Goal: Task Accomplishment & Management: Manage account settings

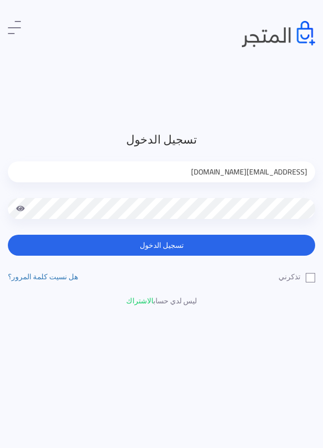
click at [60, 59] on header "تسجيل الدخول jamikapop1000@gmail.com تسجيل الدخول تذكرني" at bounding box center [161, 224] width 323 height 448
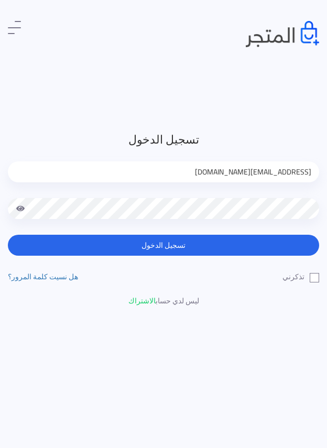
click at [270, 170] on input "jamikapop1000@gmail.com" at bounding box center [163, 171] width 311 height 21
type input "jamika_pop@yahoo.com"
click at [315, 274] on label "تذكرني" at bounding box center [300, 276] width 37 height 11
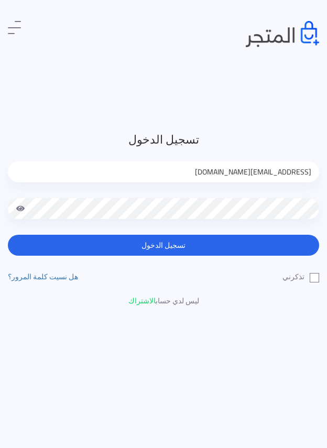
click at [315, 274] on input "تذكرني" at bounding box center [315, 274] width 7 height 7
checkbox input "true"
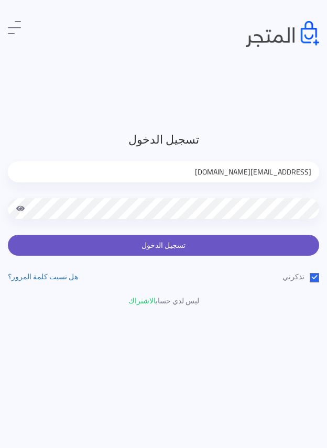
click at [279, 243] on button "تسجيل الدخول" at bounding box center [163, 245] width 311 height 21
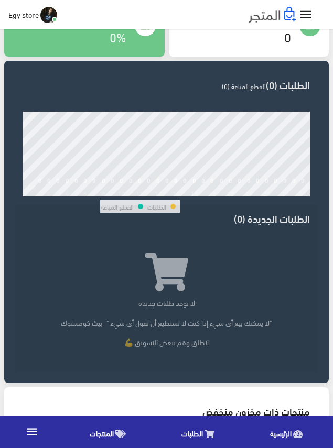
scroll to position [209, 0]
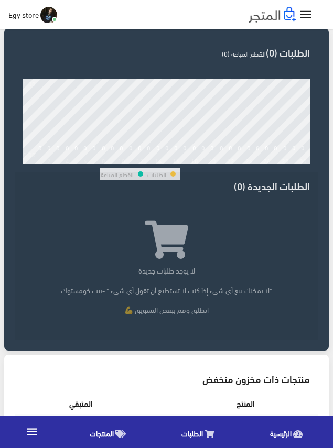
click at [112, 433] on span "المنتجات" at bounding box center [102, 432] width 24 height 13
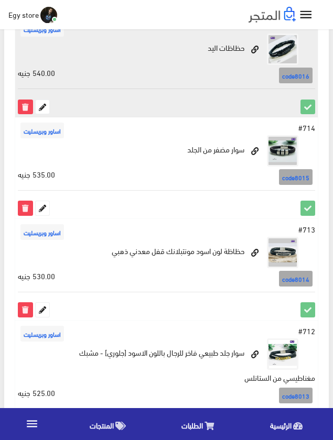
scroll to position [1994, 0]
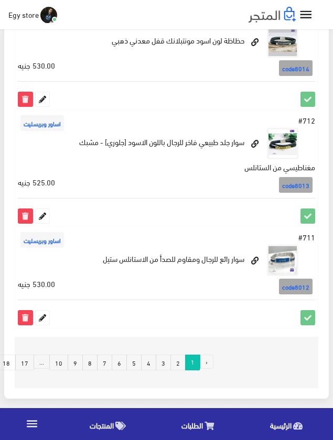
click at [32, 361] on link "17" at bounding box center [24, 363] width 19 height 16
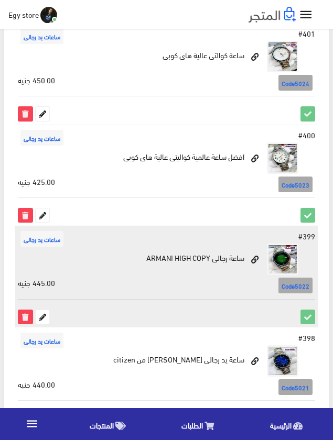
scroll to position [1100, 0]
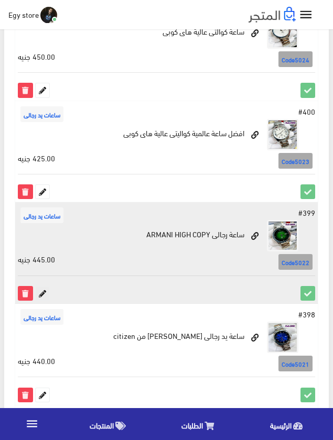
click at [39, 294] on icon at bounding box center [43, 293] width 14 height 14
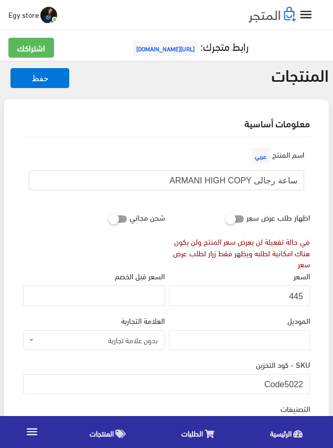
click at [244, 180] on input "ساعة رجالى ARMANI HIGH COPY" at bounding box center [166, 180] width 275 height 20
click at [293, 295] on input "445" at bounding box center [239, 295] width 141 height 20
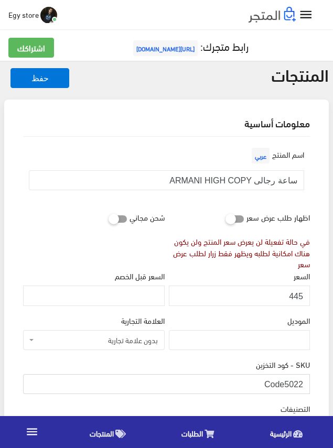
drag, startPoint x: 286, startPoint y: 384, endPoint x: 308, endPoint y: 384, distance: 22.5
click at [308, 384] on input "Code5022" at bounding box center [166, 384] width 286 height 20
click at [207, 268] on div "في حالة تفعيلة لن يعرض سعر المنتج ولن يكون هناك امكانية لطلبه ويظهر فقط زرار لط…" at bounding box center [239, 253] width 141 height 35
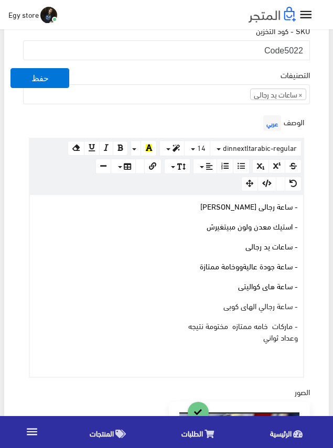
scroll to position [367, 0]
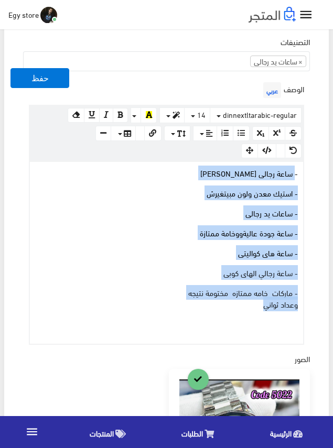
drag, startPoint x: 234, startPoint y: 308, endPoint x: 296, endPoint y: 169, distance: 152.4
click at [296, 169] on div "- ساعة رجالى ارمانى هاى كوبى - استيك معدن ولون مبيتغيرش - ساعات يد رجالى - ساعة…" at bounding box center [166, 253] width 273 height 182
copy div "ساعة رجالى ارمانى هاى كوبى - استيك معدن ولون مبيتغيرش - ساعات يد رجالى - ساعة ج…"
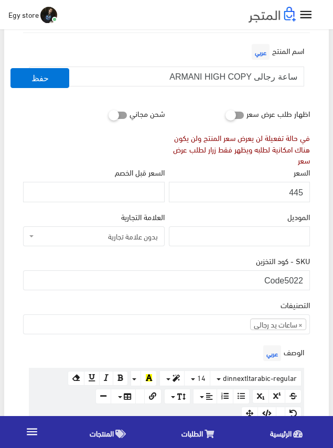
scroll to position [105, 0]
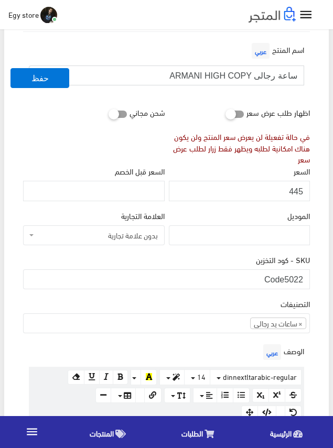
click at [274, 76] on input "ساعة رجالى ARMANI HIGH COPY" at bounding box center [166, 75] width 275 height 20
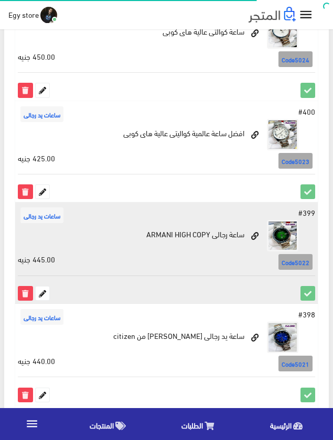
scroll to position [1100, 0]
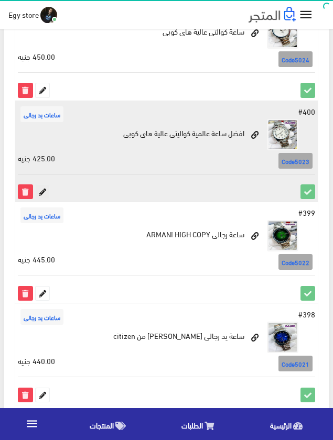
click at [45, 193] on icon at bounding box center [43, 192] width 14 height 14
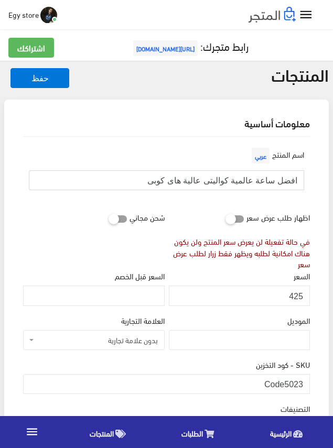
click at [262, 173] on input "افضل ساعة عالمية كواليتى عالية هاى كوبى" at bounding box center [166, 180] width 275 height 20
drag, startPoint x: 283, startPoint y: 379, endPoint x: 307, endPoint y: 379, distance: 24.6
click at [307, 379] on input "Code5023" at bounding box center [166, 384] width 286 height 20
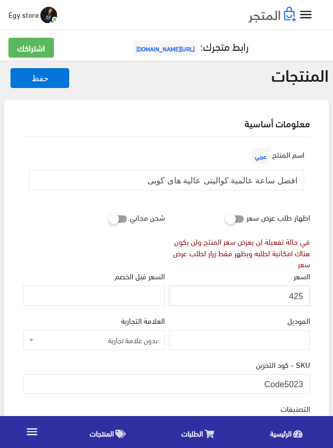
click at [294, 297] on input "425" at bounding box center [239, 295] width 141 height 20
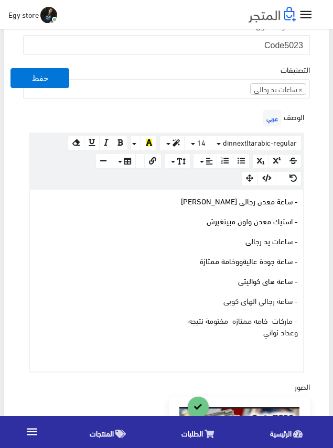
scroll to position [367, 0]
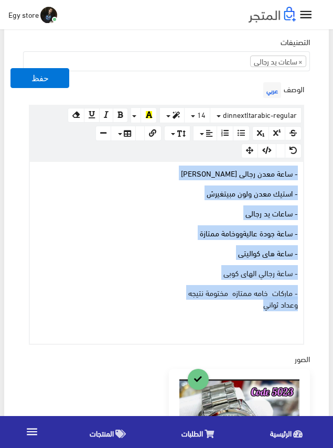
drag, startPoint x: 238, startPoint y: 306, endPoint x: 300, endPoint y: 173, distance: 147.4
click at [300, 173] on div "- ساعة معدن رجالى TOMMY HILFIGER - استيك معدن ولون مبيتغيرش - ساعات يد رجالى - …" at bounding box center [166, 253] width 273 height 182
copy div "- ساعة معدن رجالى TOMMY HILFIGER - استيك معدن ولون مبيتغيرش - ساعات يد رجالى - …"
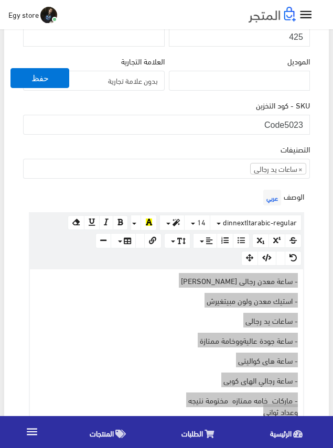
scroll to position [262, 0]
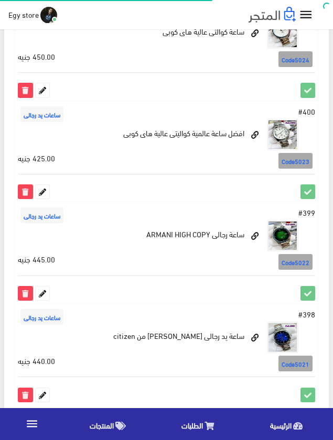
scroll to position [1100, 0]
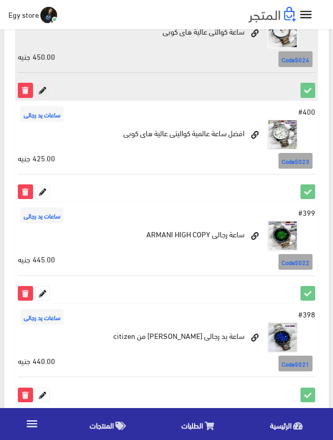
click at [42, 94] on icon at bounding box center [43, 90] width 14 height 14
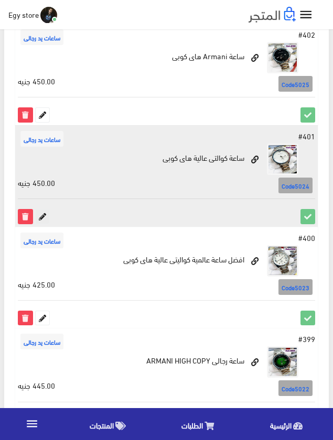
scroll to position [943, 0]
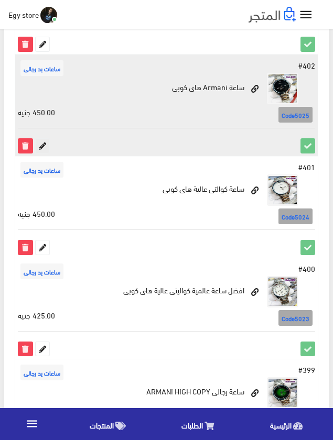
click at [37, 141] on icon at bounding box center [43, 146] width 14 height 14
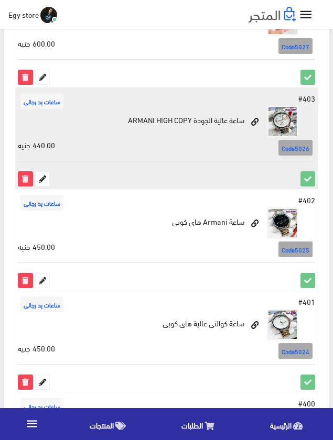
scroll to position [785, 0]
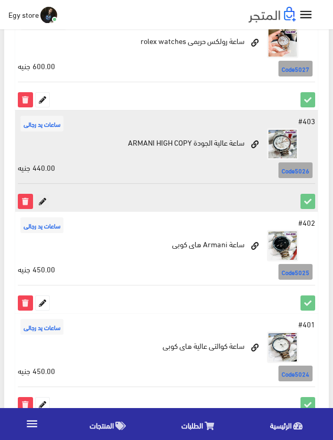
click at [40, 201] on icon at bounding box center [43, 201] width 14 height 14
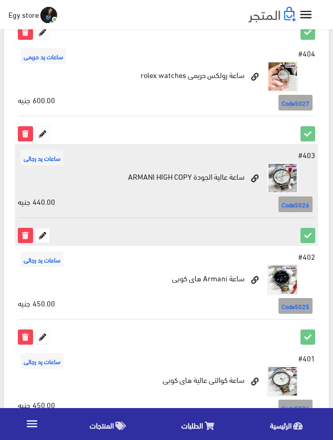
scroll to position [733, 0]
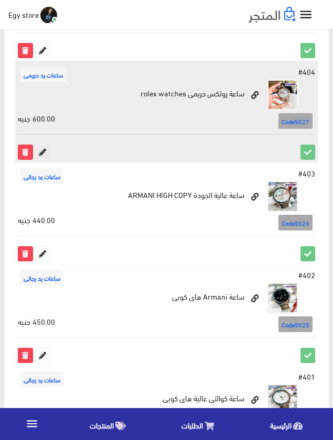
click at [43, 152] on icon at bounding box center [43, 152] width 14 height 14
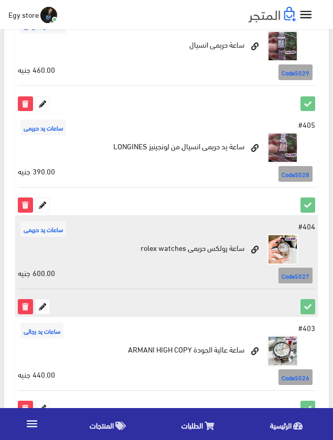
scroll to position [576, 0]
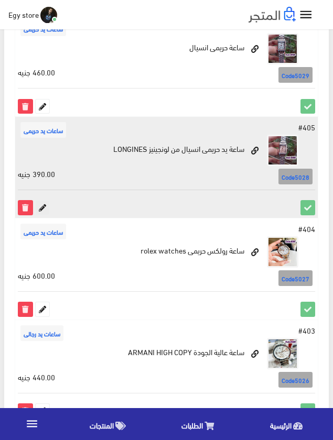
click at [45, 203] on icon at bounding box center [43, 208] width 14 height 14
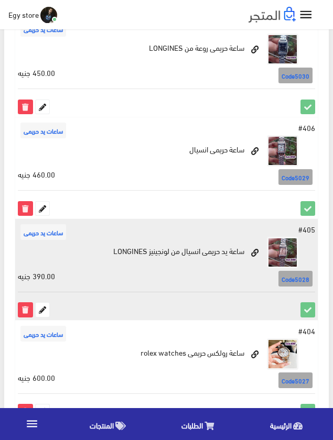
scroll to position [471, 0]
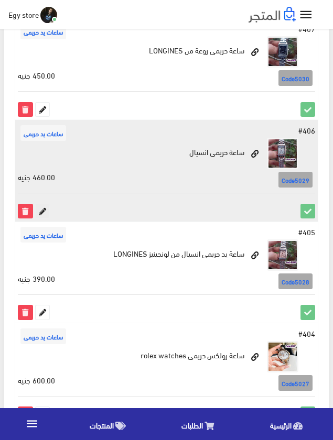
click at [46, 209] on icon at bounding box center [43, 211] width 14 height 14
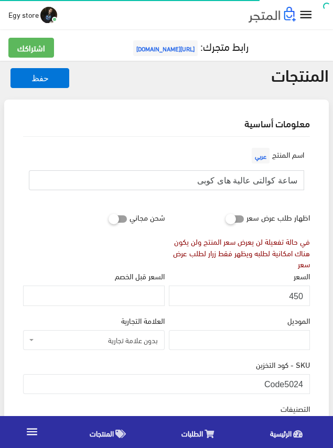
click at [227, 180] on input "ساعة كوالتى عالية هاى كوبى" at bounding box center [166, 180] width 275 height 20
drag, startPoint x: 288, startPoint y: 383, endPoint x: 304, endPoint y: 383, distance: 15.7
click at [304, 383] on input "Code5024" at bounding box center [166, 384] width 286 height 20
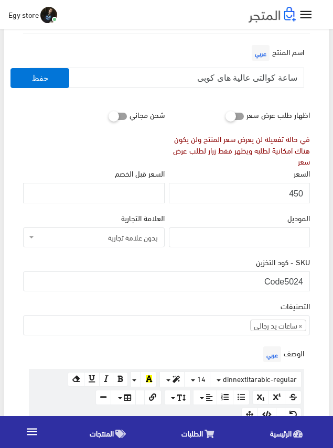
scroll to position [105, 0]
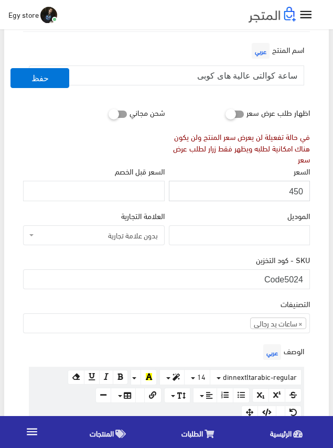
click at [295, 189] on input "450" at bounding box center [239, 191] width 141 height 20
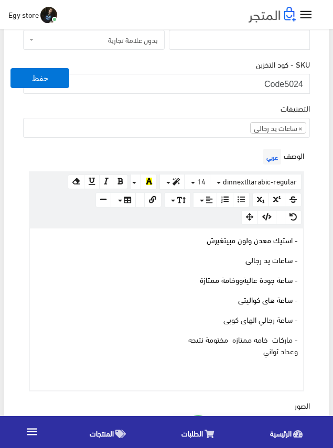
scroll to position [367, 0]
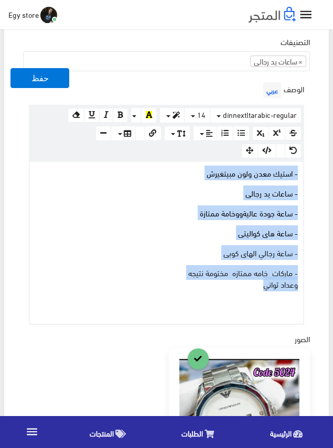
drag, startPoint x: 254, startPoint y: 283, endPoint x: 297, endPoint y: 169, distance: 122.0
click at [297, 169] on div "- استيك معدن ولون مبيتغيرش - ساعات يد رجالى - ساعة جودة عاليةووخامة ممتازة - سا…" at bounding box center [166, 243] width 273 height 162
copy div "- استيك معدن ولون مبيتغيرش - ساعات يد رجالى - ساعة جودة عاليةووخامة ممتازة - سا…"
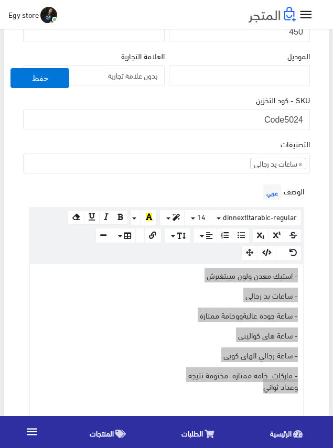
scroll to position [262, 0]
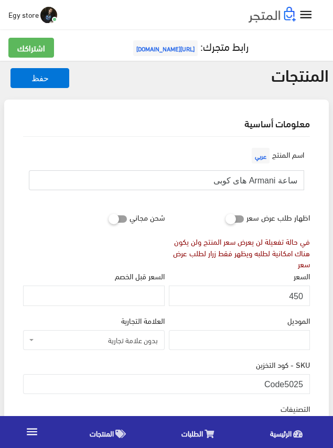
click at [271, 183] on input "ساعة Armani هاى كوبى" at bounding box center [166, 180] width 275 height 20
drag, startPoint x: 284, startPoint y: 383, endPoint x: 305, endPoint y: 383, distance: 20.4
click at [305, 383] on input "Code5025" at bounding box center [166, 384] width 286 height 20
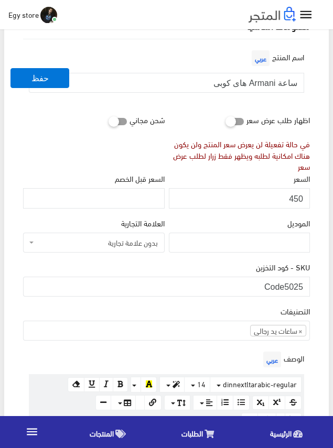
scroll to position [105, 0]
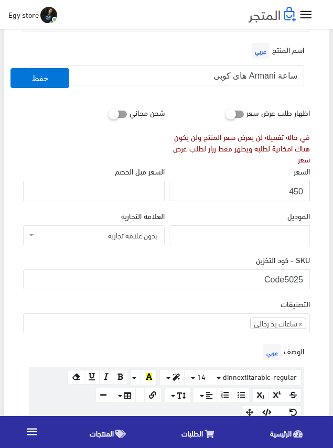
click at [297, 189] on input "450" at bounding box center [239, 191] width 141 height 20
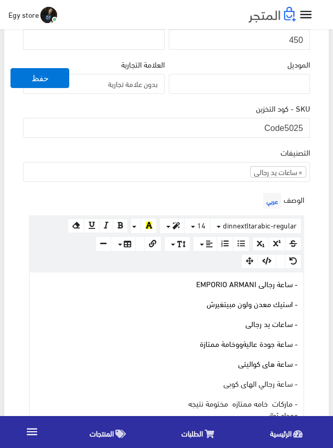
scroll to position [314, 0]
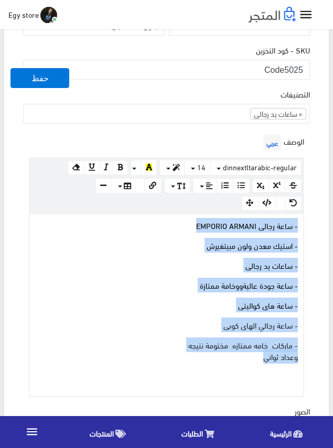
drag, startPoint x: 235, startPoint y: 357, endPoint x: 302, endPoint y: 222, distance: 150.1
click at [302, 222] on div "- ساعة رجالى EMPORIO ARMANI - استيك معدن ولون مبيتغيرش - ساعات يد رجالى - ساعة …" at bounding box center [166, 305] width 273 height 182
copy div "- ساعة رجالى EMPORIO ARMANI - استيك معدن ولون مبيتغيرش - ساعات يد رجالى - ساعة …"
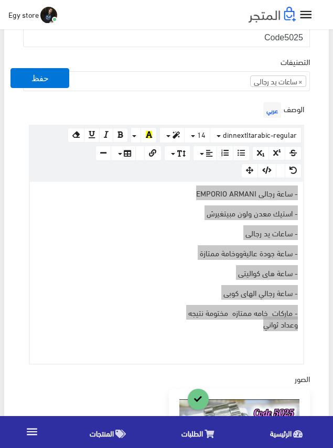
scroll to position [262, 0]
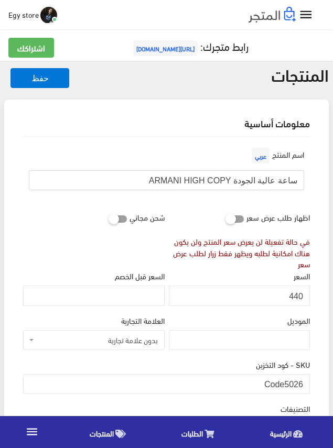
click at [252, 182] on input "ساعة عالية الجودة ARMANI HIGH COPY" at bounding box center [166, 180] width 275 height 20
drag, startPoint x: 286, startPoint y: 383, endPoint x: 301, endPoint y: 383, distance: 14.7
click at [301, 383] on input "Code5026" at bounding box center [166, 384] width 286 height 20
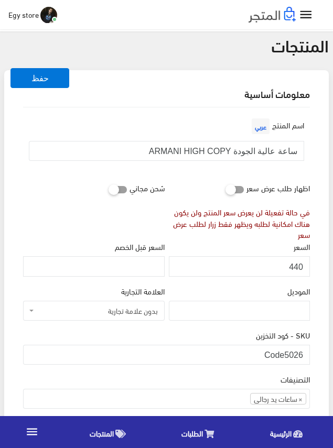
scroll to position [52, 0]
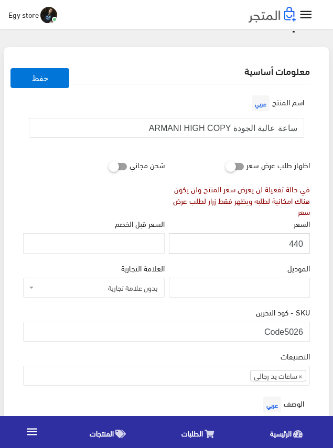
click at [291, 244] on input "440" at bounding box center [239, 243] width 141 height 20
drag, startPoint x: 291, startPoint y: 244, endPoint x: 269, endPoint y: 246, distance: 21.6
click at [269, 246] on input "440" at bounding box center [239, 243] width 141 height 20
click at [296, 245] on input "440" at bounding box center [239, 243] width 141 height 20
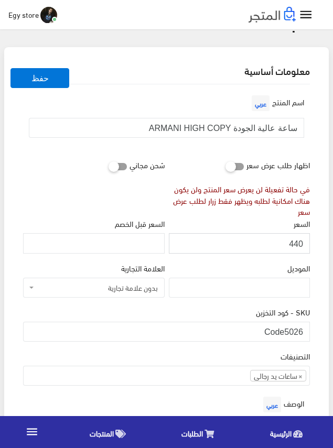
click at [296, 245] on input "440" at bounding box center [239, 243] width 141 height 20
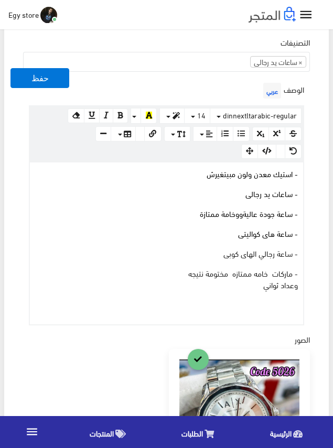
scroll to position [367, 0]
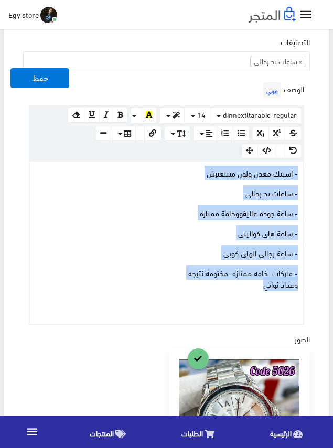
drag, startPoint x: 254, startPoint y: 287, endPoint x: 314, endPoint y: 171, distance: 131.2
click at [314, 171] on div "اسم المنتج عربي ساعة عالية الجودة ARMANI HIGH COPY اظهار طلب عرض سعر في حالة تف…" at bounding box center [166, 275] width 303 height 1011
copy div "- استيك معدن ولون مبيتغيرش - ساعات يد رجالى - ساعة جودة عاليةووخامة ممتازة - سا…"
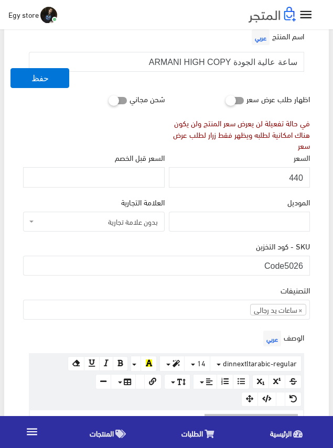
scroll to position [105, 0]
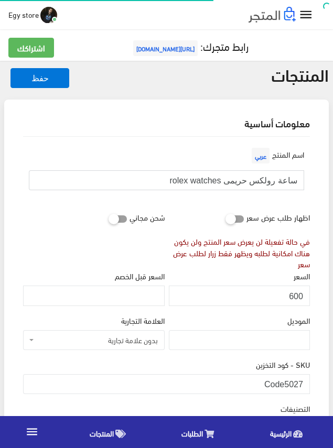
click at [255, 181] on input "ساعة رولكس حريمى rolex watches" at bounding box center [166, 180] width 275 height 20
drag, startPoint x: 286, startPoint y: 383, endPoint x: 301, endPoint y: 385, distance: 14.8
click at [301, 385] on input "Code5027" at bounding box center [166, 384] width 286 height 20
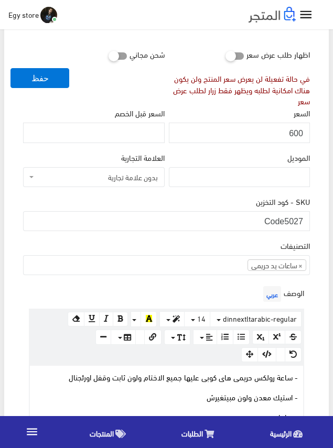
scroll to position [157, 0]
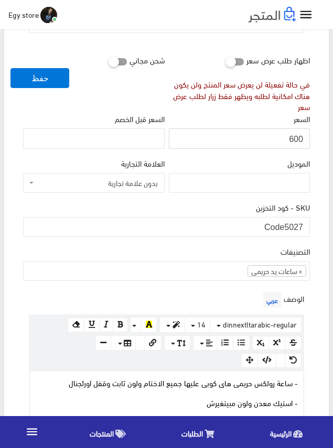
click at [296, 138] on input "600" at bounding box center [239, 138] width 141 height 20
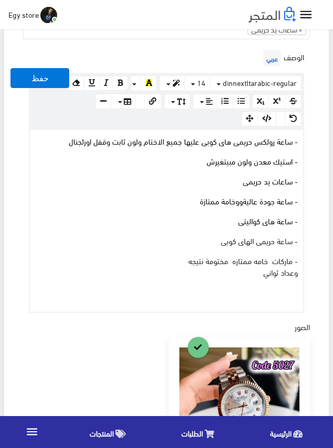
scroll to position [419, 0]
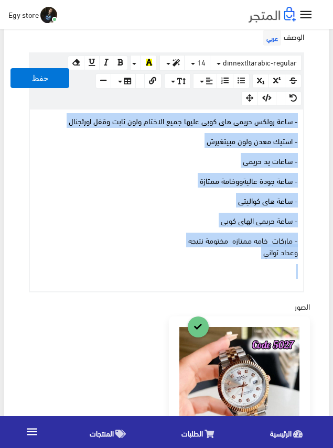
drag, startPoint x: 239, startPoint y: 258, endPoint x: 309, endPoint y: 122, distance: 152.5
click at [309, 122] on div "الوصف عربي × Insert Image Select from files Image URL Insert Image × Insert Lin…" at bounding box center [166, 159] width 291 height 264
copy div "- ساعة رولكس حريمى هاى كوبى عليها جميع الاختام ولون ثابت وقفل اورئجنال - استيك …"
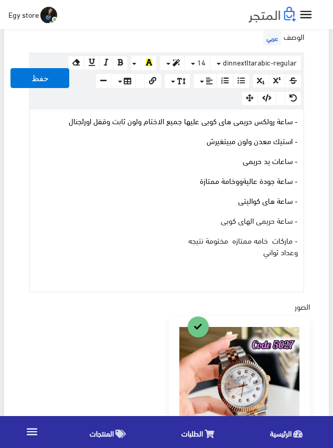
click at [104, 20] on div "Egy store اشتراكي تسجيل الخروج" at bounding box center [128, 14] width 240 height 17
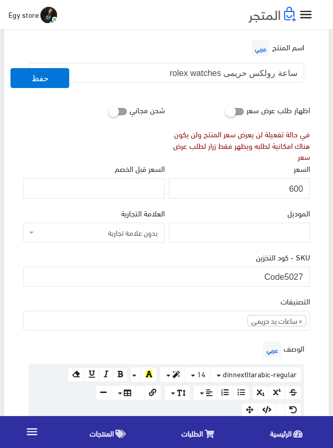
scroll to position [105, 0]
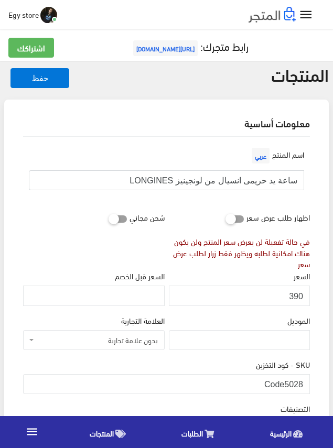
click at [273, 179] on input "ساعة يد حريمى انسيال من لونجينيز LONGINES" at bounding box center [166, 180] width 275 height 20
drag, startPoint x: 283, startPoint y: 380, endPoint x: 308, endPoint y: 384, distance: 25.6
click at [308, 384] on input "Code5028" at bounding box center [166, 384] width 286 height 20
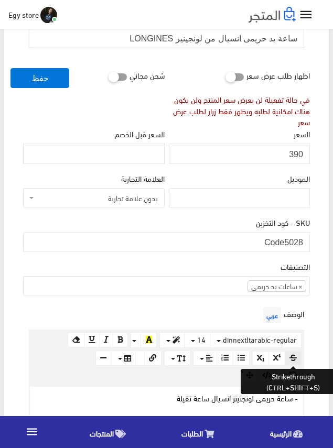
scroll to position [105, 0]
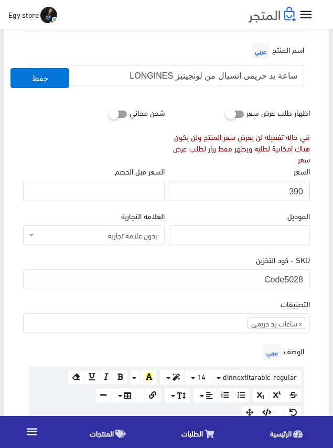
click at [295, 192] on input "390" at bounding box center [239, 191] width 141 height 20
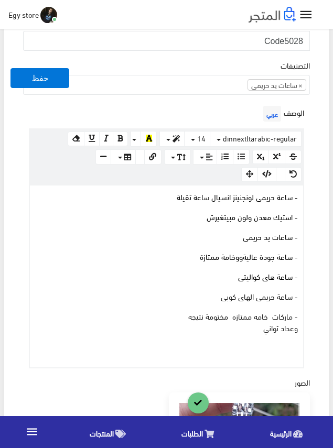
scroll to position [367, 0]
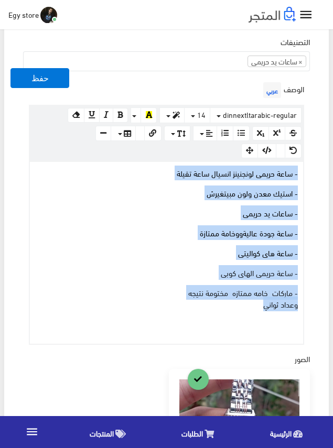
drag, startPoint x: 240, startPoint y: 306, endPoint x: 305, endPoint y: 172, distance: 148.5
click at [305, 172] on div "الوصف عربي × Insert Image Select from files Image URL Insert Image × Insert Lin…" at bounding box center [166, 212] width 291 height 264
copy div "- ساعة حريمى لونجنينز انسيال ساعة تقيلة - استيك معدن ولون مبيتغيرش - ساعات يد ح…"
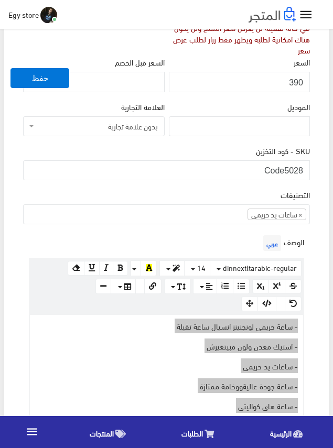
scroll to position [209, 0]
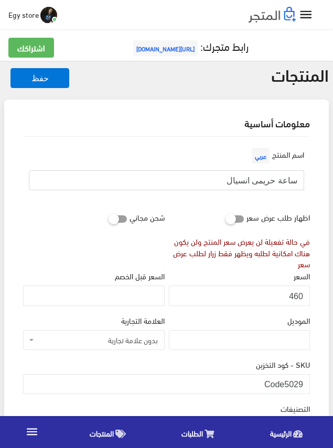
click at [248, 179] on input "ساعة حريمى انسيال" at bounding box center [166, 180] width 275 height 20
drag, startPoint x: 286, startPoint y: 381, endPoint x: 303, endPoint y: 382, distance: 17.3
click at [303, 382] on input "Code5029" at bounding box center [166, 384] width 286 height 20
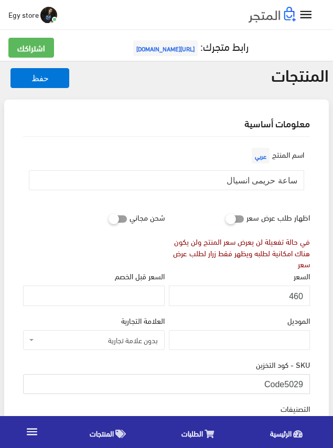
click at [303, 382] on input "Code5029" at bounding box center [166, 384] width 286 height 20
drag, startPoint x: 286, startPoint y: 383, endPoint x: 305, endPoint y: 385, distance: 18.4
click at [305, 385] on input "Code5029" at bounding box center [166, 384] width 286 height 20
click at [298, 293] on input "460" at bounding box center [239, 295] width 141 height 20
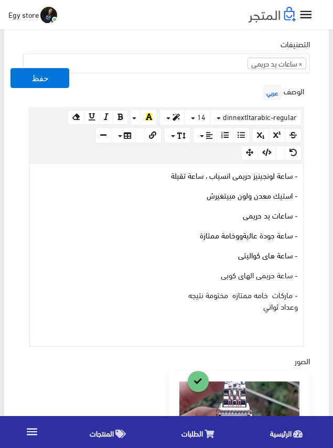
scroll to position [367, 0]
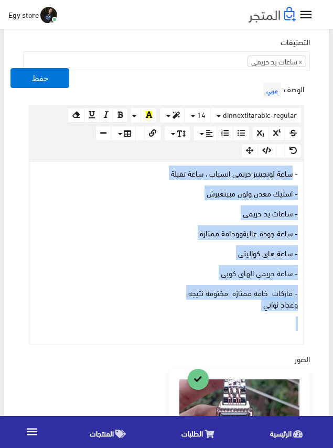
drag, startPoint x: 238, startPoint y: 309, endPoint x: 297, endPoint y: 168, distance: 153.8
click at [296, 169] on div "- ساعة لونجينيز حريمى انسياب ، ساعة تقيلة - استيك معدن ولون مبيتغيرش - ساعات يد…" at bounding box center [166, 253] width 273 height 182
click at [298, 167] on div "- ساعة لونجينيز حريمى انسياب ، ساعة تقيلة - استيك معدن ولون مبيتغيرش - ساعات يد…" at bounding box center [166, 253] width 273 height 182
copy div "- ساعة لونجينيز حريمى انسياب ، ساعة تقيلة - استيك معدن ولون مبيتغيرش - ساعات يد…"
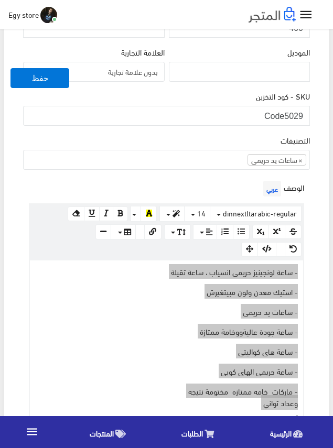
scroll to position [262, 0]
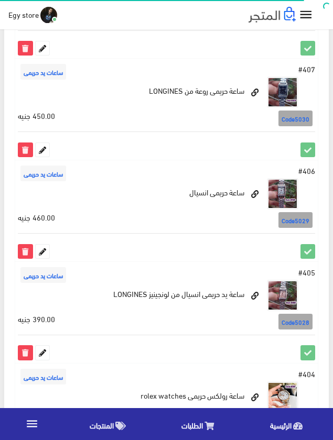
scroll to position [419, 0]
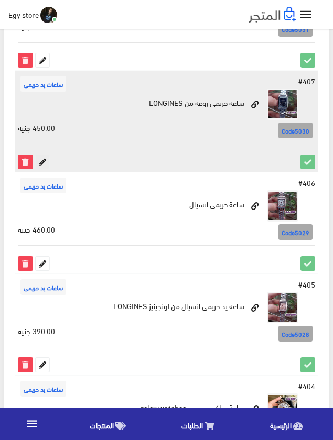
click at [41, 159] on icon at bounding box center [43, 162] width 14 height 14
click at [43, 165] on icon at bounding box center [43, 162] width 14 height 14
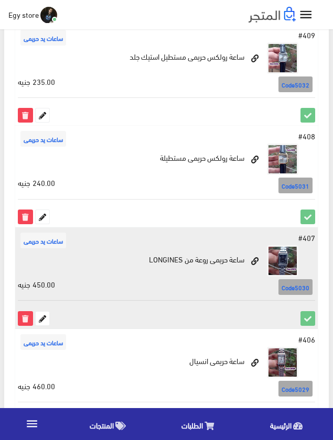
scroll to position [262, 0]
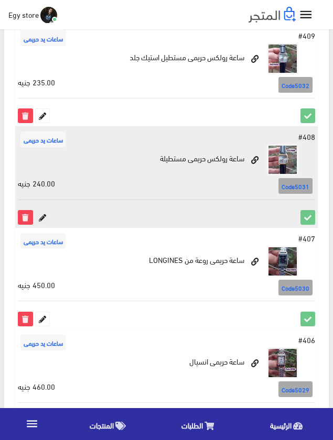
click at [40, 212] on icon at bounding box center [43, 218] width 14 height 14
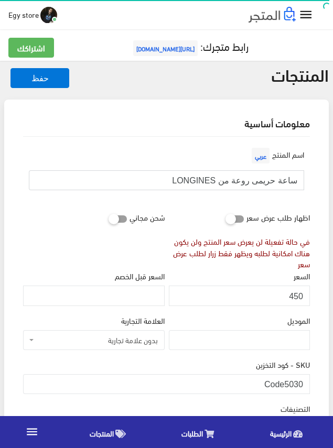
click at [270, 180] on input "ساعة حريمى روعة من LONGINES" at bounding box center [166, 180] width 275 height 20
click at [199, 203] on div "اسم المنتج عربي ساعة حريمى روعة من LONGINES" at bounding box center [166, 176] width 291 height 62
drag, startPoint x: 286, startPoint y: 380, endPoint x: 304, endPoint y: 381, distance: 17.3
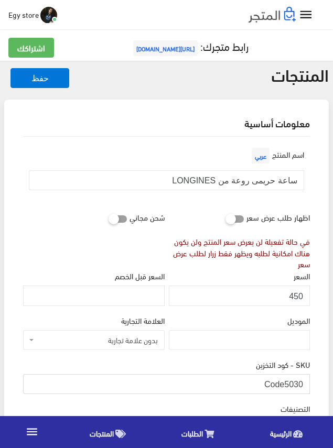
click at [304, 381] on input "Code5030" at bounding box center [166, 384] width 286 height 20
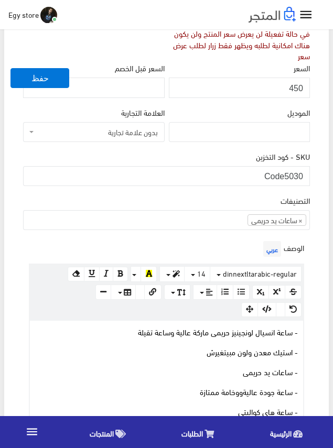
scroll to position [157, 0]
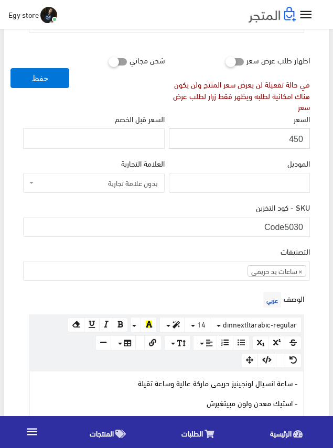
click at [294, 137] on input "450" at bounding box center [239, 138] width 141 height 20
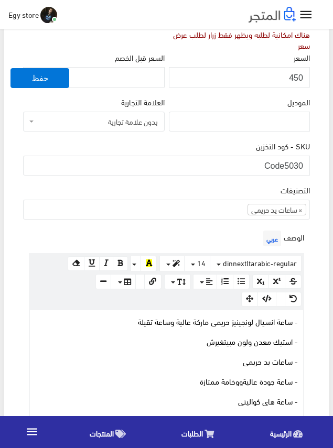
scroll to position [367, 0]
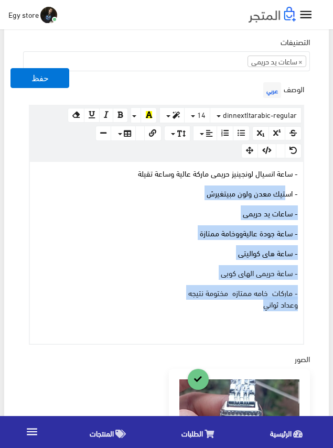
drag, startPoint x: 208, startPoint y: 305, endPoint x: 293, endPoint y: 180, distance: 151.6
click at [291, 183] on div "- ساعة انسيال لونجينيز حريمى ماركة عالية وساعة تقيلة - استيك معدن ولون مبيتغيرش…" at bounding box center [166, 253] width 273 height 182
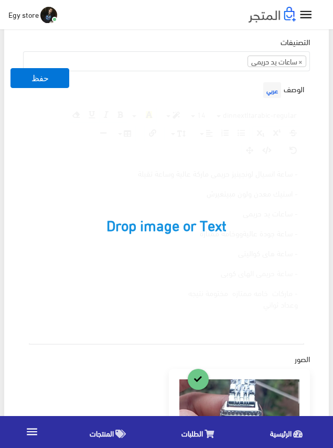
click at [298, 175] on div "- ساعة انسيال لونجينيز حريمى ماركة عالية وساعة تقيلة - استيك معدن ولون مبيتغيرش…" at bounding box center [166, 253] width 273 height 182
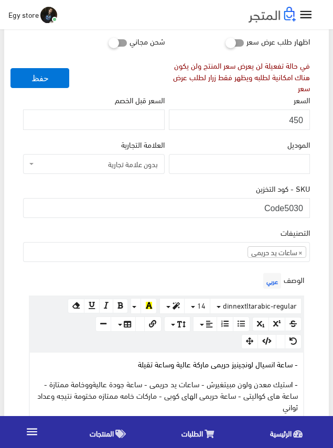
scroll to position [52, 0]
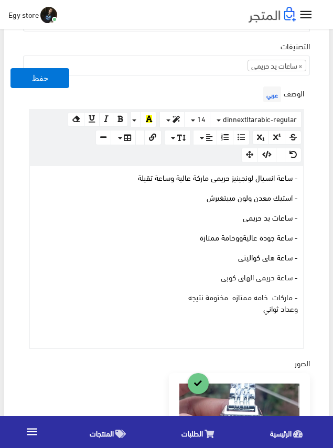
scroll to position [367, 0]
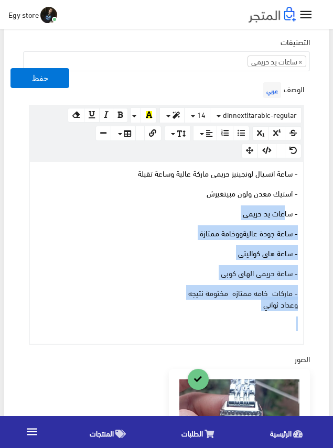
drag, startPoint x: 238, startPoint y: 309, endPoint x: 299, endPoint y: 189, distance: 135.4
click at [292, 201] on div "- ساعة انسيال لونجينيز حريمى ماركة عالية وساعة تقيلة - استيك معدن ولون مبيتغيرش…" at bounding box center [166, 253] width 273 height 182
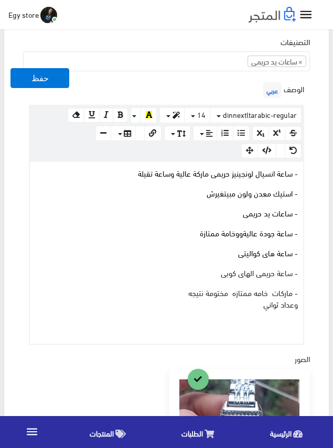
click at [306, 168] on div "الوصف عربي × Insert Image Select from files Image URL Insert Image × Insert Lin…" at bounding box center [166, 212] width 291 height 264
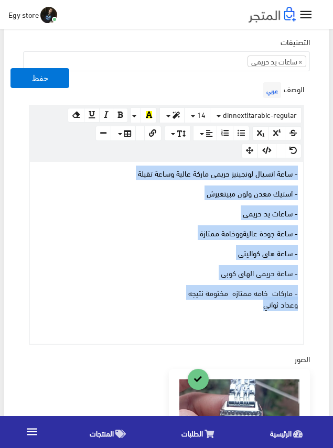
drag, startPoint x: 254, startPoint y: 304, endPoint x: 308, endPoint y: 159, distance: 154.8
click at [308, 159] on div "الوصف عربي × Insert Image Select from files Image URL Insert Image × Insert Lin…" at bounding box center [166, 212] width 291 height 264
copy div "- ساعة انسيال لونجينيز حريمى ماركة عالية وساعة تقيلة - استيك معدن ولون مبيتغيرش…"
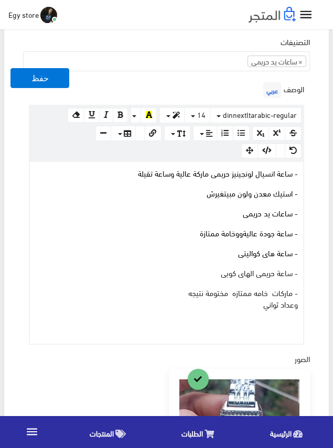
click at [183, 90] on div "الوصف عربي × Insert Image Select from files Image URL Insert Image × Insert Lin…" at bounding box center [166, 212] width 291 height 264
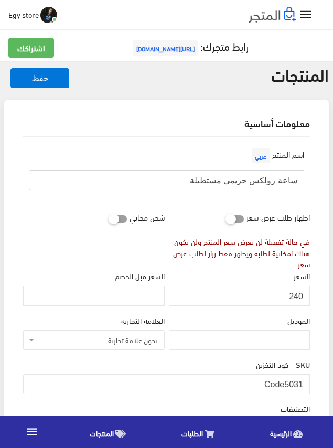
click at [264, 178] on input "ساعة رولكس حريمى مستطيلة" at bounding box center [166, 180] width 275 height 20
drag, startPoint x: 284, startPoint y: 382, endPoint x: 301, endPoint y: 385, distance: 17.0
click at [301, 385] on input "Code5031" at bounding box center [166, 384] width 286 height 20
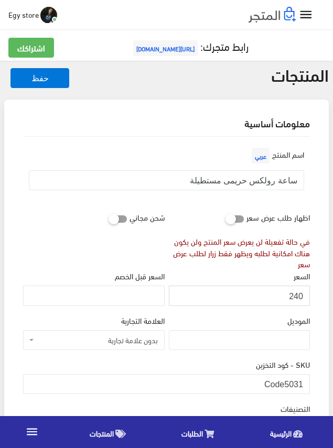
click at [297, 294] on input "240" at bounding box center [239, 295] width 141 height 20
click at [206, 359] on div "SKU - كود التخزين Code5031" at bounding box center [166, 376] width 286 height 36
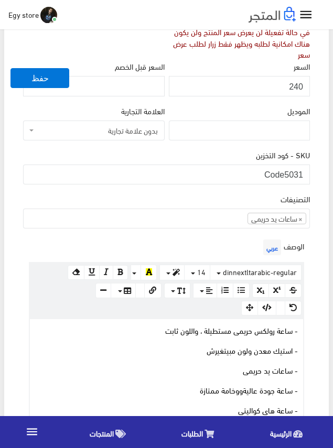
scroll to position [419, 0]
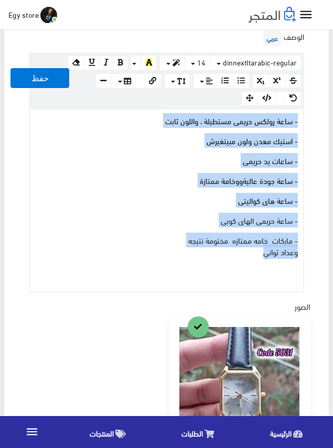
drag, startPoint x: 253, startPoint y: 255, endPoint x: 301, endPoint y: 120, distance: 143.4
click at [301, 120] on div "- ساعة رولكس حريمى مستطيلة ، واللون ثابت - استيك معدن ولون مبيتغيرش - ساعات يد …" at bounding box center [166, 200] width 273 height 182
copy div "- ساعة رولكس حريمى مستطيلة ، واللون ثابت - استيك معدن ولون مبيتغيرش - ساعات يد …"
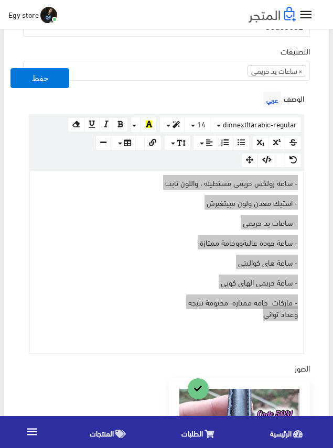
scroll to position [209, 0]
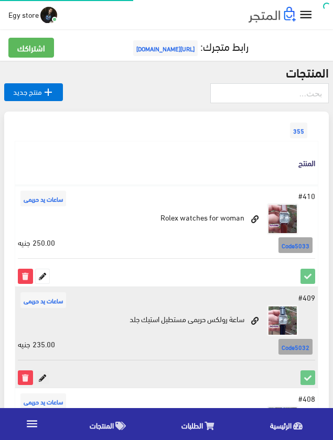
scroll to position [262, 0]
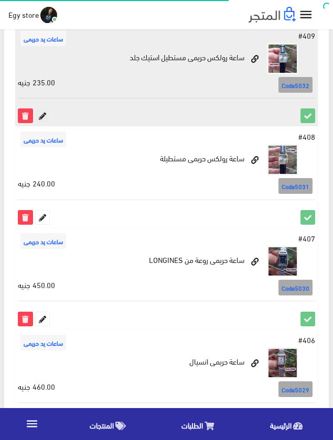
click at [39, 114] on icon at bounding box center [43, 116] width 14 height 14
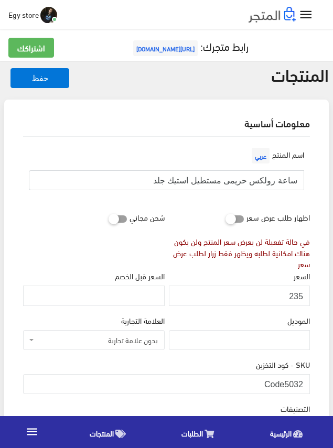
click at [272, 180] on input "ساعة رولكس حريمى مستطيل استيك جلد" at bounding box center [166, 180] width 275 height 20
drag, startPoint x: 287, startPoint y: 380, endPoint x: 293, endPoint y: 380, distance: 6.3
click at [293, 380] on input "Code5032" at bounding box center [166, 384] width 286 height 20
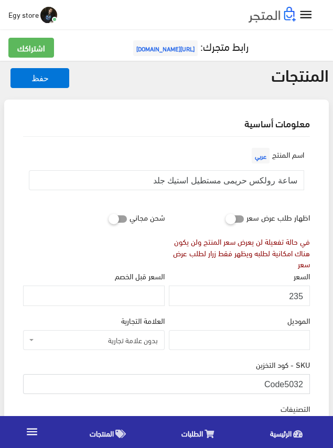
click at [287, 379] on input "Code5032" at bounding box center [166, 384] width 286 height 20
drag, startPoint x: 286, startPoint y: 381, endPoint x: 302, endPoint y: 383, distance: 15.8
click at [302, 383] on input "Code5032" at bounding box center [166, 384] width 286 height 20
click at [292, 295] on input "235" at bounding box center [239, 295] width 141 height 20
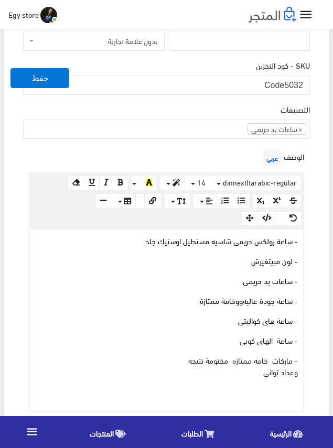
scroll to position [314, 0]
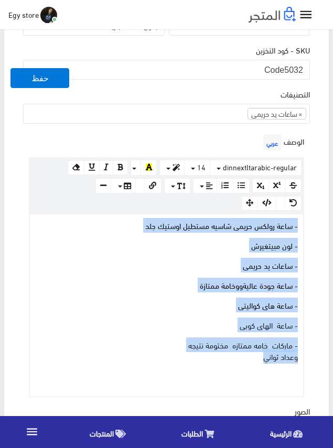
drag, startPoint x: 234, startPoint y: 357, endPoint x: 304, endPoint y: 226, distance: 148.5
click at [304, 226] on div "الوصف عربي × Insert Image Select from files Image URL Insert Image × Insert Lin…" at bounding box center [166, 264] width 291 height 264
copy div "- ساعة رولكس حريمى شاسيه مستطيل اوستيك جلد - لون مبيتغيرش - ساعات يد حريمى - سا…"
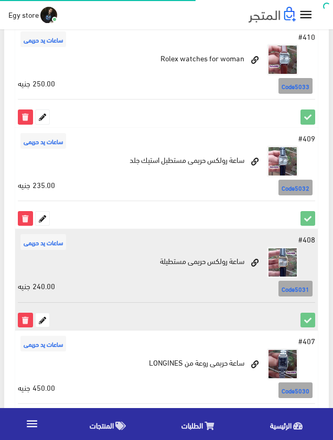
scroll to position [157, 0]
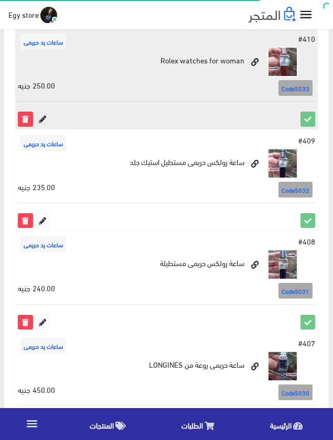
click at [38, 116] on icon at bounding box center [43, 119] width 14 height 14
click at [44, 116] on icon at bounding box center [43, 119] width 14 height 14
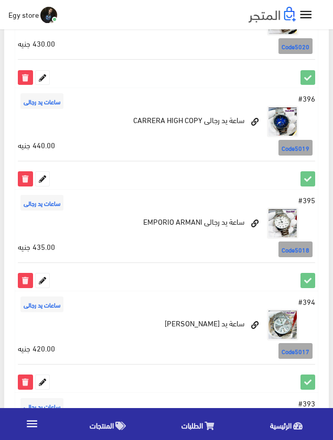
scroll to position [1888, 0]
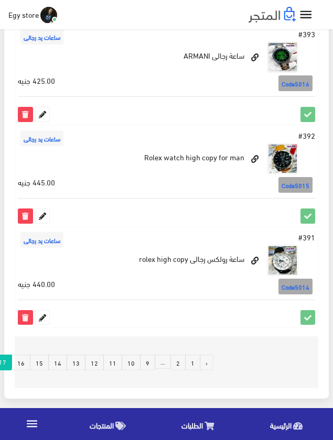
click at [30, 360] on link "16" at bounding box center [21, 363] width 19 height 16
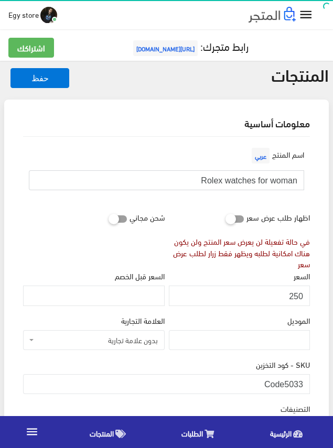
click at [245, 181] on input "Rolex watches for woman" at bounding box center [166, 180] width 275 height 20
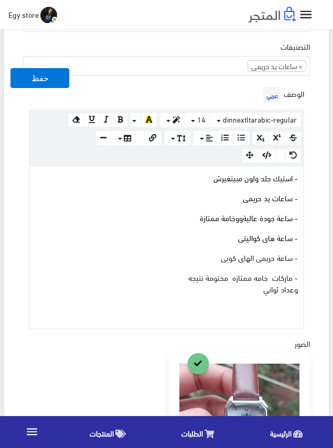
scroll to position [262, 0]
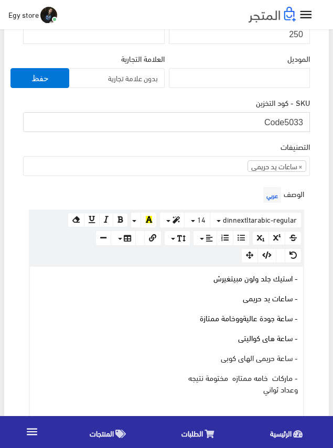
drag, startPoint x: 286, startPoint y: 122, endPoint x: 305, endPoint y: 126, distance: 18.8
click at [305, 126] on input "Code5033" at bounding box center [166, 122] width 286 height 20
paste input "(code3031)"
type input "Code(code3031)"
click at [330, 206] on div "المنتجات حفظ معلومات أساسية اسم المنتج عربي" at bounding box center [166, 448] width 333 height 1298
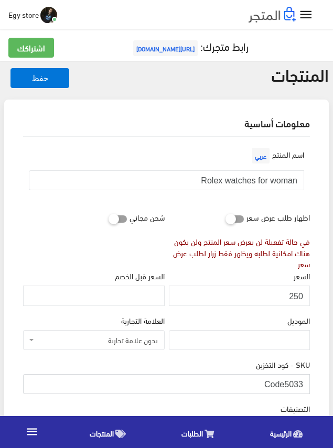
drag, startPoint x: 284, startPoint y: 378, endPoint x: 304, endPoint y: 381, distance: 20.1
click at [304, 381] on input "Code5033" at bounding box center [166, 384] width 286 height 20
click at [298, 296] on input "250" at bounding box center [239, 295] width 141 height 20
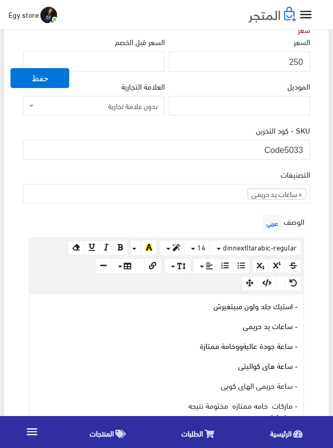
scroll to position [314, 0]
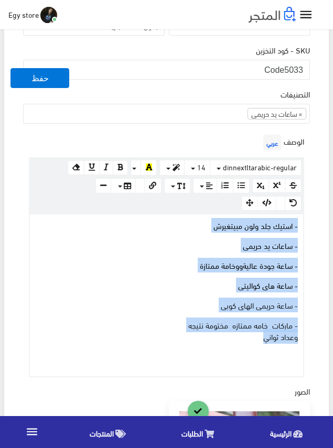
drag, startPoint x: 237, startPoint y: 341, endPoint x: 302, endPoint y: 226, distance: 132.5
click at [302, 226] on div "- استيك جلد ولون مبيتغيرش - ساعات يد حريمى - ساعة جودة عاليةووخامة ممتازة - ساع…" at bounding box center [166, 295] width 273 height 162
copy div "- استيك جلد ولون مبيتغيرش - ساعات يد حريمى - ساعة جودة عاليةووخامة ممتازة - ساع…"
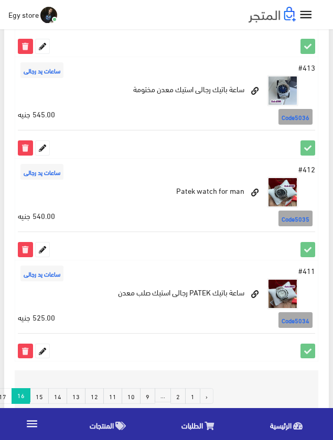
scroll to position [1884, 0]
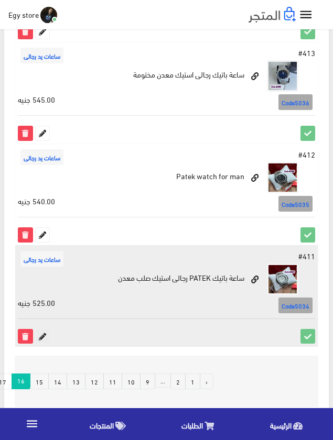
click at [42, 329] on icon at bounding box center [43, 336] width 14 height 14
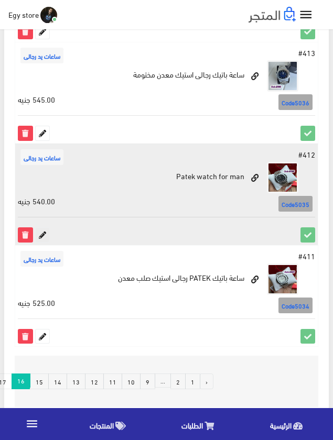
click at [41, 228] on icon at bounding box center [43, 235] width 14 height 14
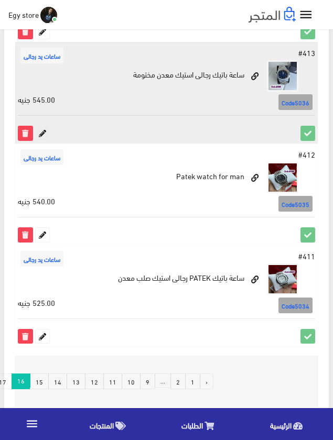
click at [43, 126] on icon at bounding box center [43, 133] width 14 height 14
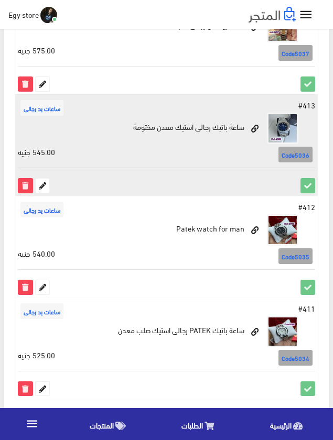
scroll to position [1779, 0]
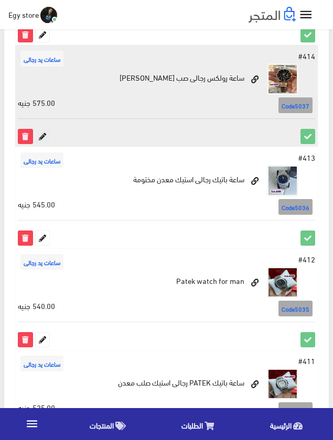
click at [43, 129] on icon at bounding box center [43, 136] width 14 height 14
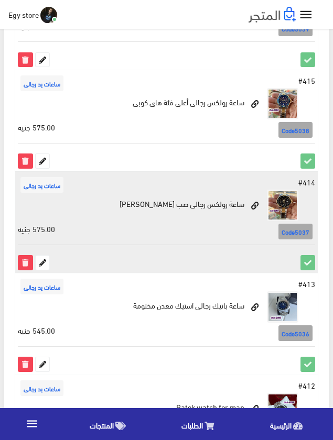
scroll to position [1622, 0]
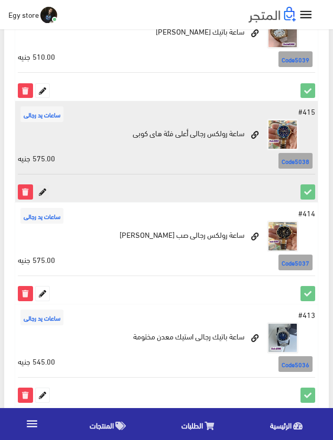
click at [43, 185] on icon at bounding box center [43, 192] width 14 height 14
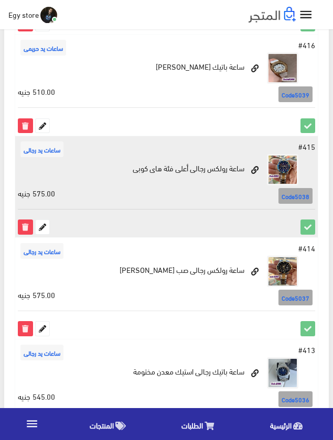
scroll to position [1570, 0]
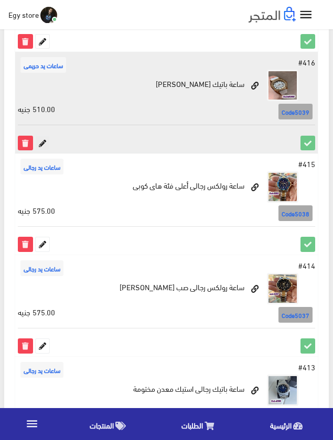
click at [44, 136] on icon at bounding box center [43, 143] width 14 height 14
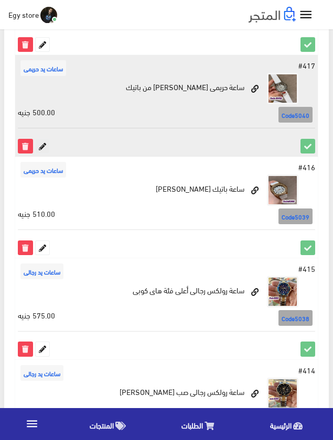
click at [41, 139] on icon at bounding box center [43, 146] width 14 height 14
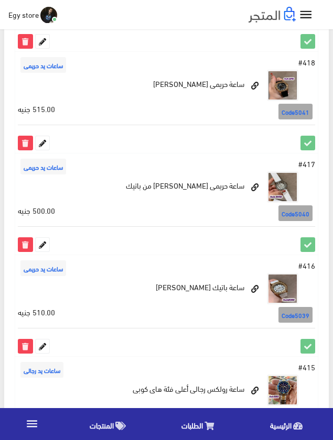
scroll to position [1308, 0]
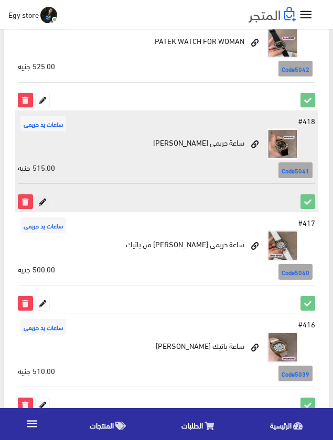
click at [45, 195] on icon at bounding box center [43, 202] width 14 height 14
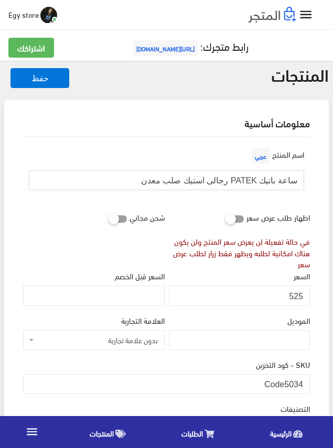
click at [267, 180] on input "ساعة باتيك PATEK رجالى استيك صلب معدن" at bounding box center [166, 180] width 275 height 20
drag, startPoint x: 285, startPoint y: 384, endPoint x: 307, endPoint y: 385, distance: 22.0
click at [307, 385] on input "Code5034" at bounding box center [166, 384] width 286 height 20
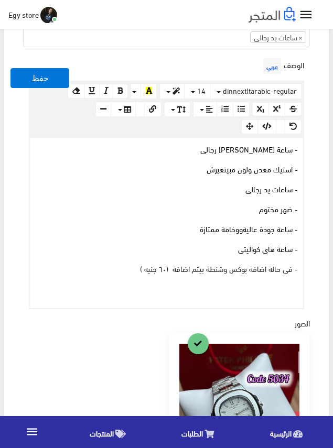
scroll to position [209, 0]
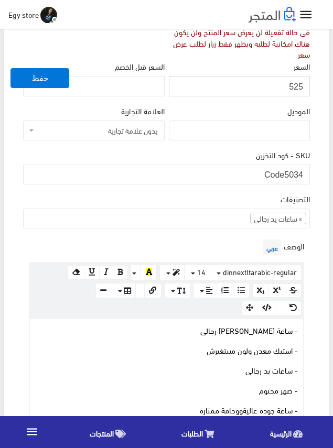
click at [296, 87] on input "525" at bounding box center [239, 86] width 141 height 20
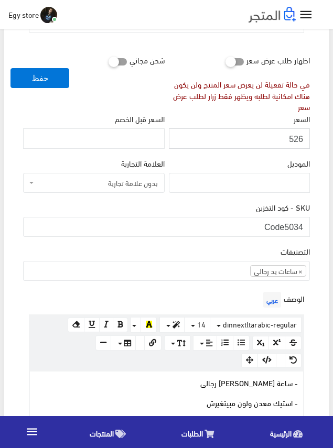
drag, startPoint x: 296, startPoint y: 87, endPoint x: 278, endPoint y: 136, distance: 52.0
click at [278, 136] on input "526" at bounding box center [239, 138] width 141 height 20
click at [290, 138] on input "526" at bounding box center [239, 138] width 141 height 20
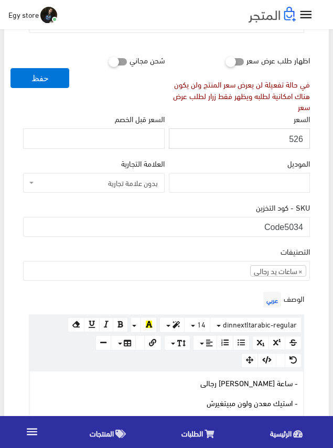
type input "525"
click at [293, 138] on input "525" at bounding box center [239, 138] width 141 height 20
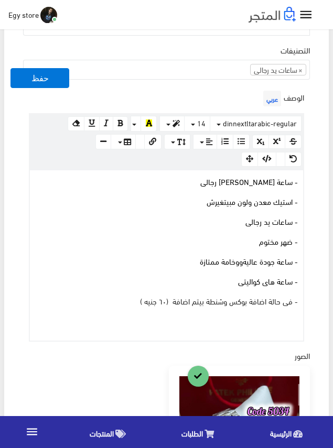
scroll to position [367, 0]
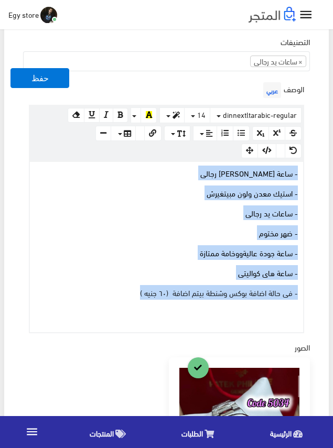
drag, startPoint x: 127, startPoint y: 293, endPoint x: 302, endPoint y: 176, distance: 211.0
click at [302, 176] on div "- ساعة باتيك PATEK رجالى - استيك معدن ولون مبيتغيرش - ساعات يد رجالى - ضهر مختو…" at bounding box center [166, 247] width 273 height 170
copy div "- ساعة باتيك PATEK رجالى - استيك معدن ولون مبيتغيرش - ساعات يد رجالى - ضهر مختو…"
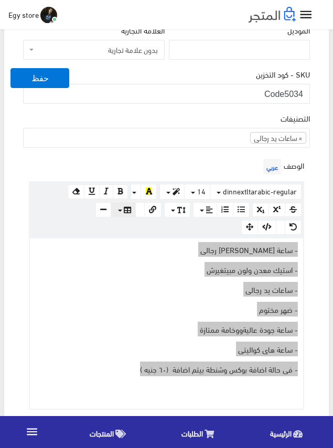
scroll to position [209, 0]
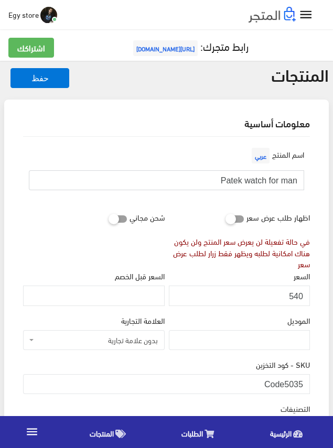
click at [260, 181] on input "Patek watch for man" at bounding box center [166, 180] width 275 height 20
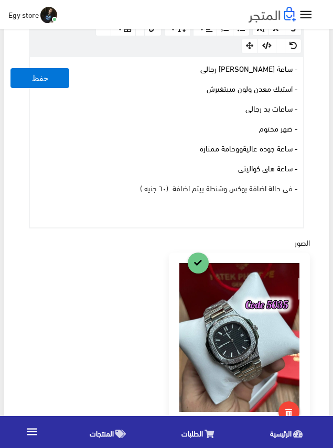
scroll to position [262, 0]
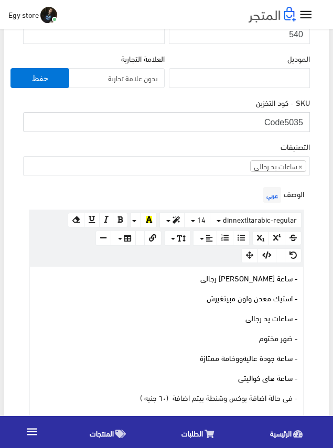
click at [288, 119] on input "Code5035" at bounding box center [166, 122] width 286 height 20
drag, startPoint x: 285, startPoint y: 121, endPoint x: 308, endPoint y: 126, distance: 23.5
click at [308, 126] on input "Code5035" at bounding box center [166, 122] width 286 height 20
click at [296, 37] on input "540" at bounding box center [239, 34] width 141 height 20
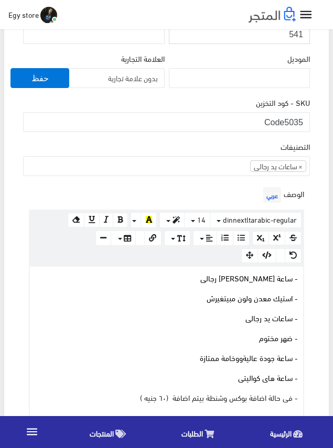
scroll to position [209, 0]
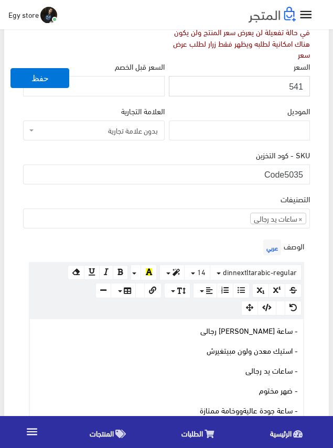
drag, startPoint x: 296, startPoint y: 37, endPoint x: 291, endPoint y: 85, distance: 48.5
click at [291, 85] on input "541" at bounding box center [239, 86] width 141 height 20
click at [293, 87] on input "541" at bounding box center [239, 86] width 141 height 20
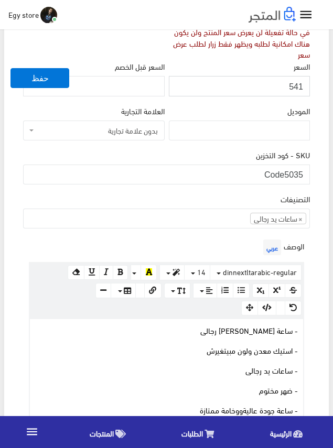
type input "540"
click at [293, 87] on input "540" at bounding box center [239, 86] width 141 height 20
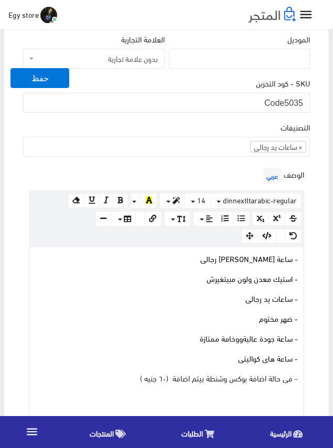
scroll to position [314, 0]
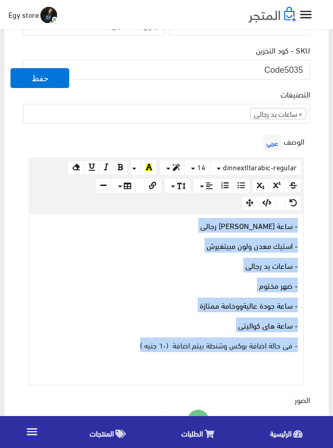
drag, startPoint x: 132, startPoint y: 344, endPoint x: 303, endPoint y: 228, distance: 206.5
click at [303, 228] on div "www.google.com 100% 50% 25% - ساعة باتيك PATEK رجالى - استيك معدن ولون مبيتغيرش…" at bounding box center [166, 299] width 275 height 172
copy div "- ساعة باتيك PATEK رجالى - استيك معدن ولون مبيتغيرش - ساعات يد رجالى - ضهر مختو…"
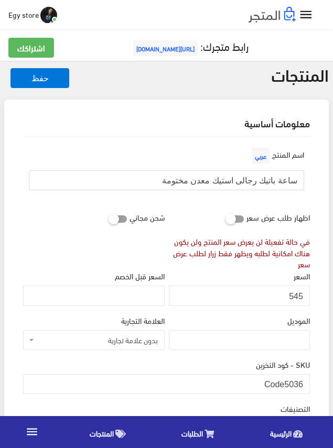
click at [266, 181] on input "ساعة باتيك رجالى استيك معدن مختومة" at bounding box center [166, 180] width 275 height 20
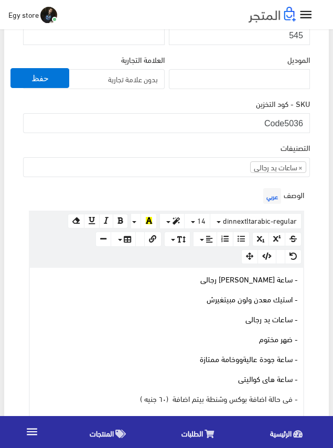
scroll to position [262, 0]
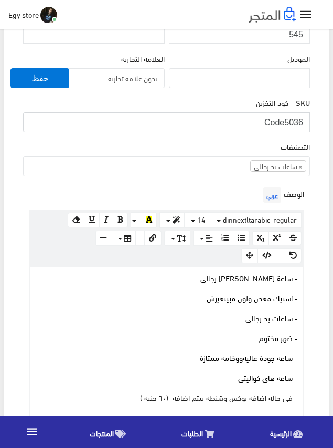
drag, startPoint x: 285, startPoint y: 120, endPoint x: 306, endPoint y: 123, distance: 20.6
click at [306, 123] on input "Code5036" at bounding box center [166, 122] width 286 height 20
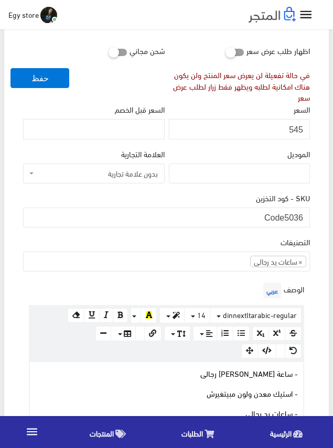
scroll to position [157, 0]
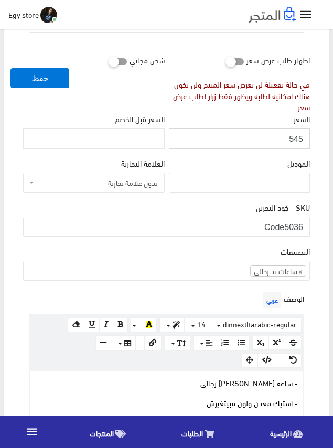
click at [296, 137] on input "545" at bounding box center [239, 138] width 141 height 20
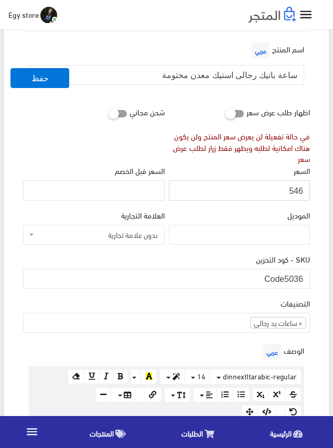
scroll to position [105, 0]
drag, startPoint x: 296, startPoint y: 137, endPoint x: 282, endPoint y: 189, distance: 53.7
click at [282, 189] on input "546" at bounding box center [239, 191] width 141 height 20
click at [296, 191] on input "546" at bounding box center [239, 191] width 141 height 20
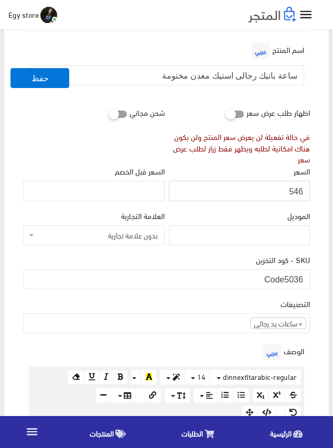
type input "545"
click at [294, 191] on input "545" at bounding box center [239, 191] width 141 height 20
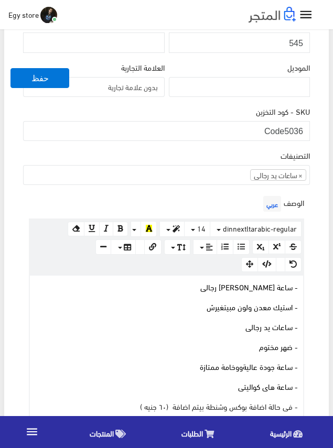
scroll to position [262, 0]
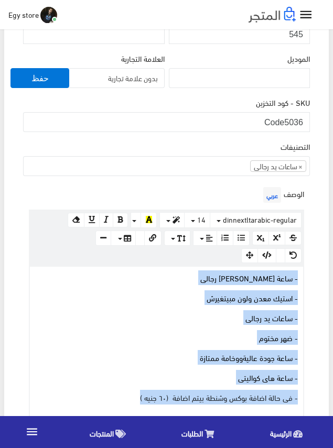
drag, startPoint x: 127, startPoint y: 394, endPoint x: 302, endPoint y: 277, distance: 210.7
click at [302, 277] on div "- ساعة باتيك PATEK رجالى - استيك معدن ولون مبيتغيرش - ساعات يد رجالى - ضهر مختو…" at bounding box center [166, 352] width 273 height 170
copy div "- ساعة باتيك PATEK رجالى - استيك معدن ولون مبيتغيرش - ساعات يد رجالى - ضهر مختو…"
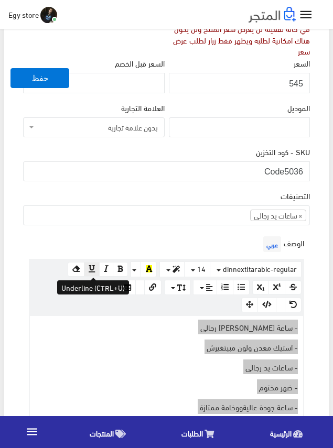
scroll to position [209, 0]
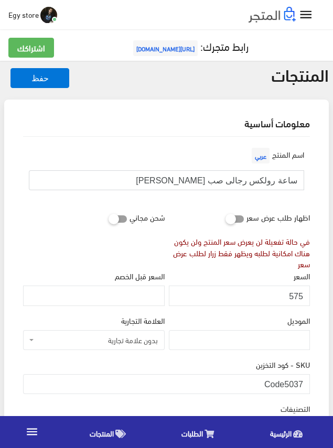
click at [247, 178] on input "ساعة رولكس رجالى صب [PERSON_NAME]" at bounding box center [166, 180] width 275 height 20
drag, startPoint x: 285, startPoint y: 385, endPoint x: 304, endPoint y: 385, distance: 18.3
click at [304, 385] on input "Code5037" at bounding box center [166, 384] width 286 height 20
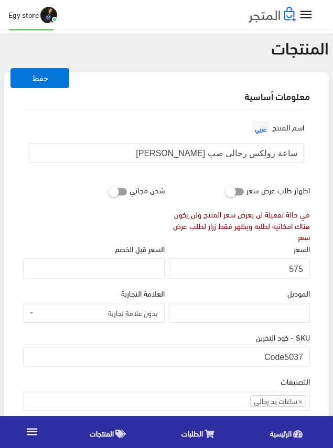
scroll to position [52, 0]
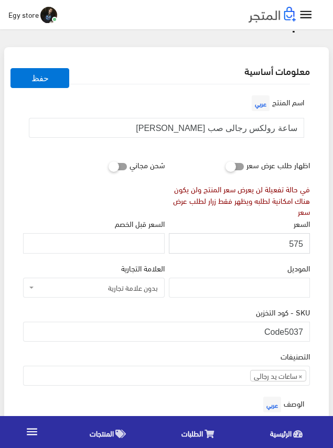
click at [295, 242] on input "575" at bounding box center [239, 243] width 141 height 20
click at [270, 255] on div "السعر 575" at bounding box center [239, 239] width 145 height 44
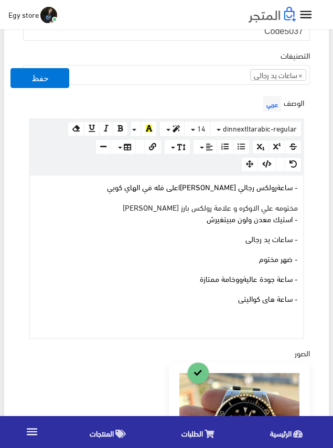
scroll to position [367, 0]
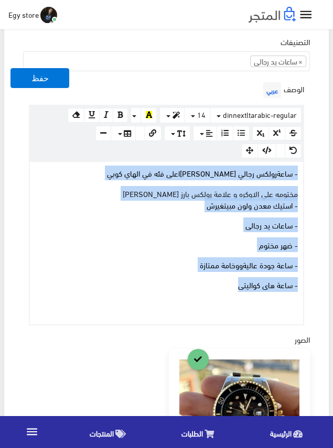
drag, startPoint x: 215, startPoint y: 285, endPoint x: 302, endPoint y: 175, distance: 140.2
click at [302, 175] on div "- ساعة رولكس رجالي صب مارين ا على فئه في الهاي كوبي مختومه علي الاوكره و علامة …" at bounding box center [166, 243] width 273 height 162
copy div "- ساعة رولكس رجالي صب مارين ا على فئه في الهاي كوبي مختومه علي الاوكره و علامة …"
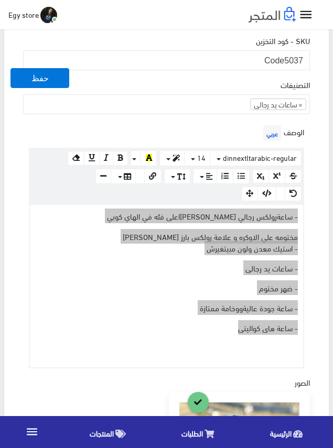
scroll to position [262, 0]
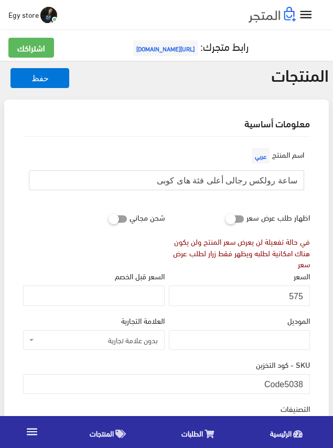
click at [231, 176] on input "ساعة رولكس رجالى أعلى فئة هاى كوبى" at bounding box center [166, 180] width 275 height 20
drag, startPoint x: 286, startPoint y: 378, endPoint x: 304, endPoint y: 381, distance: 18.1
click at [304, 381] on input "Code5038" at bounding box center [166, 384] width 286 height 20
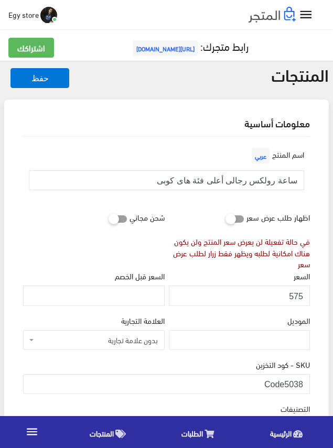
click at [304, 233] on div "اظهار طلب عرض سعر" at bounding box center [265, 221] width 88 height 28
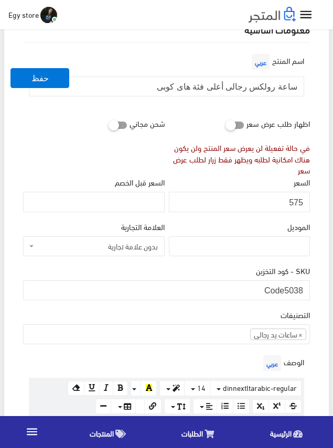
scroll to position [105, 0]
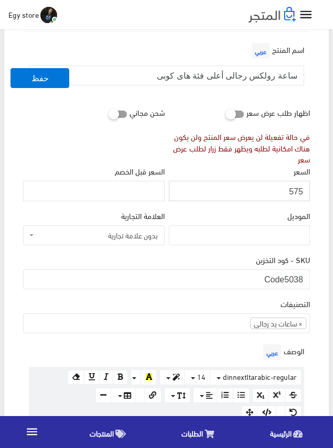
click at [295, 191] on input "575" at bounding box center [239, 191] width 141 height 20
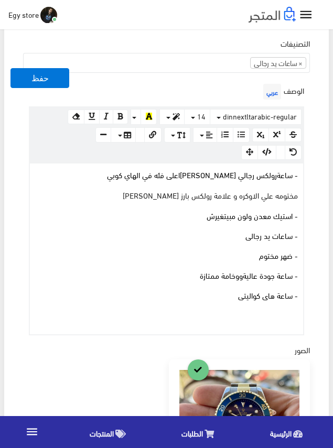
scroll to position [367, 0]
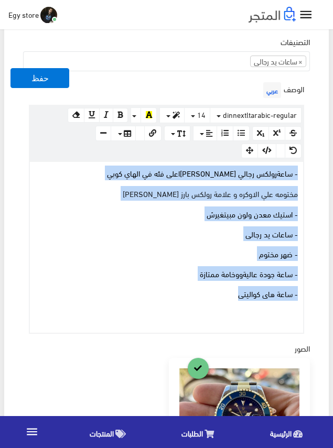
drag, startPoint x: 213, startPoint y: 292, endPoint x: 298, endPoint y: 171, distance: 148.8
click at [298, 171] on div "- ساعة رولكس رجالي صب مارين ا على فئه في الهاي كوبي مختومه علي الاوكره و علامة …" at bounding box center [166, 247] width 273 height 171
copy div "- ساعة رولكس رجالي صب مارين ا على فئه في الهاي كوبي مختومه علي الاوكره و علامة …"
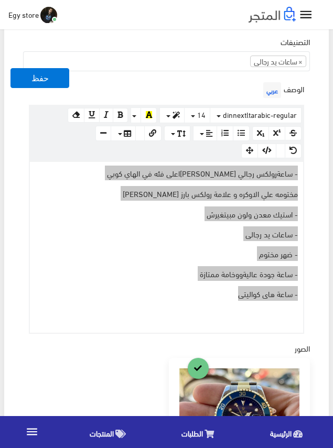
scroll to position [314, 0]
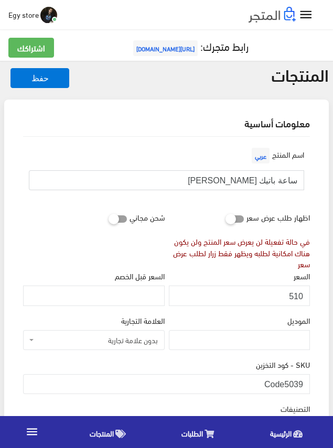
click at [238, 177] on input "ساعة باتيك [PERSON_NAME]" at bounding box center [166, 180] width 275 height 20
drag, startPoint x: 285, startPoint y: 381, endPoint x: 307, endPoint y: 381, distance: 22.0
click at [307, 381] on input "Code5039" at bounding box center [166, 384] width 286 height 20
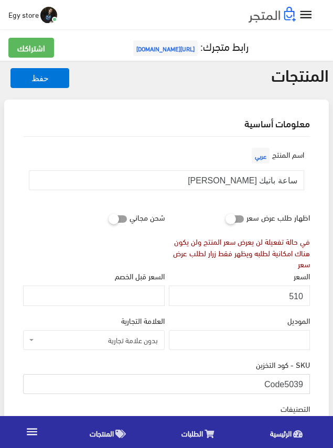
click at [307, 381] on input "Code5039" at bounding box center [166, 384] width 286 height 20
drag, startPoint x: 286, startPoint y: 380, endPoint x: 303, endPoint y: 380, distance: 16.8
click at [303, 380] on input "Code5039" at bounding box center [166, 384] width 286 height 20
click at [297, 296] on input "510" at bounding box center [239, 295] width 141 height 20
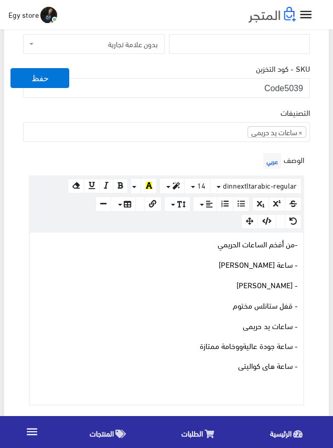
scroll to position [314, 0]
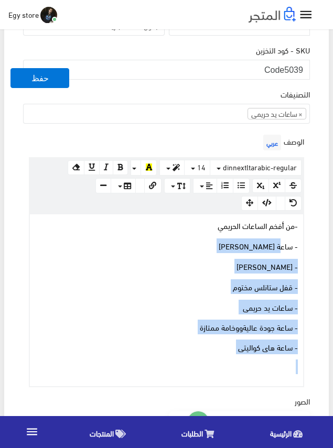
drag, startPoint x: 218, startPoint y: 352, endPoint x: 288, endPoint y: 236, distance: 135.1
click at [287, 237] on div "- من أفخم الساعات الحريمي - ساعة باتيك PATEK حريمى - استيك رابر - قفل ستانلس مخ…" at bounding box center [166, 300] width 273 height 172
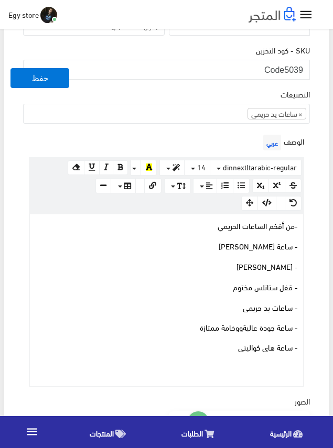
click at [290, 234] on div "- من أفخم الساعات الحريمي - ساعة باتيك PATEK حريمى - استيك رابر - قفل ستانلس مخ…" at bounding box center [166, 300] width 273 height 172
drag, startPoint x: 290, startPoint y: 234, endPoint x: 300, endPoint y: 226, distance: 11.9
click at [300, 226] on div "- من أفخم الساعات الحريمي - ساعة باتيك PATEK حريمى - استيك رابر - قفل ستانلس مخ…" at bounding box center [166, 300] width 273 height 172
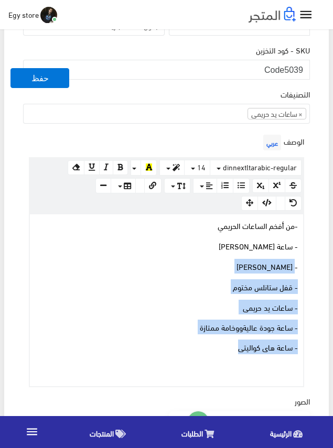
drag, startPoint x: 231, startPoint y: 349, endPoint x: 297, endPoint y: 252, distance: 116.9
click at [296, 255] on div "- من أفخم الساعات الحريمي - ساعة باتيك PATEK حريمى - استيك رابر - قفل ستانلس مخ…" at bounding box center [166, 300] width 273 height 172
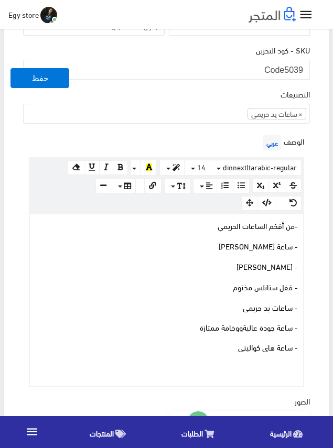
click at [306, 225] on div "الوصف عربي × Insert Image Select from files Image URL Insert Image × Insert Lin…" at bounding box center [166, 259] width 291 height 255
click at [308, 217] on div "الوصف عربي × Insert Image Select from files Image URL Insert Image × Insert Lin…" at bounding box center [166, 259] width 291 height 255
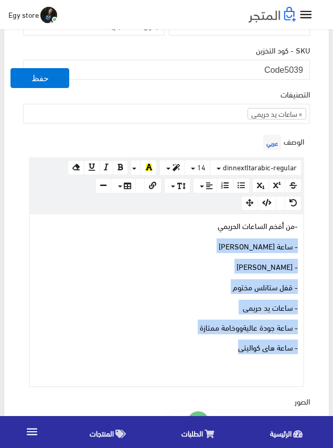
drag, startPoint x: 229, startPoint y: 349, endPoint x: 306, endPoint y: 234, distance: 138.7
click at [304, 242] on div "الوصف عربي × Insert Image Select from files Image URL Insert Image × Insert Lin…" at bounding box center [166, 259] width 291 height 255
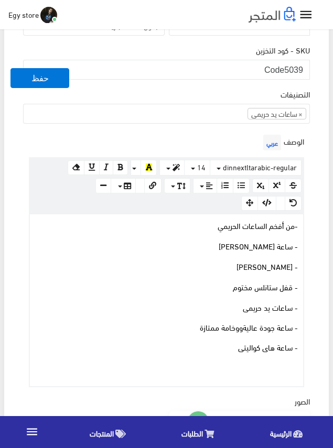
drag, startPoint x: 306, startPoint y: 234, endPoint x: 306, endPoint y: 226, distance: 7.3
click at [306, 226] on div "الوصف عربي × Insert Image Select from files Image URL Insert Image × Insert Lin…" at bounding box center [166, 259] width 291 height 255
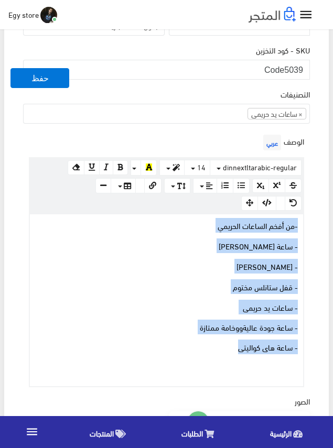
drag, startPoint x: 227, startPoint y: 344, endPoint x: 301, endPoint y: 222, distance: 142.9
click at [301, 222] on div "- من أفخم الساعات الحريمي - ساعة باتيك PATEK حريمى - استيك رابر - قفل ستانلس مخ…" at bounding box center [166, 300] width 273 height 172
copy div "- من أفخم الساعات الحريمي - ساعة باتيك PATEK حريمى - استيك رابر - قفل ستانلس مخ…"
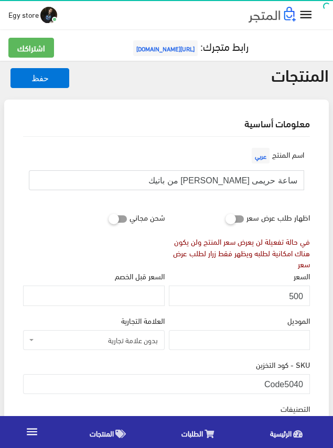
click at [272, 180] on input "ساعة حريمى [PERSON_NAME] من باتيك" at bounding box center [166, 180] width 275 height 20
drag, startPoint x: 287, startPoint y: 380, endPoint x: 295, endPoint y: 380, distance: 8.4
click at [295, 380] on input "Code5040" at bounding box center [166, 384] width 286 height 20
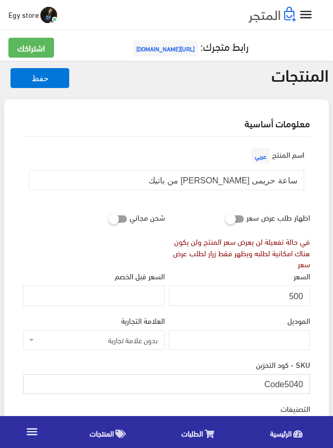
drag, startPoint x: 286, startPoint y: 378, endPoint x: 313, endPoint y: 379, distance: 26.2
click at [294, 296] on input "500" at bounding box center [239, 295] width 141 height 20
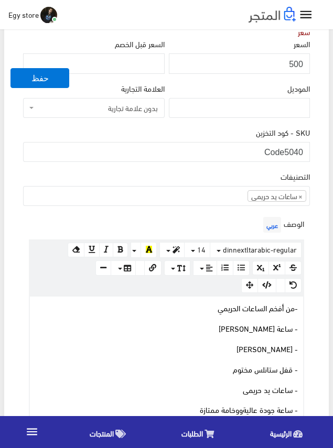
scroll to position [314, 0]
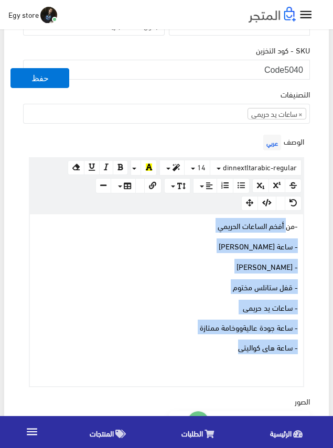
drag, startPoint x: 218, startPoint y: 347, endPoint x: 284, endPoint y: 222, distance: 141.5
click at [284, 222] on div "- من أفخم الساعات الحريمي - ساعة باتيك PATEK حريمى - استيك رابر - قفل ستانلس مخ…" at bounding box center [166, 300] width 273 height 172
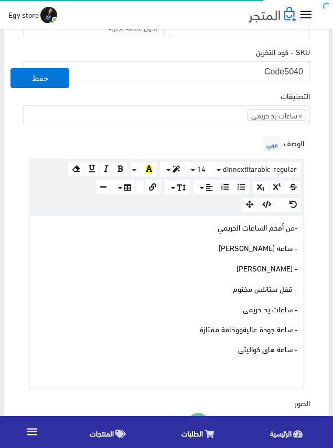
scroll to position [314, 0]
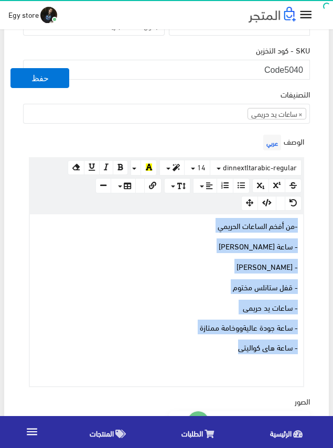
drag, startPoint x: 229, startPoint y: 350, endPoint x: 301, endPoint y: 219, distance: 148.6
click at [301, 219] on div "- من أفخم الساعات الحريمي - ساعة باتيك PATEK حريمى - استيك رابر - قفل ستانلس مخ…" at bounding box center [166, 300] width 273 height 172
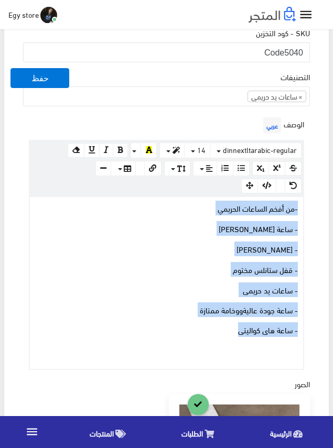
copy div "- من أفخم الساعات الحريمي - ساعة باتيك PATEK حريمى - استيك رابر - قفل ستانلس مخ…"
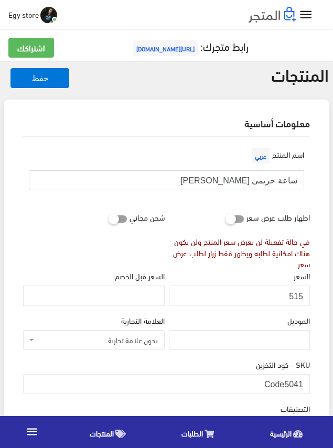
click at [252, 181] on input "ساعة حريمى [PERSON_NAME]" at bounding box center [166, 180] width 275 height 20
click at [287, 381] on input "Code5041" at bounding box center [166, 384] width 286 height 20
drag, startPoint x: 285, startPoint y: 388, endPoint x: 304, endPoint y: 388, distance: 18.3
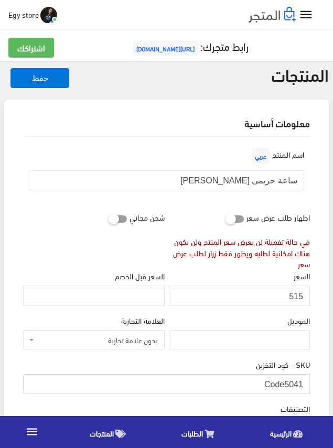
click at [304, 388] on input "Code5041" at bounding box center [166, 384] width 286 height 20
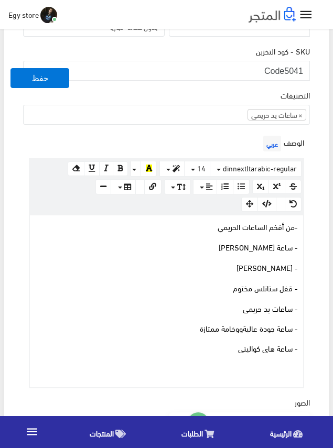
scroll to position [314, 0]
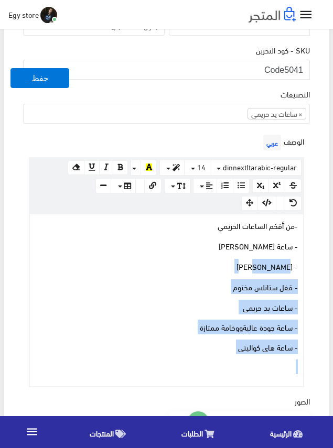
drag, startPoint x: 212, startPoint y: 352, endPoint x: 290, endPoint y: 235, distance: 140.9
click at [289, 236] on div "- من أفخم الساعات الحريمي - ساعة باتيك PATEK حريمى - استيك رابر - قفل ستانلس مخ…" at bounding box center [166, 300] width 273 height 172
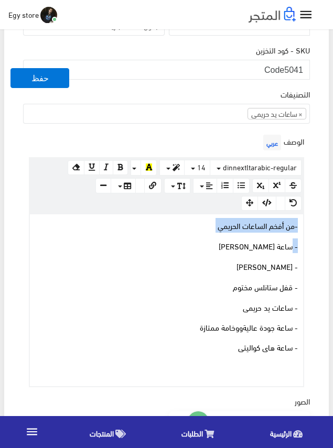
drag, startPoint x: 290, startPoint y: 235, endPoint x: 300, endPoint y: 225, distance: 13.7
click at [300, 225] on div "- من أفخم الساعات الحريمي - ساعة باتيك PATEK حريمى - استيك رابر - قفل ستانلس مخ…" at bounding box center [166, 300] width 273 height 172
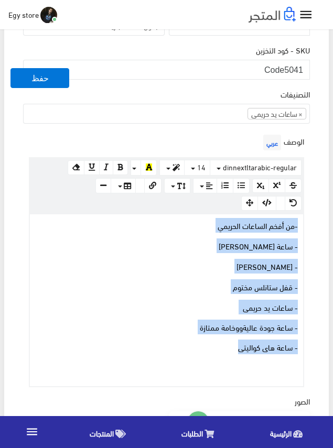
drag, startPoint x: 232, startPoint y: 350, endPoint x: 309, endPoint y: 222, distance: 149.9
click at [309, 222] on div "الوصف عربي × Insert Image Select from files Image URL Insert Image × Insert Lin…" at bounding box center [166, 259] width 291 height 255
copy div "- من أفخم الساعات الحريمي - ساعة باتيك PATEK حريمى - استيك رابر - قفل ستانلس مخ…"
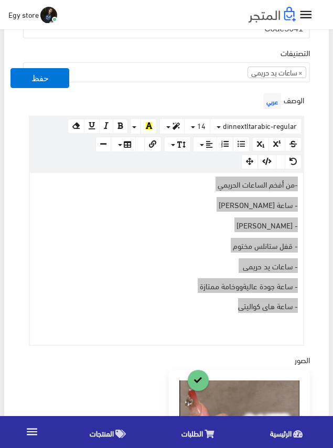
scroll to position [209, 0]
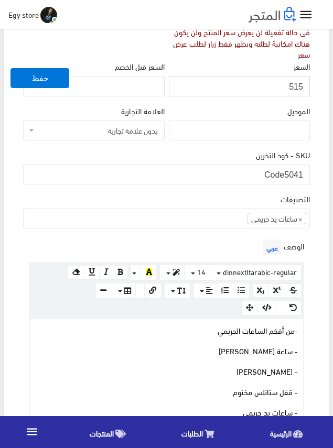
click at [292, 83] on input "515" at bounding box center [239, 86] width 141 height 20
click at [212, 105] on div "الموديل" at bounding box center [239, 123] width 141 height 36
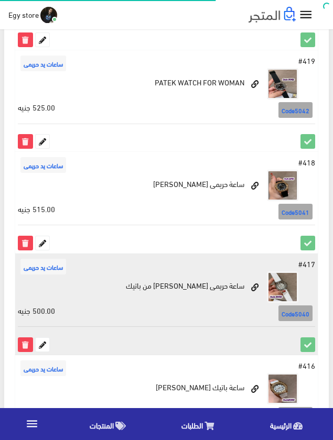
scroll to position [1203, 0]
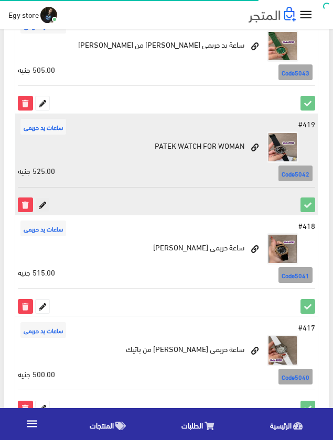
click at [43, 198] on icon at bounding box center [43, 205] width 14 height 14
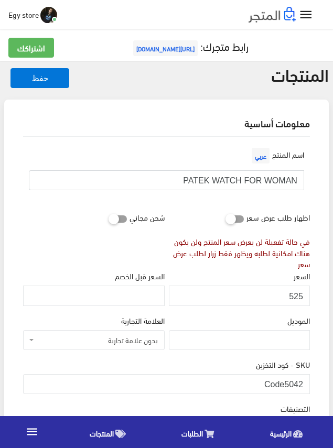
click at [234, 179] on input "PATEK WATCH FOR WOMAN" at bounding box center [166, 180] width 275 height 20
drag, startPoint x: 284, startPoint y: 380, endPoint x: 300, endPoint y: 379, distance: 15.7
click at [305, 381] on input "Code5042" at bounding box center [166, 384] width 286 height 20
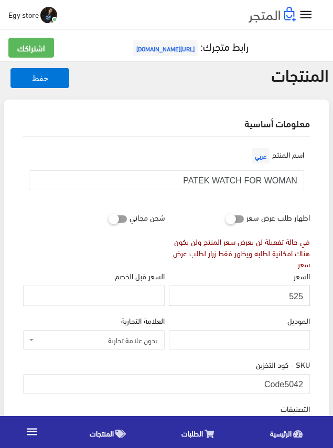
click at [298, 296] on input "525" at bounding box center [239, 295] width 141 height 20
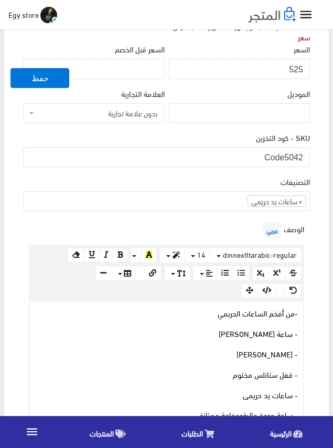
scroll to position [262, 0]
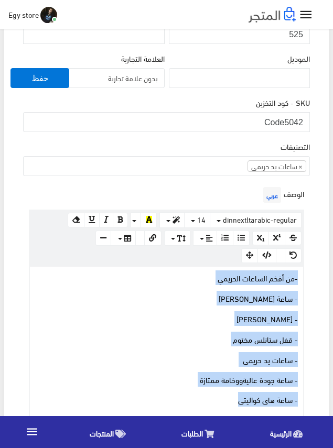
drag, startPoint x: 218, startPoint y: 398, endPoint x: 299, endPoint y: 276, distance: 145.8
click at [299, 276] on div "- من أفخم الساعات الحريمي - ساعة باتيك PATEK حريمى - استيك رابر - قفل ستانلس مخ…" at bounding box center [166, 353] width 273 height 172
copy div "- من أفخم الساعات الحريمي - ساعة باتيك PATEK حريمى - استيك رابر - قفل ستانلس مخ…"
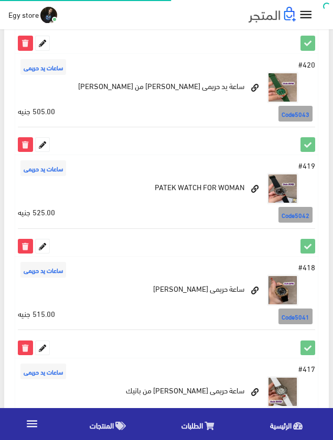
scroll to position [1099, 0]
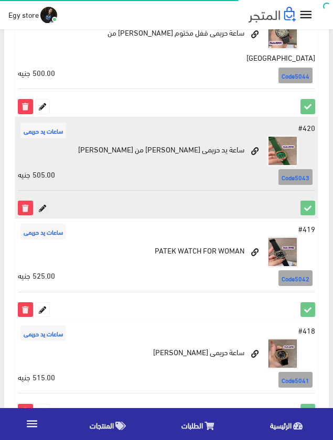
click at [43, 201] on icon at bounding box center [43, 208] width 14 height 14
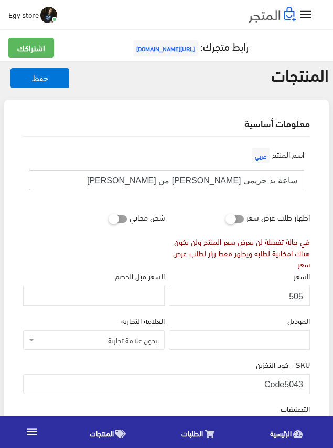
click at [243, 178] on input "ساعة يد حريمى [PERSON_NAME] من [PERSON_NAME]" at bounding box center [166, 180] width 275 height 20
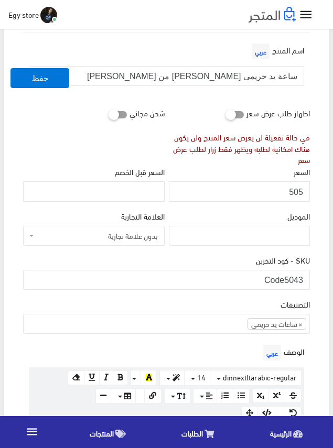
scroll to position [105, 0]
drag, startPoint x: 286, startPoint y: 278, endPoint x: 305, endPoint y: 280, distance: 18.4
click at [305, 280] on input "Code5043" at bounding box center [166, 279] width 286 height 20
click at [294, 191] on input "505" at bounding box center [239, 191] width 141 height 20
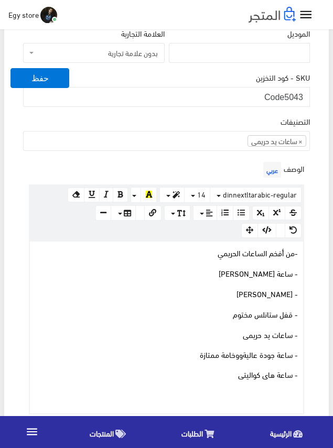
scroll to position [314, 0]
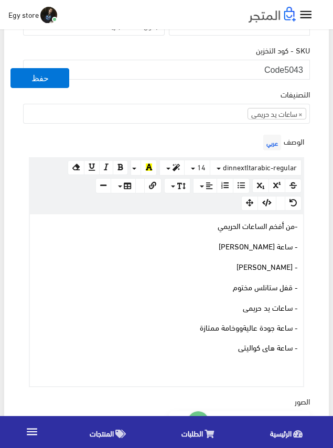
drag, startPoint x: 212, startPoint y: 346, endPoint x: 259, endPoint y: 264, distance: 94.3
click at [229, 322] on div "- من أفخم الساعات الحريمي - ساعة باتيك PATEK حريمى - استيك رابر - قفل ستانلس مخ…" at bounding box center [166, 300] width 273 height 172
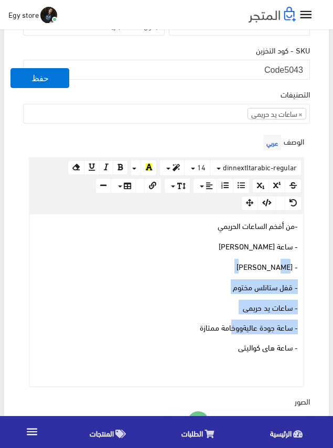
drag, startPoint x: 259, startPoint y: 264, endPoint x: 273, endPoint y: 237, distance: 30.7
click at [270, 242] on div "- من أفخم الساعات الحريمي - ساعة باتيك PATEK حريمى - استيك رابر - قفل ستانلس مخ…" at bounding box center [166, 300] width 273 height 172
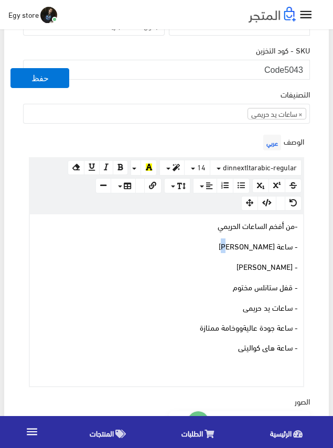
drag, startPoint x: 273, startPoint y: 237, endPoint x: 274, endPoint y: 231, distance: 5.3
click at [274, 231] on div "- من أفخم الساعات الحريمي - ساعة باتيك PATEK حريمى - استيك رابر - قفل ستانلس مخ…" at bounding box center [166, 300] width 273 height 172
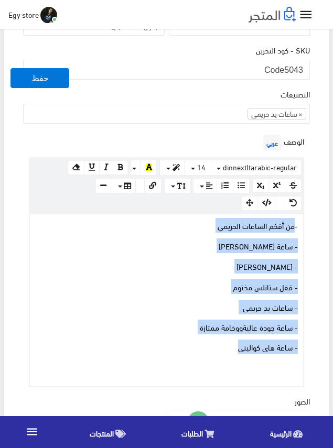
drag, startPoint x: 222, startPoint y: 350, endPoint x: 295, endPoint y: 220, distance: 148.9
click at [295, 220] on div "- من أفخم الساعات الحريمي - ساعة باتيك PATEK حريمى - استيك رابر - قفل ستانلس مخ…" at bounding box center [166, 300] width 273 height 172
copy div "من أفخم الساعات الحريمي - ساعة باتيك PATEK حريمى - استيك رابر - قفل ستانلس مختو…"
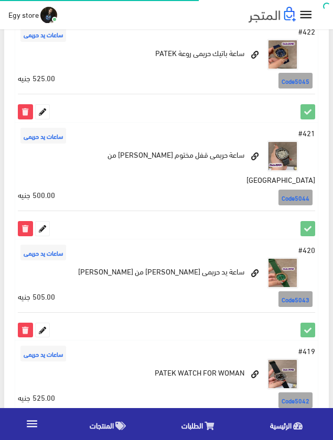
scroll to position [942, 0]
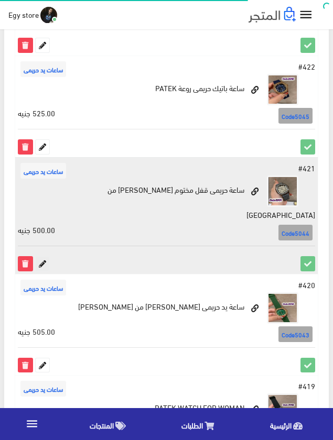
click at [43, 257] on icon at bounding box center [43, 264] width 14 height 14
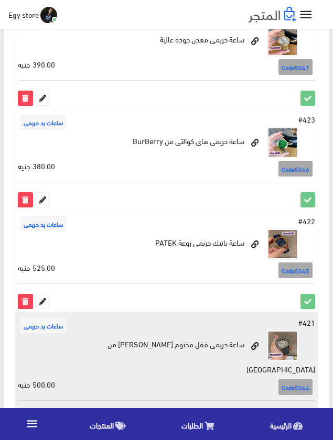
scroll to position [784, 0]
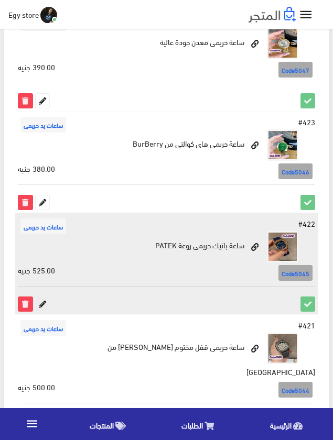
click at [46, 301] on icon at bounding box center [43, 304] width 14 height 14
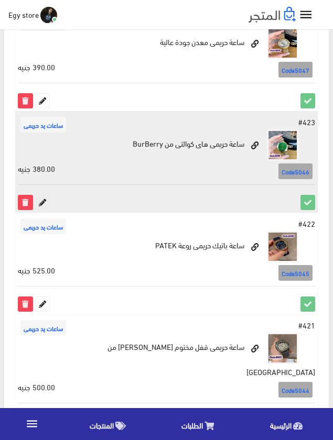
click at [43, 201] on icon at bounding box center [43, 202] width 14 height 14
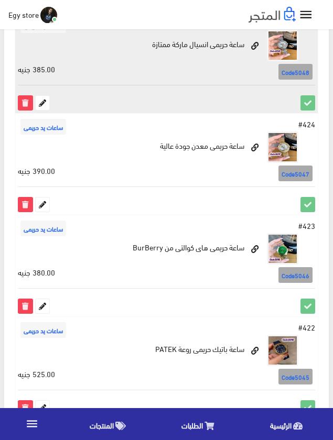
scroll to position [680, 0]
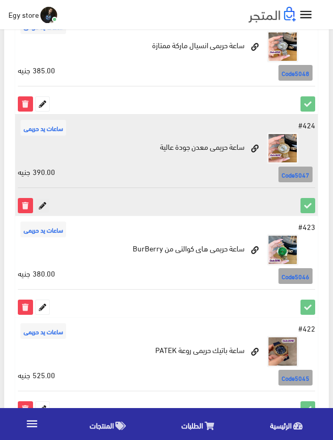
click at [41, 202] on icon at bounding box center [43, 205] width 14 height 14
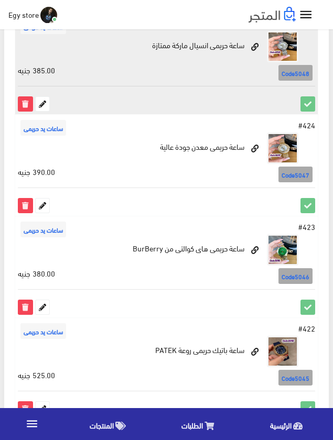
scroll to position [627, 0]
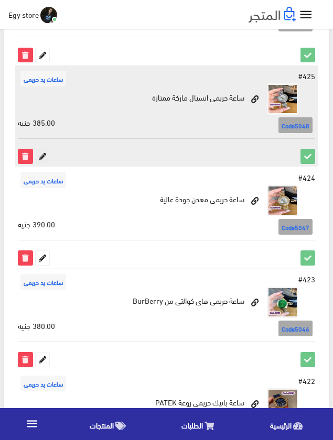
click at [39, 158] on icon at bounding box center [43, 156] width 14 height 14
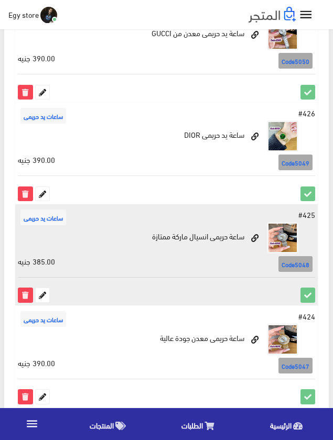
scroll to position [418, 0]
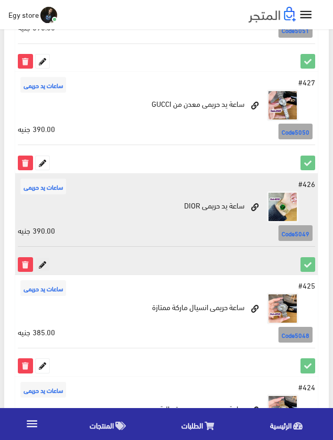
click at [38, 267] on icon at bounding box center [43, 265] width 14 height 14
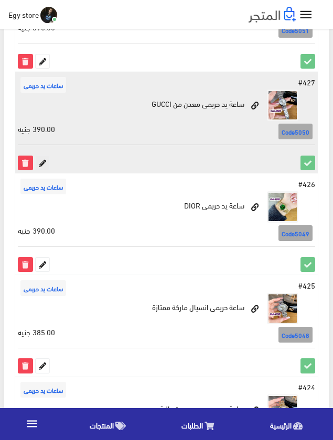
click at [42, 162] on icon at bounding box center [43, 163] width 14 height 14
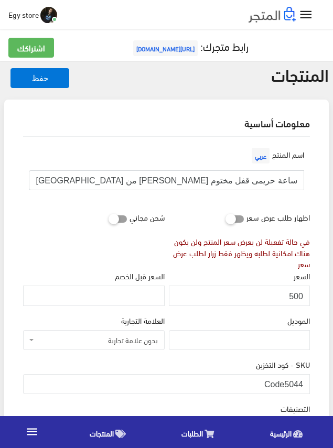
click at [237, 181] on input "ساعة حريمى قفل مختوم استيك رابر من باتيك" at bounding box center [166, 180] width 275 height 20
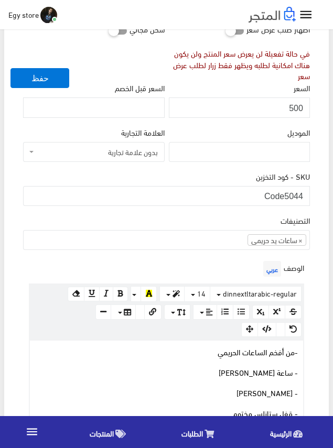
scroll to position [209, 0]
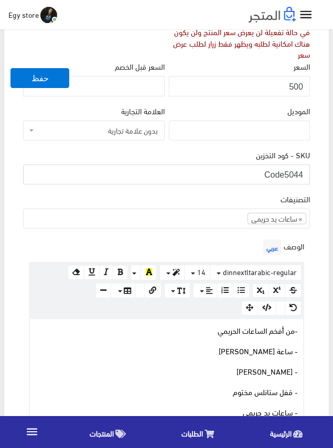
drag, startPoint x: 285, startPoint y: 173, endPoint x: 313, endPoint y: 175, distance: 28.3
click at [313, 175] on div "اسم المنتج عربي ساعة حريمى قفل مختوم استيك رابر من باتيك اظهار طلب عرض سعر في ح…" at bounding box center [166, 436] width 303 height 1018
click at [297, 86] on input "500" at bounding box center [239, 86] width 141 height 20
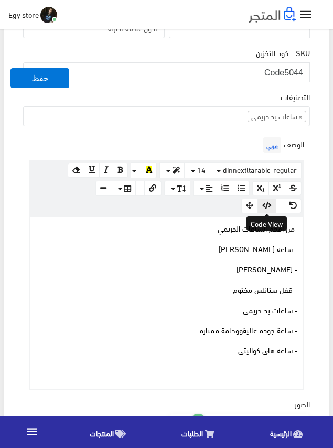
scroll to position [314, 0]
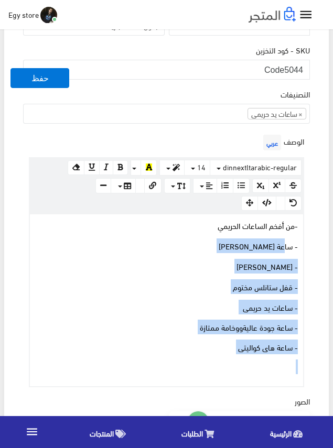
drag, startPoint x: 220, startPoint y: 353, endPoint x: 289, endPoint y: 230, distance: 141.6
click at [287, 231] on div "- من أفخم الساعات الحريمي - ساعة باتيك PATEK حريمى - استيك رابر - قفل ستانلس مخ…" at bounding box center [166, 300] width 273 height 172
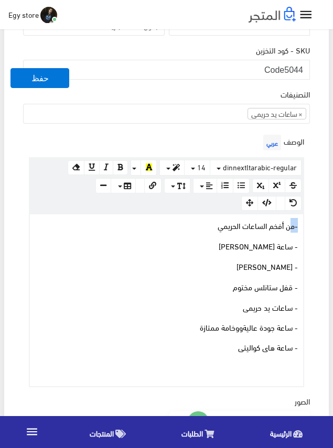
drag, startPoint x: 289, startPoint y: 230, endPoint x: 305, endPoint y: 227, distance: 16.5
click at [305, 227] on div "الوصف عربي × Insert Image Select from files Image URL Insert Image × Insert Lin…" at bounding box center [166, 259] width 291 height 255
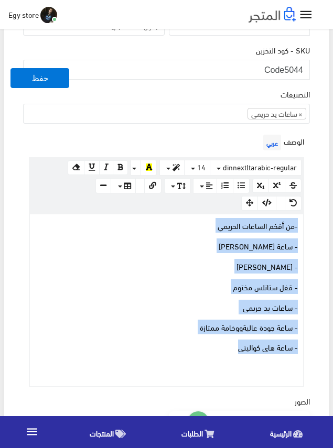
drag, startPoint x: 220, startPoint y: 349, endPoint x: 304, endPoint y: 229, distance: 146.7
click at [304, 229] on div "الوصف عربي × Insert Image Select from files Image URL Insert Image × Insert Lin…" at bounding box center [166, 259] width 291 height 255
copy div "- من أفخم الساعات الحريمي - ساعة باتيك PATEK حريمى - استيك رابر - قفل ستانلس مخ…"
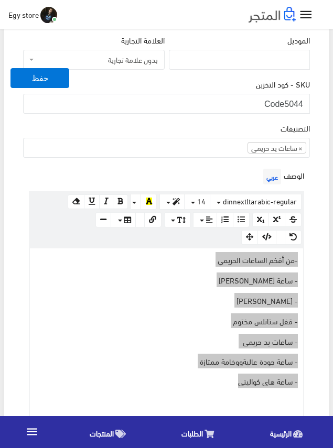
scroll to position [262, 0]
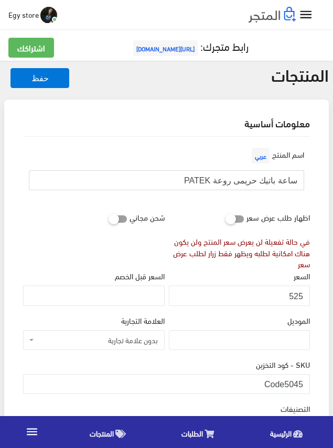
click at [230, 180] on input "ساعة باتيك حريمى روعة PATEK" at bounding box center [166, 180] width 275 height 20
drag, startPoint x: 285, startPoint y: 383, endPoint x: 304, endPoint y: 384, distance: 18.9
click at [304, 384] on input "Code5045" at bounding box center [166, 384] width 286 height 20
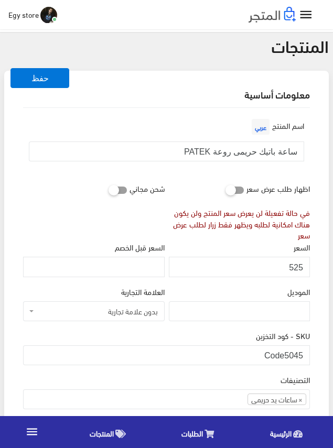
scroll to position [52, 0]
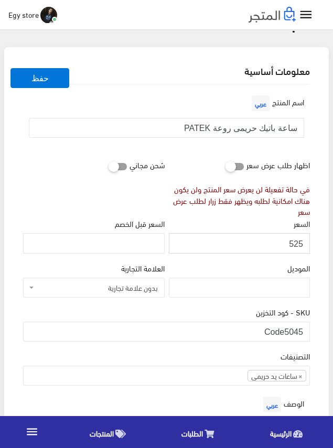
click at [294, 243] on input "525" at bounding box center [239, 243] width 141 height 20
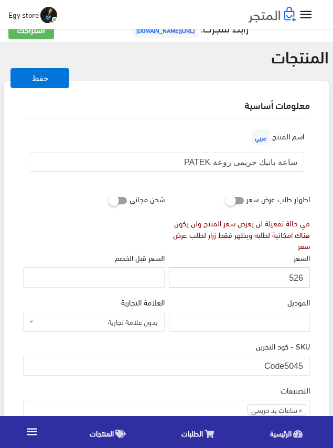
scroll to position [0, 0]
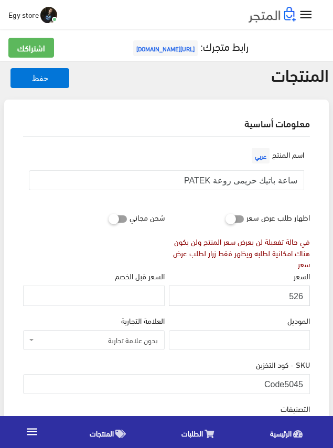
drag, startPoint x: 294, startPoint y: 243, endPoint x: 292, endPoint y: 297, distance: 54.5
click at [292, 297] on input "526" at bounding box center [239, 295] width 141 height 20
type input "525"
click at [292, 297] on input "525" at bounding box center [239, 295] width 141 height 20
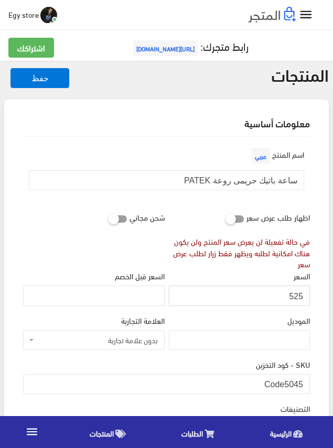
click at [292, 297] on input "525" at bounding box center [239, 295] width 141 height 20
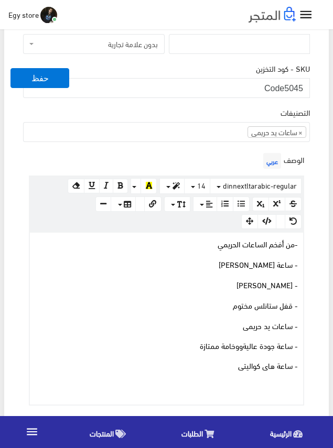
scroll to position [314, 0]
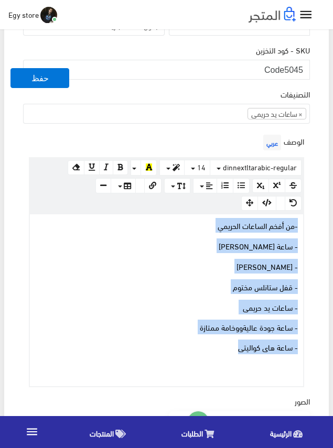
drag, startPoint x: 220, startPoint y: 346, endPoint x: 299, endPoint y: 219, distance: 149.1
click at [299, 219] on div "- من أفخم الساعات الحريمي - ساعة باتيك PATEK حريمى - استيك رابر - قفل ستانلس مخ…" at bounding box center [166, 300] width 273 height 172
copy div "- من أفخم الساعات الحريمي - ساعة باتيك PATEK حريمى - استيك رابر - قفل ستانلس مخ…"
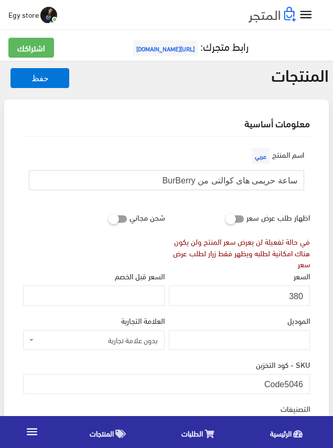
click at [264, 181] on input "ساعة حريمى هاى كوالتى من BurBerry" at bounding box center [166, 180] width 275 height 20
drag, startPoint x: 285, startPoint y: 384, endPoint x: 305, endPoint y: 384, distance: 19.4
click at [305, 384] on input "Code5046" at bounding box center [166, 384] width 286 height 20
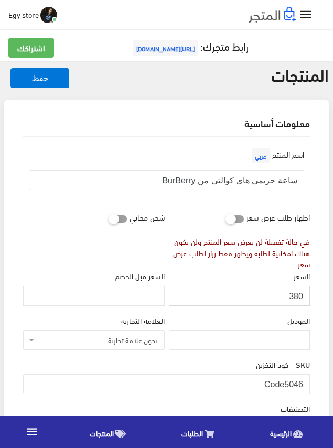
click at [297, 294] on input "380" at bounding box center [239, 295] width 141 height 20
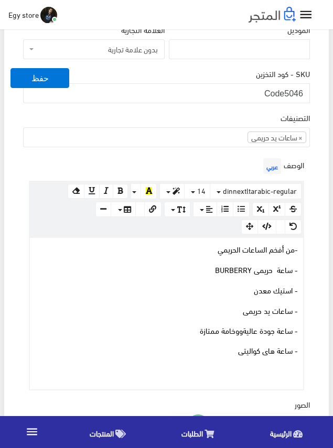
scroll to position [314, 0]
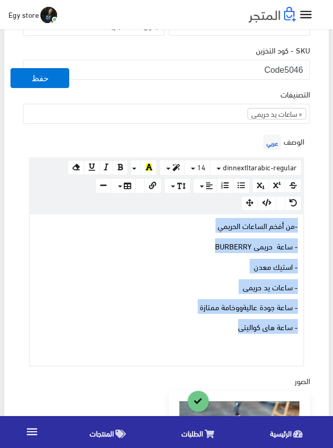
drag, startPoint x: 218, startPoint y: 328, endPoint x: 308, endPoint y: 217, distance: 142.6
click at [308, 217] on div "الوصف عربي × Insert Image Select from files Image URL Insert Image × Insert Lin…" at bounding box center [166, 249] width 291 height 235
copy div "- من أفخم الساعات الحريمي - ساعة حريمى BURBERRY - استيك معدن - ساعات يد حريمى -…"
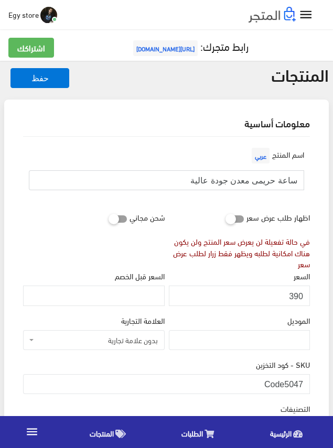
click at [245, 176] on input "ساعة حريمى معدن جودة عالية" at bounding box center [166, 180] width 275 height 20
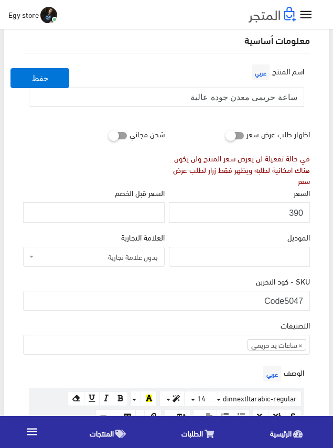
scroll to position [209, 0]
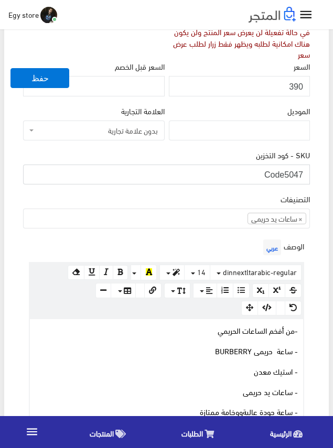
drag, startPoint x: 285, startPoint y: 171, endPoint x: 304, endPoint y: 173, distance: 18.9
click at [304, 173] on input "Code5047" at bounding box center [166, 174] width 286 height 20
click at [298, 82] on input "390" at bounding box center [239, 86] width 141 height 20
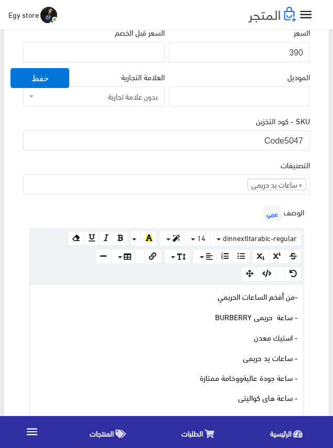
scroll to position [262, 0]
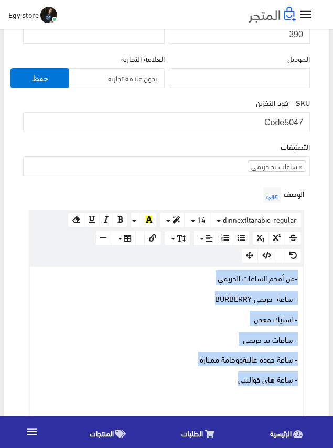
drag, startPoint x: 203, startPoint y: 380, endPoint x: 301, endPoint y: 279, distance: 140.0
click at [301, 279] on div "- من أفخم الساعات الحريمي - ساعة حريمى BURBERRY - استيك معدن - ساعات يد حريمى -…" at bounding box center [166, 342] width 273 height 151
copy div "- من أفخم الساعات الحريمي - ساعة حريمى BURBERRY - استيك معدن - ساعات يد حريمى -…"
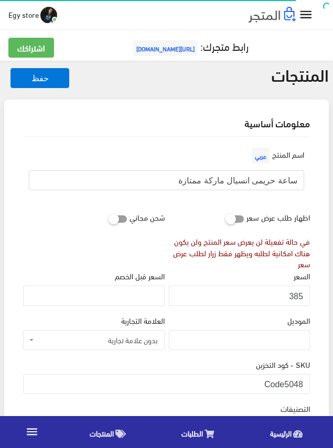
click at [258, 182] on input "ساعة حريمى انسيال ماركة ممتازة" at bounding box center [166, 180] width 275 height 20
drag, startPoint x: 283, startPoint y: 380, endPoint x: 304, endPoint y: 381, distance: 20.4
click at [304, 381] on input "Code5048" at bounding box center [166, 384] width 286 height 20
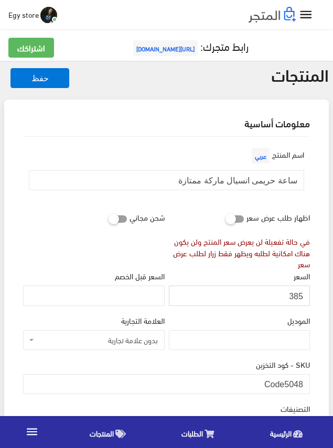
click at [296, 296] on input "385" at bounding box center [239, 295] width 141 height 20
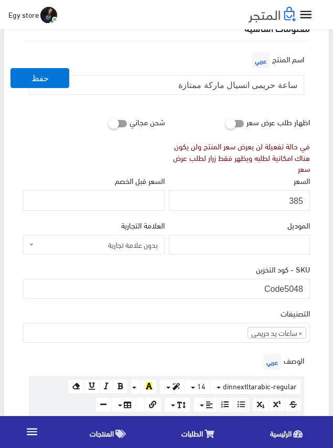
scroll to position [105, 0]
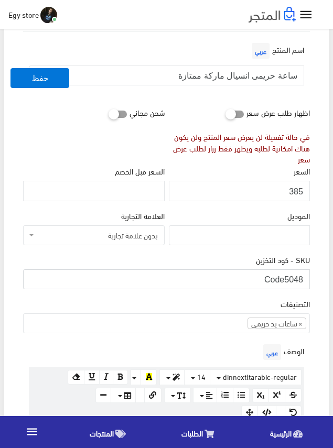
drag, startPoint x: 286, startPoint y: 282, endPoint x: 303, endPoint y: 283, distance: 17.3
click at [303, 283] on input "Code5048" at bounding box center [166, 279] width 286 height 20
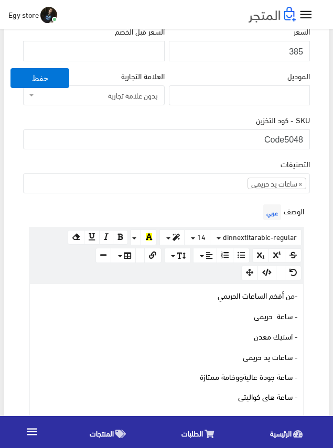
scroll to position [367, 0]
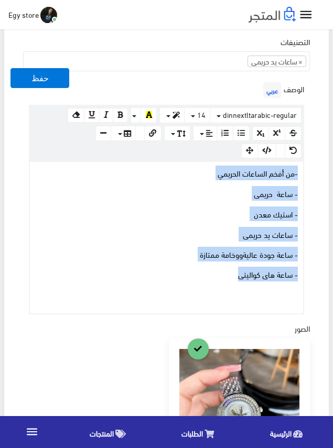
drag, startPoint x: 234, startPoint y: 273, endPoint x: 301, endPoint y: 175, distance: 118.8
click at [301, 175] on div "- من أفخم الساعات الحريمي - ساعة حريمى - استيك معدن - ساعات يد حريمى - ساعة جود…" at bounding box center [166, 237] width 273 height 151
copy div "- من أفخم الساعات الحريمي - ساعة حريمى - استيك معدن - ساعات يد حريمى - ساعة جود…"
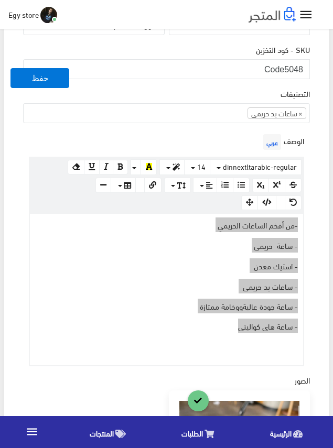
scroll to position [314, 0]
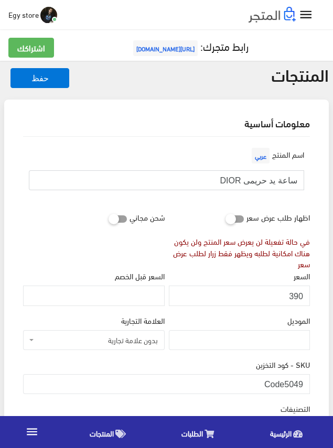
click at [258, 177] on input "ساعة يد حريمى DIOR" at bounding box center [166, 180] width 275 height 20
drag, startPoint x: 285, startPoint y: 384, endPoint x: 314, endPoint y: 384, distance: 29.3
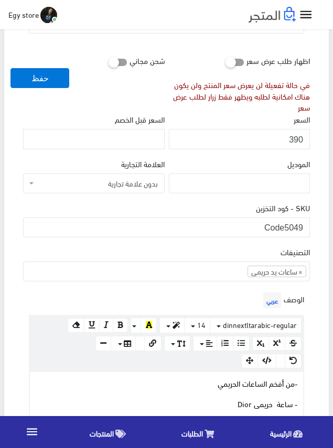
scroll to position [105, 0]
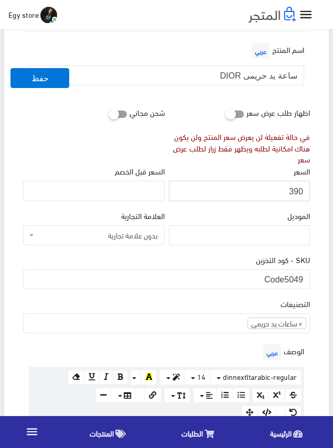
click at [297, 191] on input "390" at bounding box center [239, 191] width 141 height 20
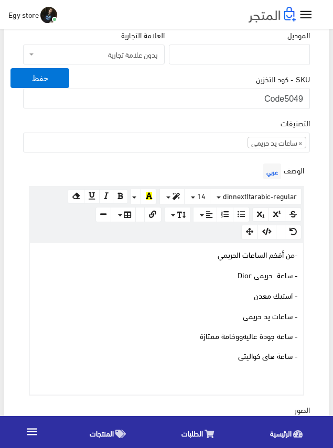
scroll to position [314, 0]
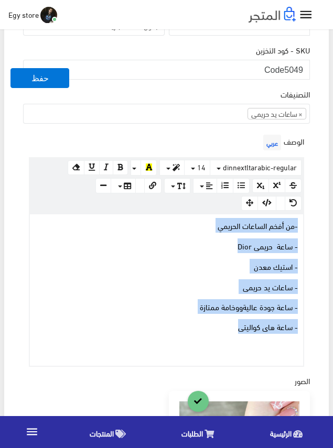
drag, startPoint x: 226, startPoint y: 331, endPoint x: 309, endPoint y: 227, distance: 133.4
click at [309, 227] on div "الوصف عربي × Insert Image Select from files Image URL Insert Image × Insert Lin…" at bounding box center [166, 249] width 291 height 235
copy div "- من أفخم الساعات الحريمي - ساعة حريمى Dior - استيك معدن - ساعات يد حريمى - ساع…"
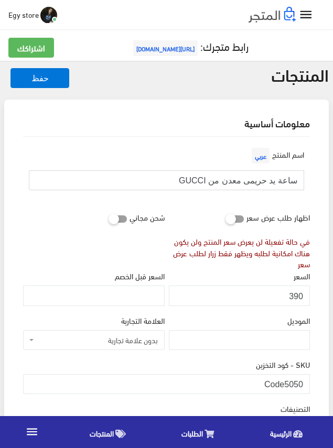
click at [271, 181] on input "ساعة يد حريمى معدن من GUCCI" at bounding box center [166, 180] width 275 height 20
drag, startPoint x: 285, startPoint y: 381, endPoint x: 304, endPoint y: 381, distance: 19.4
click at [304, 381] on input "Code5050" at bounding box center [166, 384] width 286 height 20
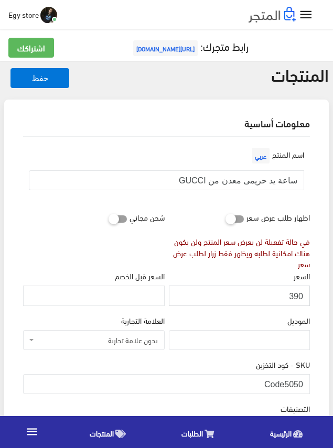
click at [292, 293] on input "390" at bounding box center [239, 295] width 141 height 20
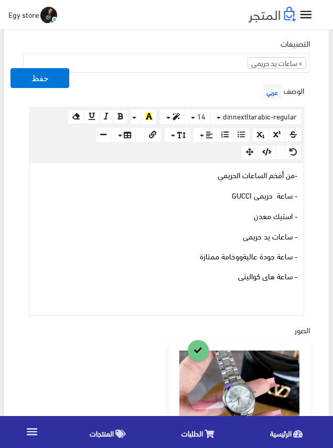
scroll to position [367, 0]
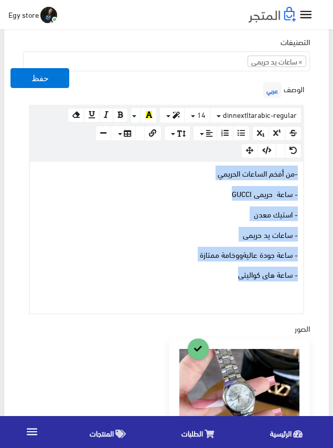
drag, startPoint x: 231, startPoint y: 277, endPoint x: 326, endPoint y: 172, distance: 141.3
click at [326, 172] on div "معلومات أساسية اسم المنتج عربي ساعة يد حريمى معدن من GUCCI اظهار طلب عرض سعر في…" at bounding box center [166, 249] width 324 height 1033
copy div "- من أفخم الساعات الحريمي - ساعة حريمى GUCCI - استيك معدن - ساعات يد حريمى - سا…"
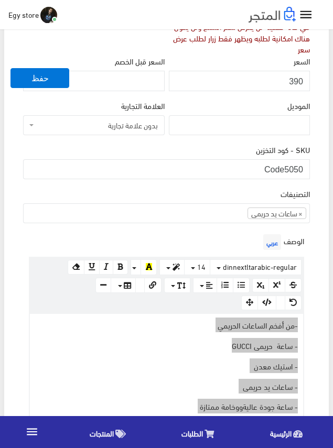
scroll to position [209, 0]
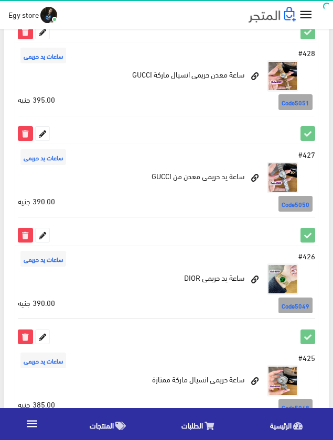
scroll to position [261, 0]
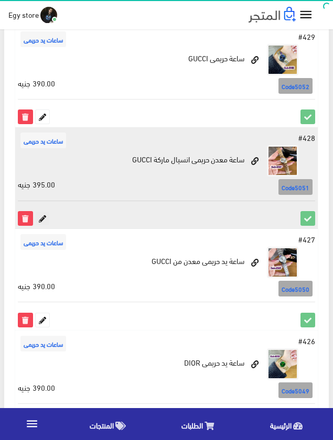
click at [45, 217] on icon at bounding box center [43, 219] width 14 height 14
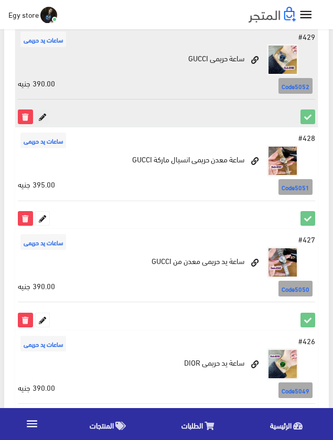
click at [46, 117] on icon at bounding box center [43, 117] width 14 height 14
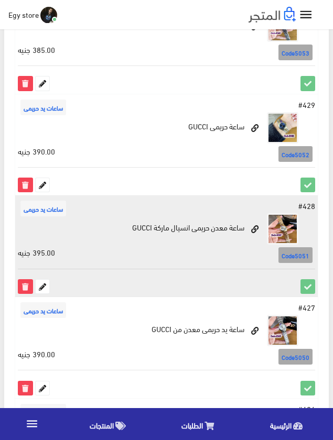
scroll to position [104, 0]
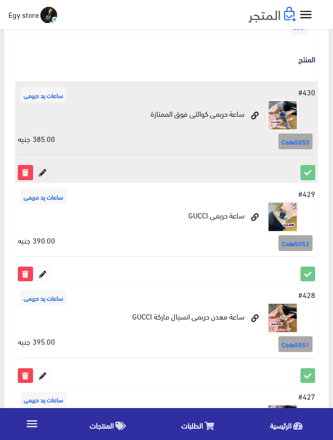
click at [42, 179] on icon at bounding box center [43, 172] width 14 height 14
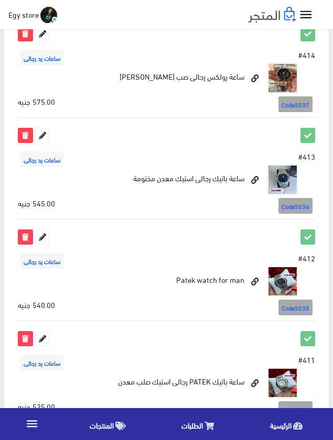
scroll to position [1888, 0]
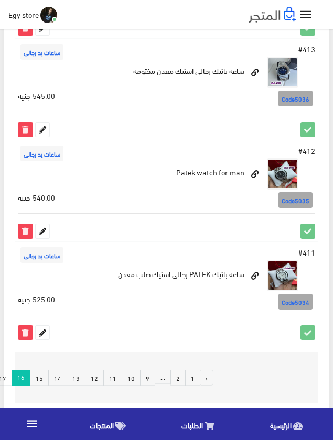
click at [49, 370] on link "15" at bounding box center [39, 378] width 19 height 16
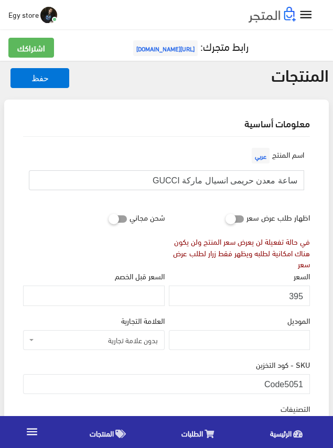
click at [269, 181] on input "ساعة معدن حريمى انسيال ماركة GUCCI" at bounding box center [166, 180] width 275 height 20
drag, startPoint x: 285, startPoint y: 382, endPoint x: 307, endPoint y: 384, distance: 22.6
click at [307, 384] on input "Code5051" at bounding box center [166, 384] width 286 height 20
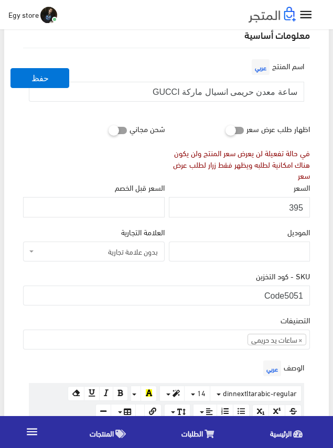
scroll to position [105, 0]
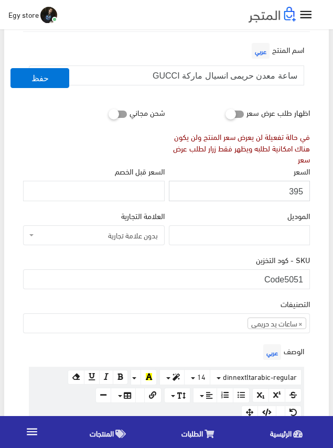
click at [296, 190] on input "395" at bounding box center [239, 191] width 141 height 20
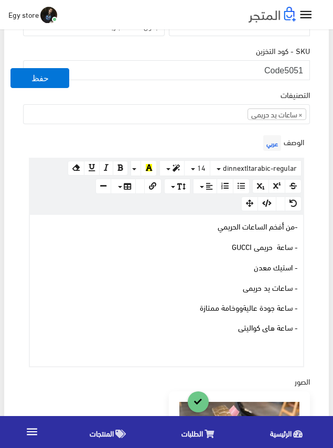
scroll to position [314, 0]
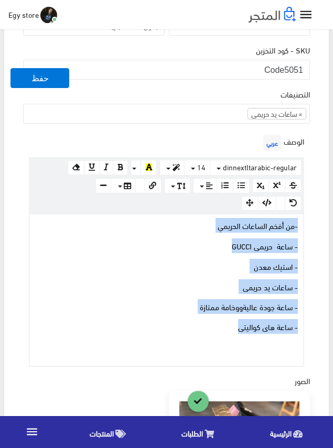
drag, startPoint x: 227, startPoint y: 326, endPoint x: 298, endPoint y: 226, distance: 122.9
click at [298, 226] on div "- من أفخم الساعات الحريمي - ساعة حريمى GUCCI - استيك معدن - ساعات يد حريمى - سا…" at bounding box center [166, 289] width 273 height 151
copy div "- من أفخم الساعات الحريمي - ساعة حريمى GUCCI - استيك معدن - ساعات يد حريمى - سا…"
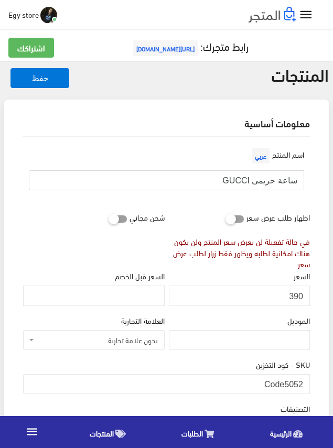
click at [273, 187] on input "ساعة حريمى GUCCI" at bounding box center [166, 180] width 275 height 20
drag, startPoint x: 286, startPoint y: 383, endPoint x: 303, endPoint y: 383, distance: 16.8
click at [303, 383] on input "Code5052" at bounding box center [166, 384] width 286 height 20
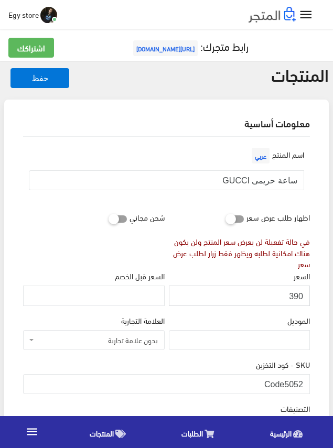
click at [297, 296] on input "390" at bounding box center [239, 295] width 141 height 20
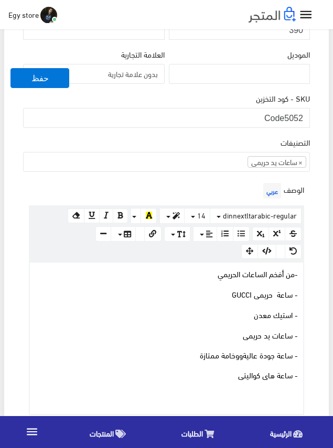
scroll to position [314, 0]
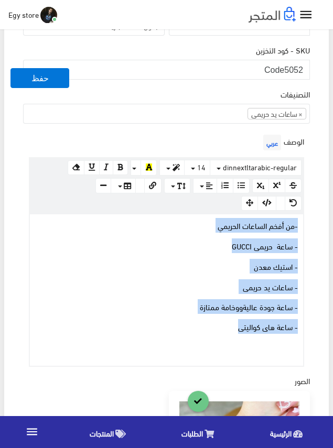
drag, startPoint x: 217, startPoint y: 325, endPoint x: 302, endPoint y: 223, distance: 133.2
click at [302, 223] on div "- من أفخم الساعات الحريمي - ساعة حريمى GUCCI - استيك معدن - ساعات يد حريمى - سا…" at bounding box center [166, 289] width 273 height 151
copy div "- من أفخم الساعات الحريمي - ساعة حريمى GUCCI - استيك معدن - ساعات يد حريمى - سا…"
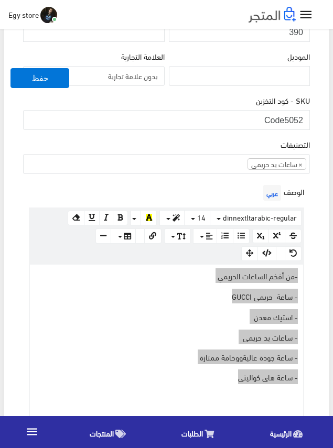
scroll to position [262, 0]
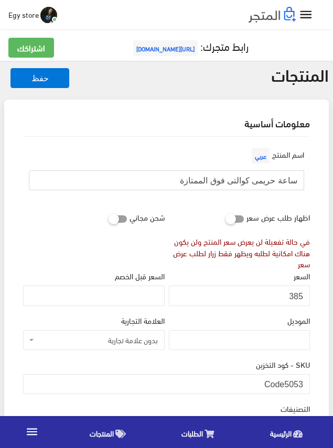
click at [252, 178] on input "ساعة حريمى كوالتى فوق الممتازة" at bounding box center [166, 180] width 275 height 20
drag, startPoint x: 286, startPoint y: 381, endPoint x: 304, endPoint y: 382, distance: 17.8
click at [304, 382] on input "Code5053" at bounding box center [166, 384] width 286 height 20
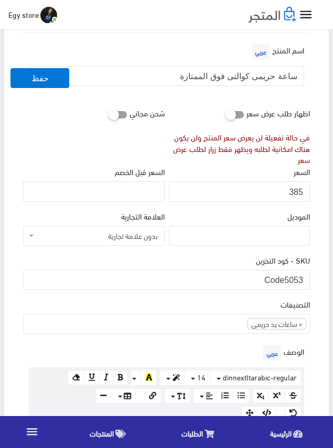
scroll to position [105, 0]
click at [294, 192] on input "385" at bounding box center [239, 191] width 141 height 20
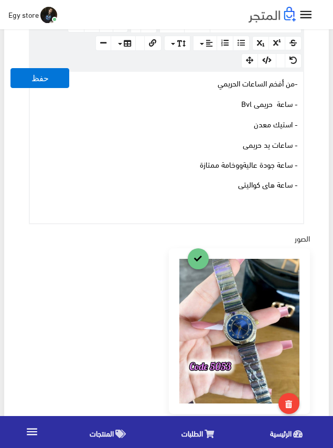
scroll to position [471, 0]
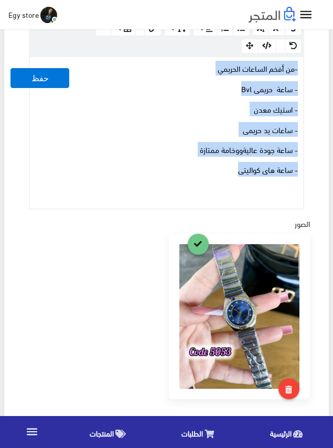
drag, startPoint x: 204, startPoint y: 167, endPoint x: 299, endPoint y: 67, distance: 137.8
click at [299, 67] on div "- من أفخم الساعات الحريمي - ساعة حريمى Bvl - استيك معدن - ساعات يد حريمى - ساعة…" at bounding box center [166, 132] width 273 height 151
copy div "- من أفخم الساعات الحريمي - ساعة حريمى Bvl - استيك معدن - ساعات يد حريمى - ساعة…"
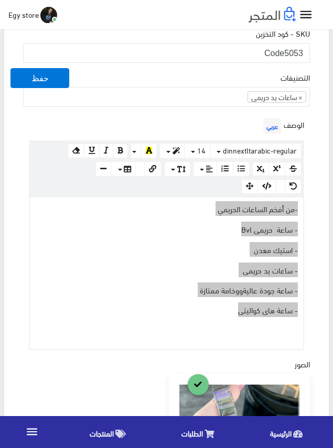
scroll to position [262, 0]
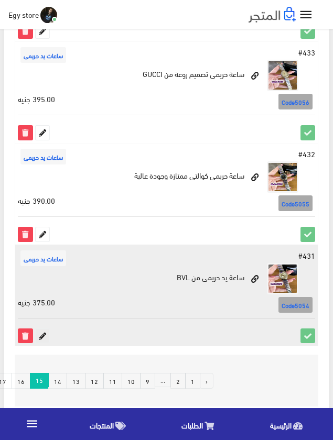
scroll to position [1884, 0]
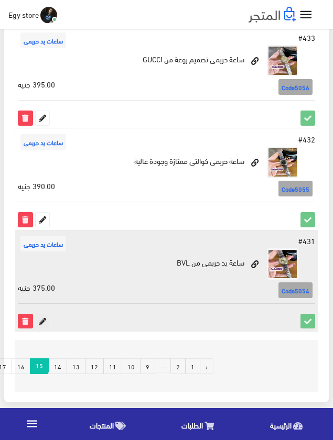
click at [46, 314] on link at bounding box center [42, 321] width 15 height 15
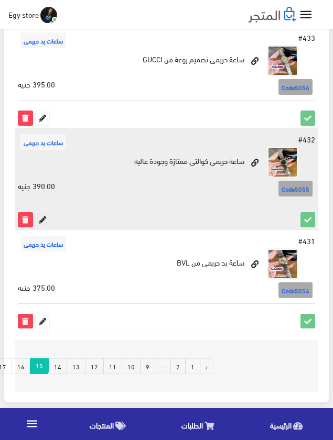
click at [40, 217] on icon at bounding box center [43, 220] width 14 height 14
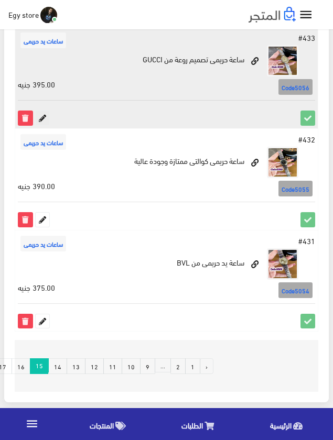
click at [41, 116] on icon at bounding box center [43, 118] width 14 height 14
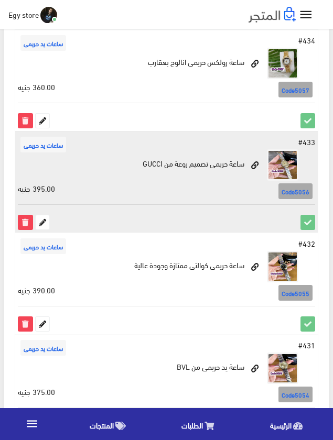
scroll to position [1779, 0]
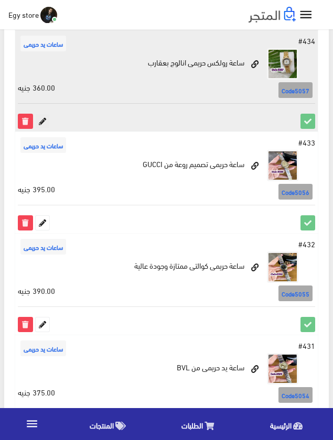
click at [44, 117] on icon at bounding box center [43, 121] width 14 height 14
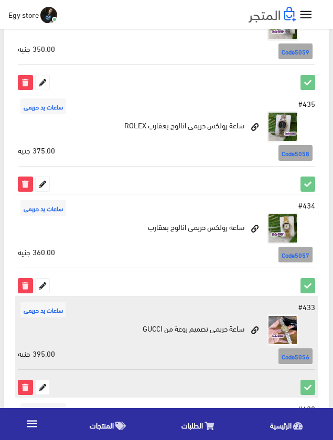
scroll to position [1570, 0]
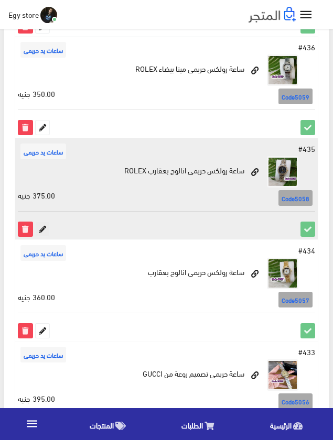
click at [43, 228] on icon at bounding box center [43, 229] width 14 height 14
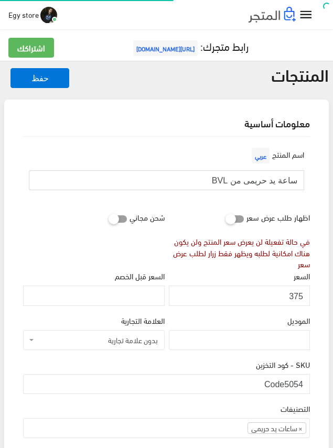
click at [242, 180] on input "ساعة يد حريمى من BVL" at bounding box center [166, 180] width 275 height 20
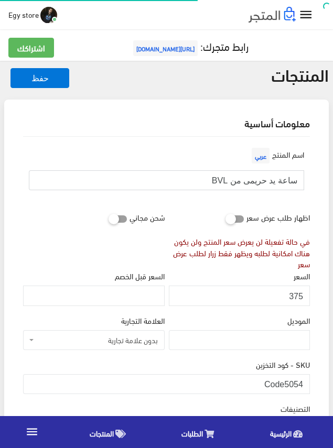
click at [242, 180] on input "ساعة يد حريمى من BVL" at bounding box center [166, 180] width 275 height 20
click at [287, 387] on input "Code5054" at bounding box center [166, 384] width 286 height 20
drag, startPoint x: 286, startPoint y: 383, endPoint x: 315, endPoint y: 386, distance: 28.9
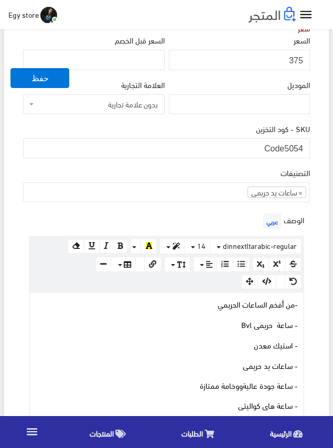
scroll to position [209, 0]
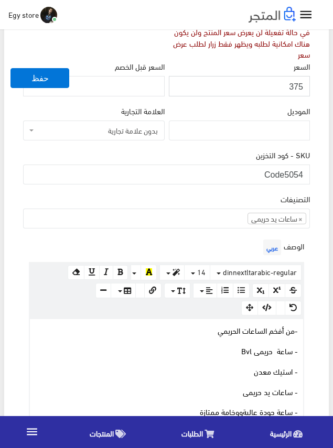
click at [295, 85] on input "375" at bounding box center [239, 86] width 141 height 20
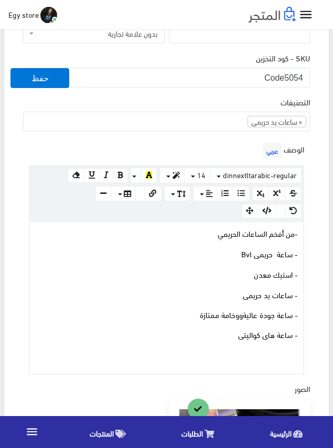
scroll to position [314, 0]
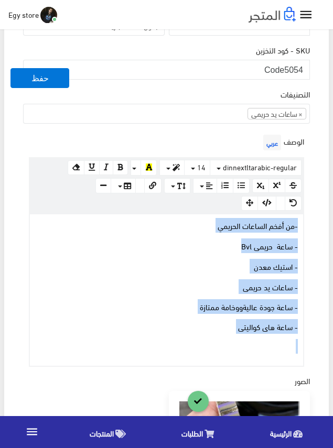
drag, startPoint x: 218, startPoint y: 332, endPoint x: 301, endPoint y: 224, distance: 136.3
click at [301, 224] on div "- من أفخم الساعات الحريمي - ساعة حريمى Bvl - استيك معدن - ساعات يد حريمى - ساعة…" at bounding box center [166, 289] width 273 height 151
copy div "- من أفخم الساعات الحريمي - ساعة حريمى Bvl - استيك معدن - ساعات يد حريمى - ساعة…"
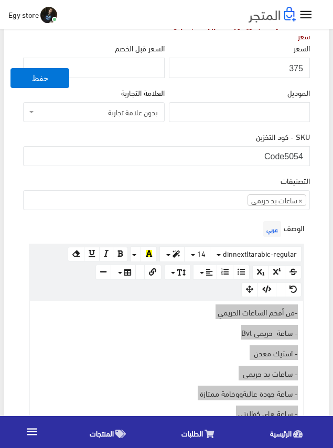
scroll to position [209, 0]
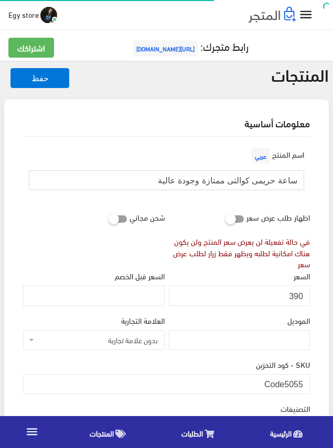
click at [223, 184] on input "ساعة حريمى كوالتى ممتازة وجودة عالية" at bounding box center [166, 180] width 275 height 20
drag, startPoint x: 285, startPoint y: 383, endPoint x: 311, endPoint y: 383, distance: 26.2
click at [311, 383] on div "SKU - كود التخزين Code5055" at bounding box center [166, 380] width 291 height 44
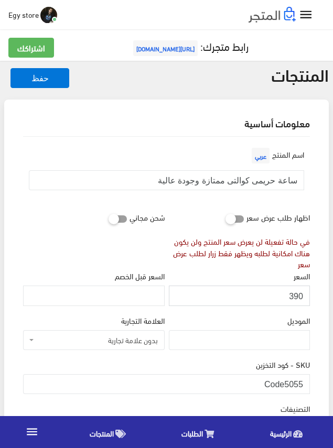
click at [293, 293] on input "390" at bounding box center [239, 295] width 141 height 20
click at [295, 295] on input "391" at bounding box center [239, 295] width 141 height 20
type input "390"
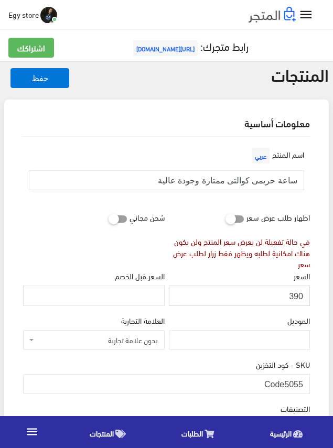
click at [295, 295] on input "390" at bounding box center [239, 295] width 141 height 20
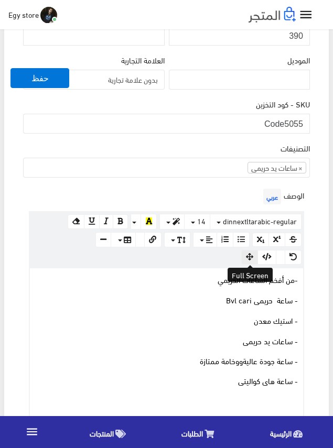
scroll to position [314, 0]
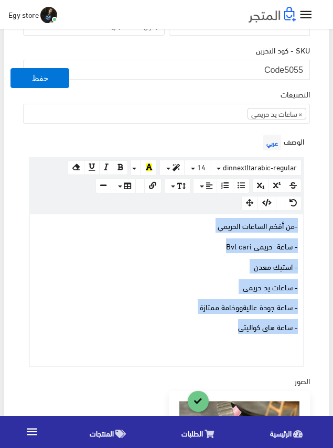
drag, startPoint x: 229, startPoint y: 325, endPoint x: 305, endPoint y: 223, distance: 127.1
click at [305, 223] on div "الوصف عربي × Insert Image Select from files Image URL Insert Image × Insert Lin…" at bounding box center [166, 249] width 291 height 235
copy div "- من أفخم الساعات الحريمي - ساعة حريمى Bvl cari - استيك معدن - ساعات يد حريمى -…"
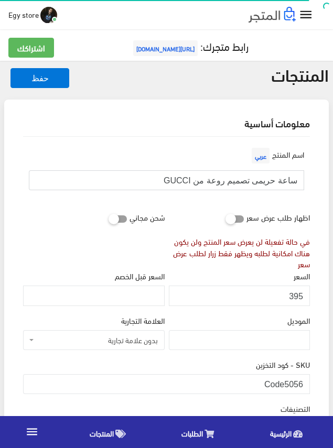
click at [241, 182] on input "ساعة حريمى تصميم روعة من GUCCI" at bounding box center [166, 180] width 275 height 20
drag, startPoint x: 284, startPoint y: 381, endPoint x: 304, endPoint y: 383, distance: 20.0
click at [304, 383] on input "Code5056" at bounding box center [166, 384] width 286 height 20
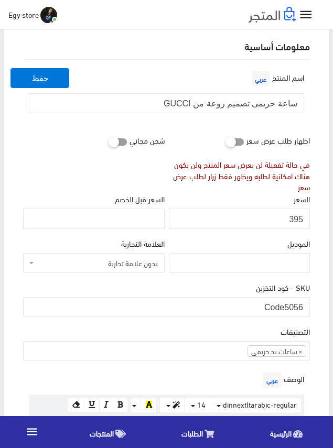
scroll to position [105, 0]
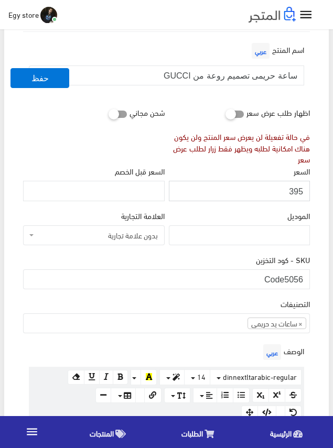
click at [293, 189] on input "395" at bounding box center [239, 191] width 141 height 20
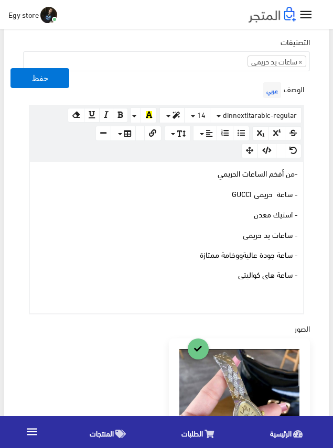
scroll to position [419, 0]
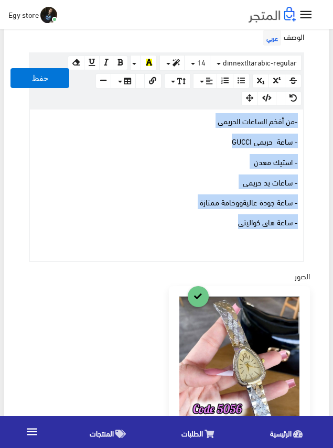
drag, startPoint x: 232, startPoint y: 220, endPoint x: 325, endPoint y: 118, distance: 137.5
click at [325, 118] on div "معلومات أساسية اسم المنتج عربي ساعة حريمى تصميم روعة من GUCCI اظهار طلب عرض سعر…" at bounding box center [166, 212] width 324 height 1063
copy div "- من أفخم الساعات الحريمي - ساعة حريمى GUCCI - استيك معدن - ساعات يد حريمى - سا…"
click at [129, 186] on p "- ساعات يد حريمى" at bounding box center [166, 182] width 262 height 12
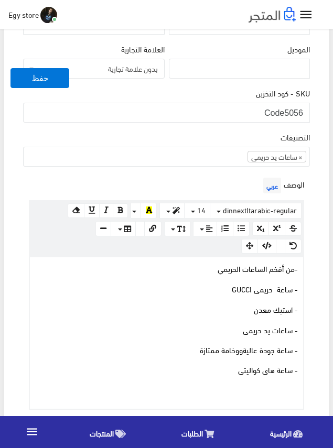
scroll to position [262, 0]
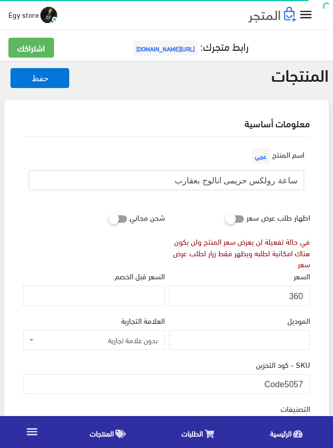
click at [246, 181] on input "ساعة رولكس حريمى انالوج بعقارب" at bounding box center [166, 180] width 275 height 20
drag, startPoint x: 284, startPoint y: 382, endPoint x: 313, endPoint y: 383, distance: 28.3
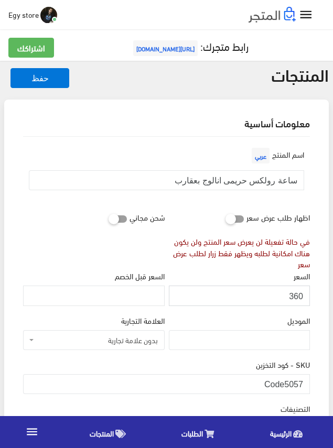
click at [295, 298] on input "360" at bounding box center [239, 295] width 141 height 20
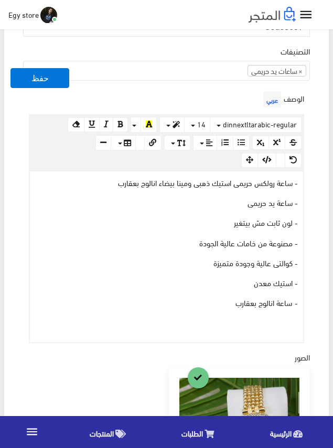
scroll to position [367, 0]
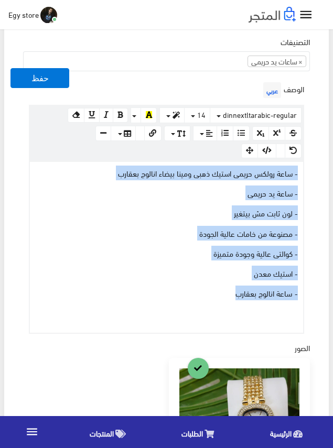
drag, startPoint x: 227, startPoint y: 292, endPoint x: 304, endPoint y: 171, distance: 143.4
click at [304, 171] on div "الوصف عربي × Insert Image Select from files Image URL Insert Image × Insert Lin…" at bounding box center [166, 206] width 291 height 253
copy div "- ساعة رولكس حريمى استيك ذهبى ومينا بيضاء انالوج بعقارب - ساعة يد حريمى - لون ث…"
drag, startPoint x: 328, startPoint y: 224, endPoint x: 236, endPoint y: 81, distance: 169.7
click at [236, 81] on div "الوصف عربي × Insert Image Select from files Image URL Insert Image × Insert Lin…" at bounding box center [166, 206] width 291 height 253
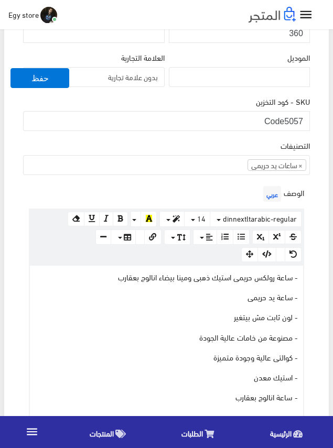
scroll to position [262, 0]
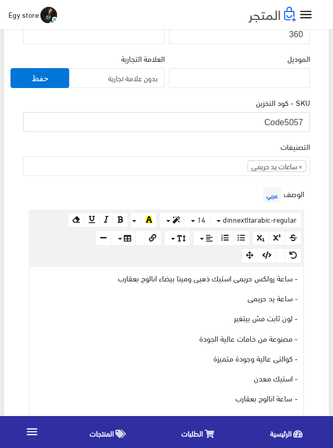
drag, startPoint x: 284, startPoint y: 117, endPoint x: 307, endPoint y: 121, distance: 23.9
click at [307, 121] on input "Code5057" at bounding box center [166, 122] width 286 height 20
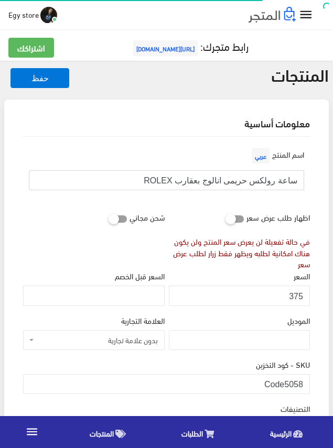
click at [191, 180] on input "ساعة رولكس حريمى انالوج بعقارب ROLEX" at bounding box center [166, 180] width 275 height 20
drag, startPoint x: 283, startPoint y: 380, endPoint x: 306, endPoint y: 382, distance: 23.2
click at [306, 382] on input "Code5058" at bounding box center [166, 384] width 286 height 20
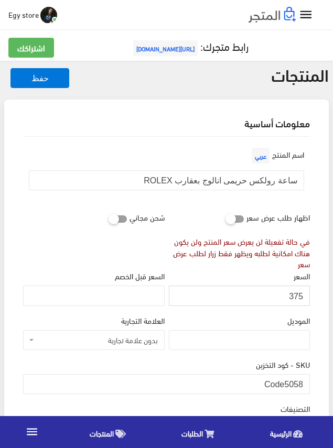
click at [296, 296] on input "375" at bounding box center [239, 295] width 141 height 20
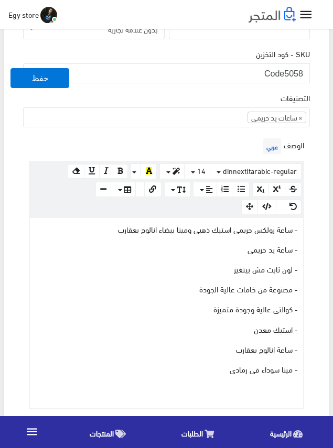
scroll to position [314, 0]
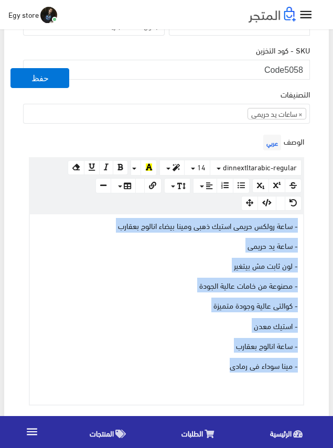
drag, startPoint x: 213, startPoint y: 367, endPoint x: 306, endPoint y: 224, distance: 170.2
click at [306, 224] on div "الوصف عربي × Insert Image Select from files Image URL Insert Image × Insert Lin…" at bounding box center [166, 268] width 291 height 273
copy div "- ساعة رولكس حريمى استيك ذهبى ومينا بيضاء انالوج بعقارب - ساعة يد حريمى - لون ث…"
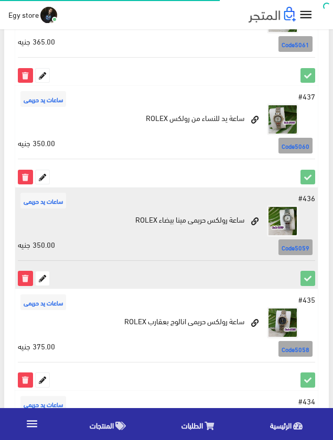
scroll to position [1413, 0]
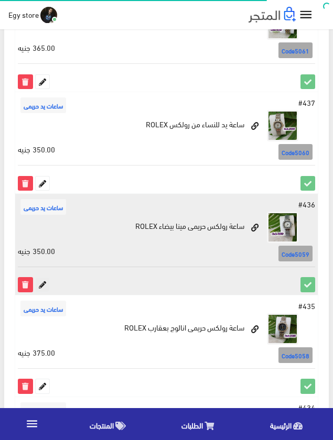
click at [39, 282] on icon at bounding box center [43, 285] width 14 height 14
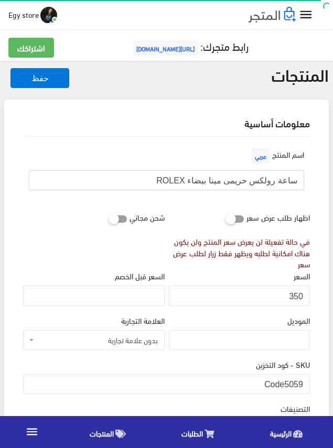
click at [218, 178] on input "ساعة رولكس حريمى مينا بيضاء ROLEX" at bounding box center [166, 180] width 275 height 20
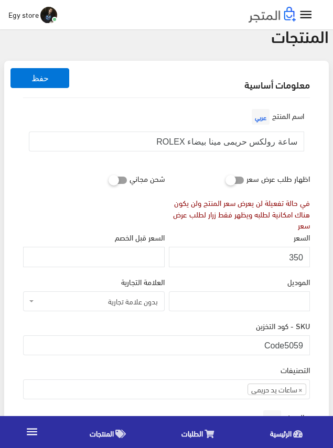
scroll to position [262, 0]
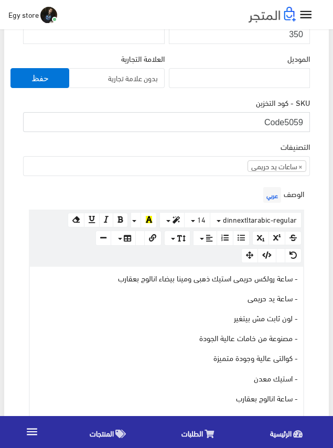
drag, startPoint x: 287, startPoint y: 125, endPoint x: 297, endPoint y: 125, distance: 10.5
click at [297, 125] on input "Code5059" at bounding box center [166, 122] width 286 height 20
drag, startPoint x: 284, startPoint y: 125, endPoint x: 306, endPoint y: 126, distance: 22.0
click at [306, 126] on input "Code5059" at bounding box center [166, 122] width 286 height 20
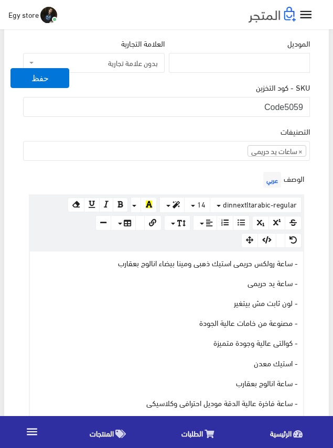
scroll to position [314, 0]
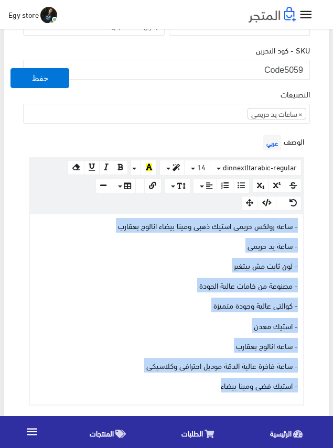
drag, startPoint x: 202, startPoint y: 388, endPoint x: 305, endPoint y: 226, distance: 192.2
click at [305, 226] on div "الوصف عربي × Insert Image Select from files Image URL Insert Image × Insert Lin…" at bounding box center [166, 268] width 291 height 273
copy div "- ساعة رولكس حريمى استيك ذهبى ومينا بيضاء انالوج بعقارب - ساعة يد حريمى - لون ث…"
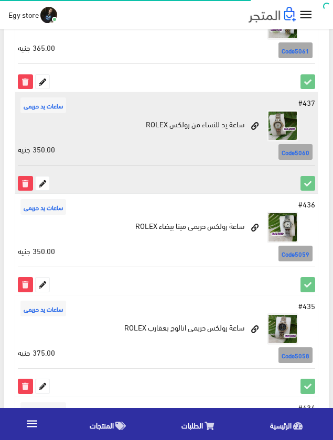
scroll to position [1413, 0]
click at [48, 184] on icon at bounding box center [43, 183] width 14 height 14
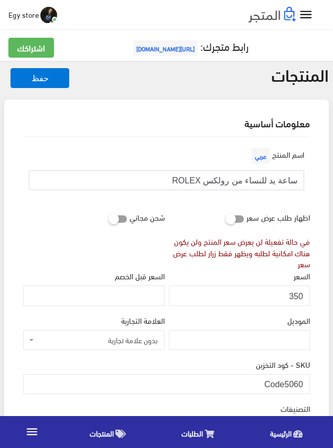
click at [236, 180] on input "ساعة يد للنساء من رولكس ROLEX" at bounding box center [166, 180] width 275 height 20
drag, startPoint x: 285, startPoint y: 377, endPoint x: 303, endPoint y: 378, distance: 17.8
click at [303, 378] on input "Code5060" at bounding box center [166, 384] width 286 height 20
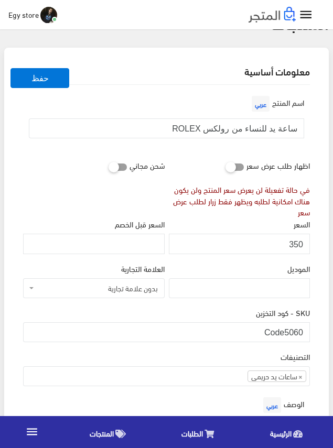
scroll to position [52, 0]
click at [295, 240] on input "350" at bounding box center [239, 243] width 141 height 20
click at [244, 269] on div "الموديل" at bounding box center [239, 280] width 141 height 36
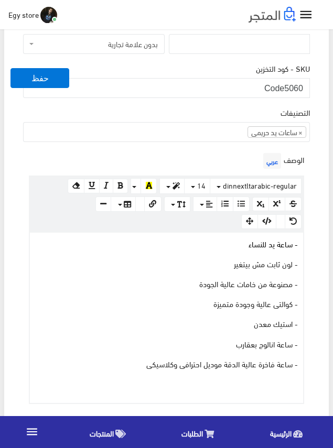
scroll to position [314, 0]
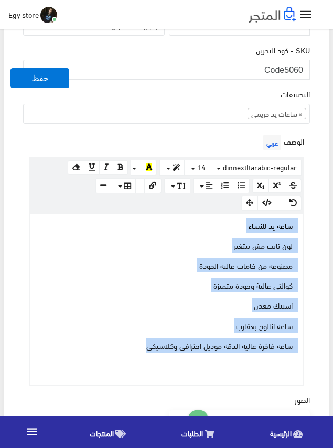
drag, startPoint x: 126, startPoint y: 348, endPoint x: 306, endPoint y: 225, distance: 217.9
click at [306, 225] on div "الوصف عربي × Insert Image Select from files Image URL Insert Image × Insert Lin…" at bounding box center [166, 258] width 291 height 253
copy div "- ساعة يد للنساء - لون ثابت مش بيتغير - مصنوعة من خامات عالية الجودة - كوالتى ع…"
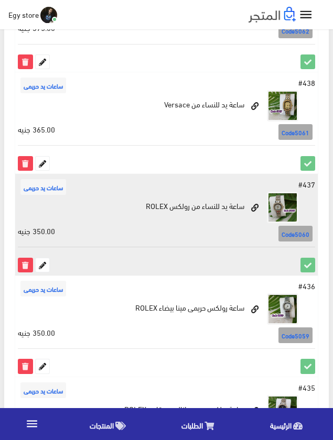
scroll to position [1308, 0]
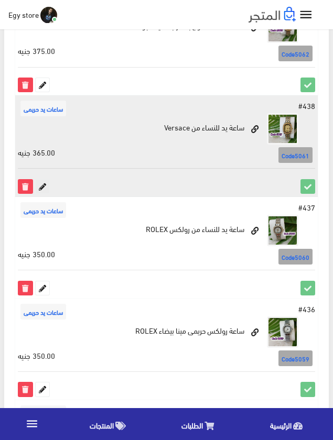
click at [45, 183] on icon at bounding box center [43, 187] width 14 height 14
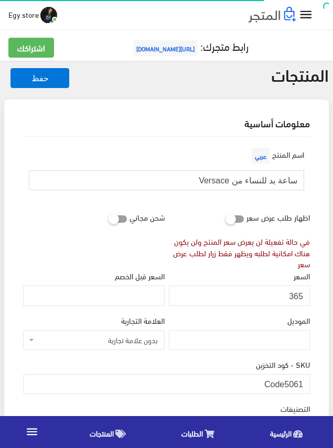
click at [275, 179] on input "ساعة يد للنساء من Versace" at bounding box center [166, 180] width 275 height 20
drag, startPoint x: 284, startPoint y: 385, endPoint x: 302, endPoint y: 385, distance: 18.3
click at [302, 385] on input "Code5061" at bounding box center [166, 384] width 286 height 20
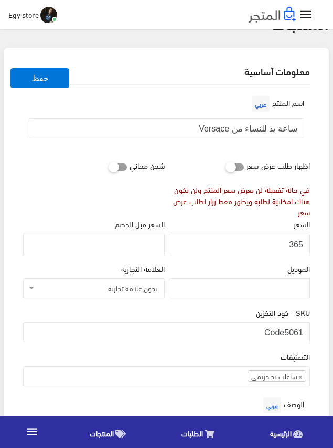
scroll to position [52, 0]
click at [294, 243] on input "365" at bounding box center [239, 243] width 141 height 20
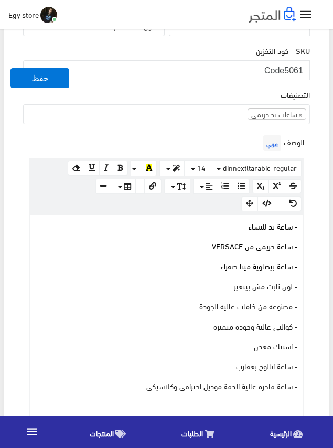
scroll to position [314, 0]
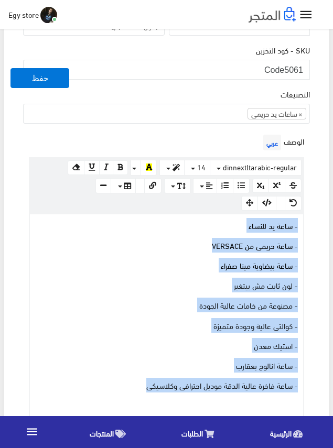
drag, startPoint x: 132, startPoint y: 384, endPoint x: 302, endPoint y: 223, distance: 234.1
click at [302, 223] on div "- ساعة يد للنساء - ساعة حريمى من VERSACE - ساعة بيضاوية مينا صفراء - لون ثابت م…" at bounding box center [166, 319] width 273 height 210
copy div "- ساعة يد للنساء - ساعة حريمى من VERSACE - ساعة بيضاوية مينا صفراء - لون ثابت م…"
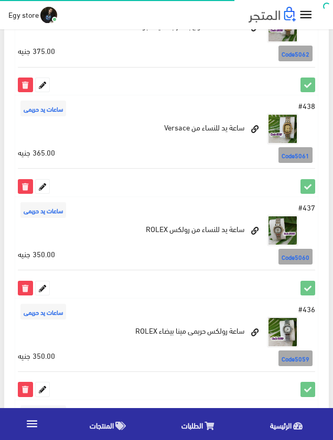
scroll to position [1203, 0]
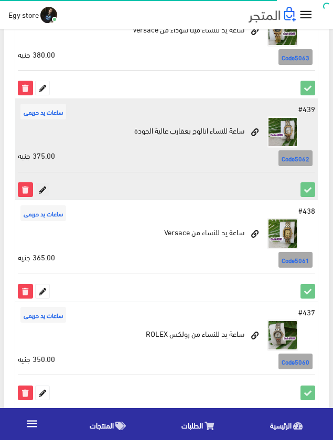
click at [42, 188] on icon at bounding box center [43, 190] width 14 height 14
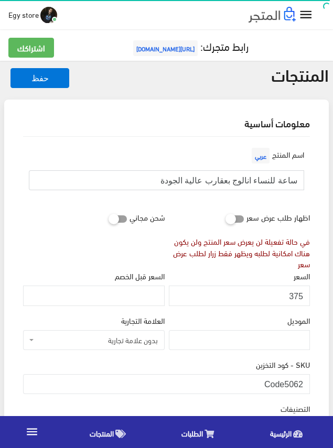
click at [231, 180] on input "ساعة للنساء انالوج بعقارب عالية الجودة" at bounding box center [166, 180] width 275 height 20
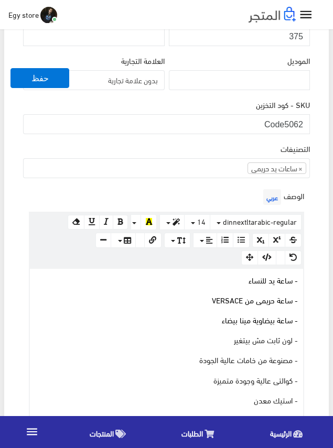
scroll to position [262, 0]
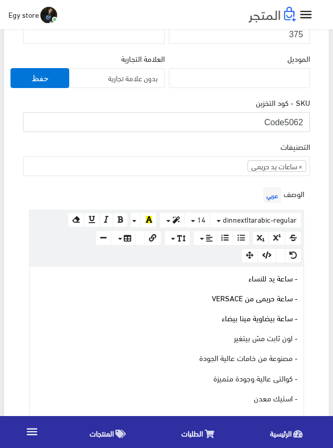
drag, startPoint x: 285, startPoint y: 115, endPoint x: 304, endPoint y: 121, distance: 20.4
click at [304, 121] on input "Code5062" at bounding box center [166, 122] width 286 height 20
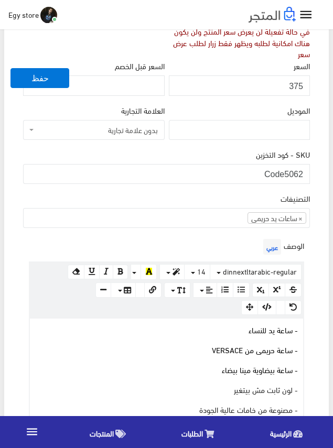
scroll to position [209, 0]
click at [292, 86] on input "375" at bounding box center [239, 86] width 141 height 20
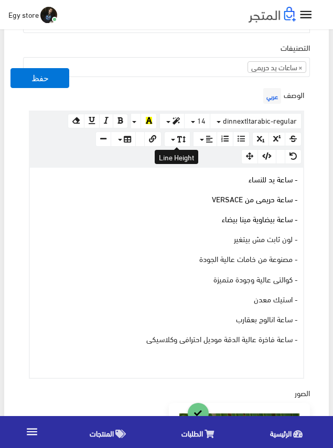
scroll to position [367, 0]
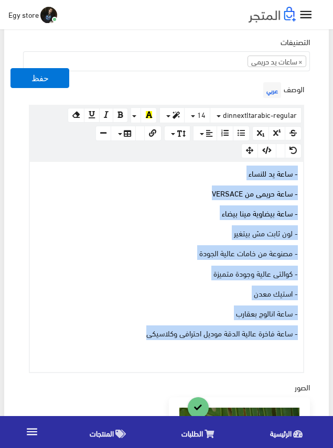
drag, startPoint x: 125, startPoint y: 333, endPoint x: 303, endPoint y: 168, distance: 242.0
click at [303, 168] on div "www.google.com 100% 50% 25% - ساعة يد للنساء - ساعة حريمى من VERSACE - ساعة بيض…" at bounding box center [166, 267] width 275 height 212
copy div "- ساعة يد للنساء - ساعة حريمى من VERSACE - ساعة بيضاوية مينا بيضاء - لون ثابت م…"
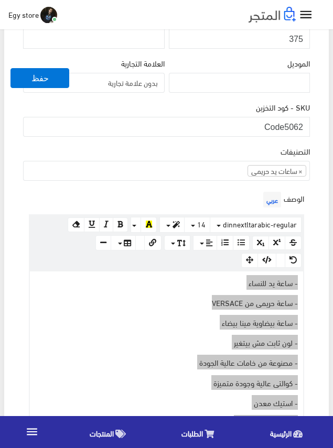
scroll to position [209, 0]
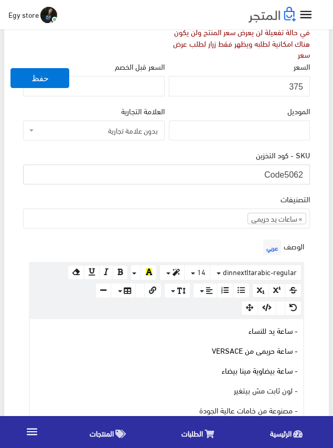
drag, startPoint x: 285, startPoint y: 173, endPoint x: 307, endPoint y: 173, distance: 22.0
click at [307, 173] on input "Code5062" at bounding box center [166, 174] width 286 height 20
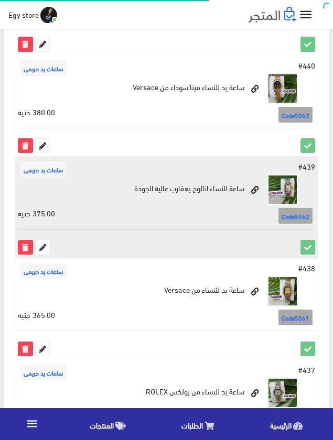
scroll to position [1099, 0]
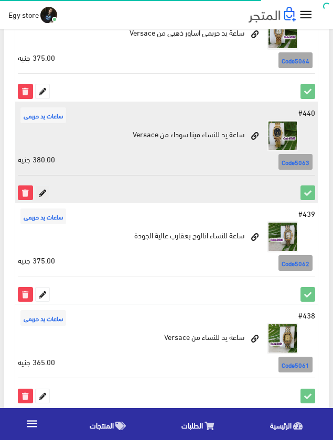
click at [39, 193] on icon at bounding box center [43, 193] width 14 height 14
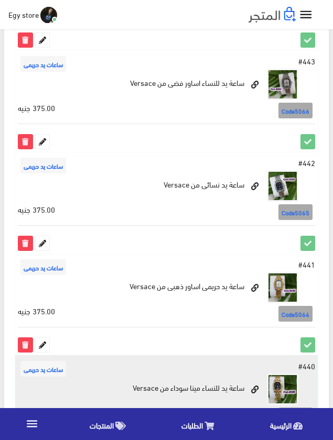
scroll to position [837, 0]
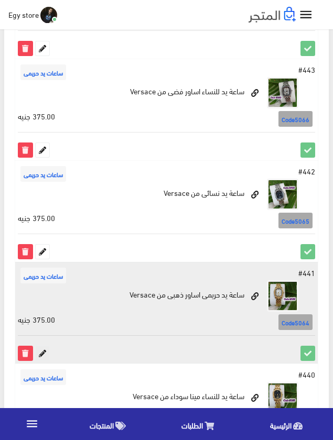
click at [41, 351] on icon at bounding box center [43, 353] width 14 height 14
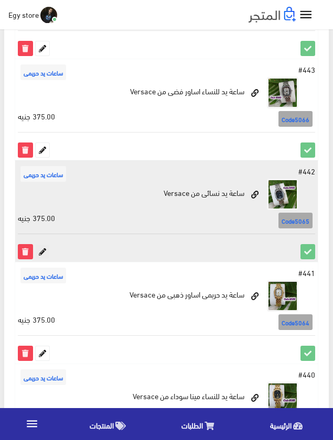
click at [42, 250] on icon at bounding box center [43, 252] width 14 height 14
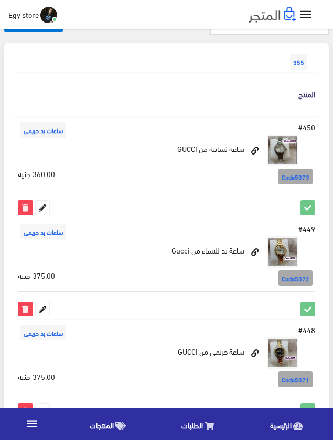
scroll to position [0, 0]
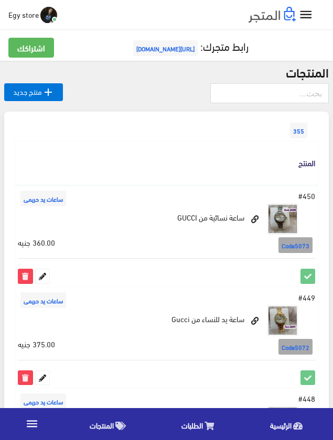
click at [25, 20] on link "Egy store" at bounding box center [32, 14] width 49 height 17
click at [39, 53] on link "تسجيل الخروج" at bounding box center [15, 59] width 83 height 14
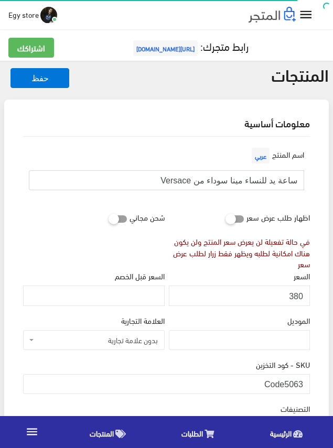
click at [259, 176] on input "ساعة يد للنساء مينا سوداء من Versace" at bounding box center [166, 180] width 275 height 20
drag, startPoint x: 284, startPoint y: 383, endPoint x: 317, endPoint y: 383, distance: 33.0
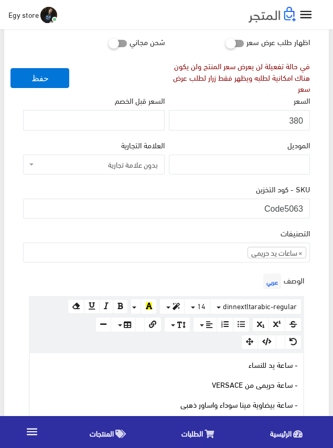
scroll to position [52, 0]
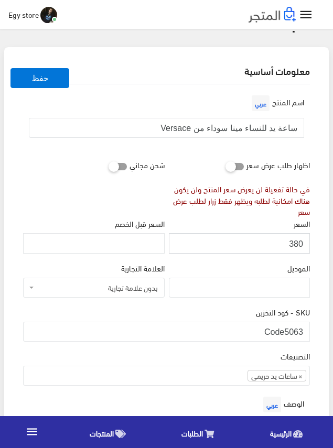
click at [296, 245] on input "380" at bounding box center [239, 243] width 141 height 20
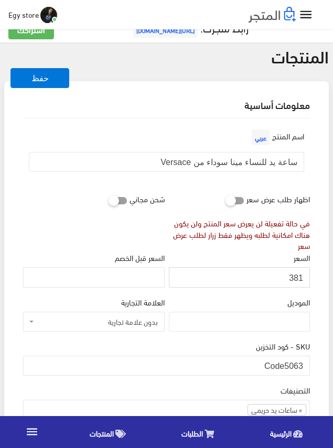
scroll to position [0, 0]
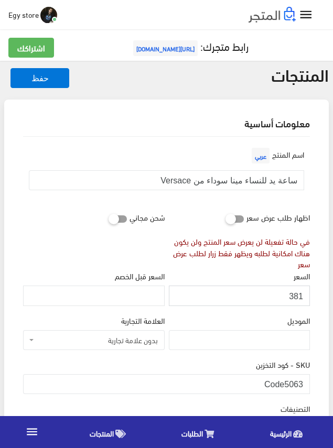
drag, startPoint x: 296, startPoint y: 245, endPoint x: 300, endPoint y: 292, distance: 47.3
click at [300, 292] on input "381" at bounding box center [239, 295] width 141 height 20
type input "380"
click at [295, 293] on input "380" at bounding box center [239, 295] width 141 height 20
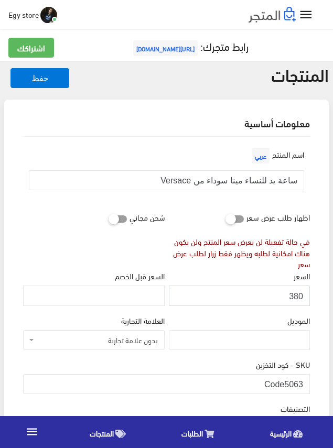
click at [295, 293] on input "380" at bounding box center [239, 295] width 141 height 20
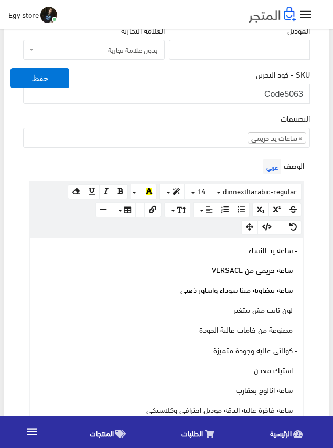
scroll to position [314, 0]
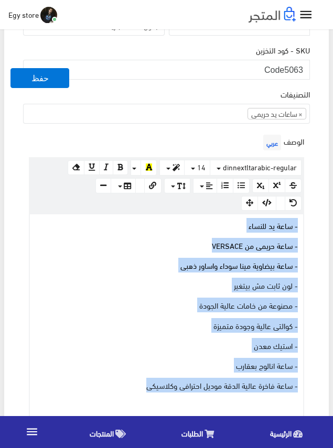
drag, startPoint x: 135, startPoint y: 387, endPoint x: 313, endPoint y: 220, distance: 244.2
click at [313, 220] on div "اسم المنتج عربي ساعة يد للنساء مينا سوداء من Versace اظهار طلب عرض سعر في حالة …" at bounding box center [166, 345] width 303 height 1047
copy div "- ساعة يد للنساء - ساعة حريمى من VERSACE - ساعة بيضاوية مينا سوداء واساور ذهبى …"
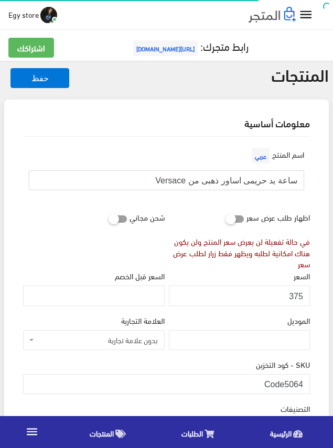
click at [267, 181] on input "ساعة يد حريمى اساور ذهبى من Versace" at bounding box center [166, 180] width 275 height 20
drag, startPoint x: 286, startPoint y: 380, endPoint x: 303, endPoint y: 384, distance: 17.8
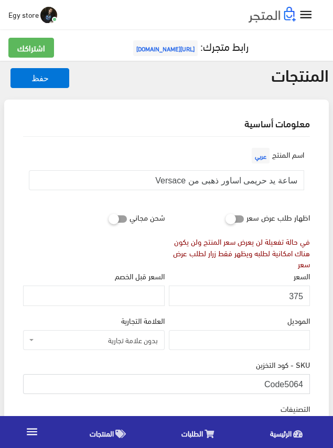
click at [303, 384] on input "Code5064" at bounding box center [166, 384] width 286 height 20
click at [295, 294] on input "375" at bounding box center [239, 295] width 141 height 20
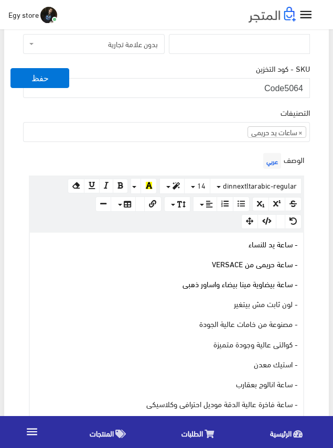
scroll to position [314, 0]
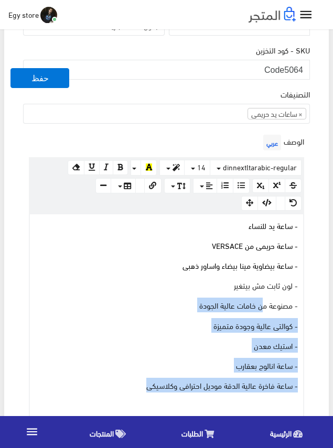
drag, startPoint x: 126, startPoint y: 389, endPoint x: 277, endPoint y: 276, distance: 188.6
click at [267, 286] on div "- ساعة يد للنساء - ساعة حريمى من VERSACE - ساعة بيضاوية مينا بيضاء واساور ذهبى …" at bounding box center [166, 319] width 273 height 210
click at [285, 268] on span "- ساعة بيضاوية مينا بيضاء واساور ذهبى" at bounding box center [239, 265] width 115 height 15
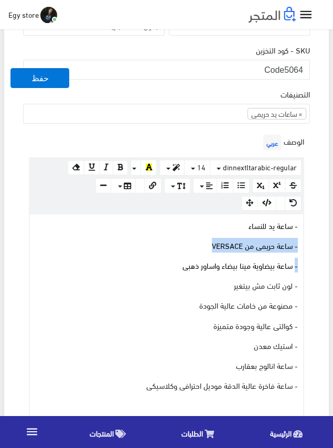
drag, startPoint x: 301, startPoint y: 244, endPoint x: 305, endPoint y: 236, distance: 9.1
click at [305, 236] on div "الوصف عربي × Insert Image Select from files Image URL Insert Image × Insert Lin…" at bounding box center [166, 278] width 291 height 293
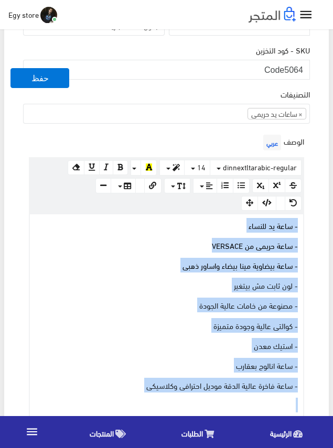
drag, startPoint x: 132, startPoint y: 391, endPoint x: 307, endPoint y: 225, distance: 240.8
click at [307, 225] on div "الوصف عربي × Insert Image Select from files Image URL Insert Image × Insert Lin…" at bounding box center [166, 278] width 291 height 293
copy div "- ساعة يد للنساء - ساعة حريمى من VERSACE - ساعة بيضاوية مينا بيضاء واساور ذهبى …"
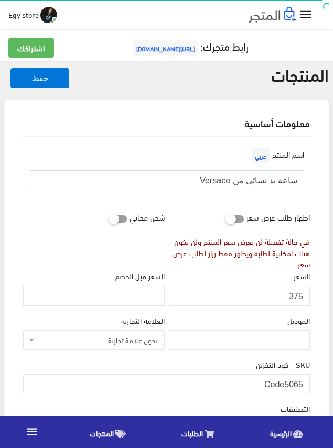
click at [281, 181] on input "ساعة يد نسائى من Versace" at bounding box center [166, 180] width 275 height 20
drag, startPoint x: 285, startPoint y: 382, endPoint x: 302, endPoint y: 384, distance: 16.8
click at [302, 384] on input "Code5065" at bounding box center [166, 384] width 286 height 20
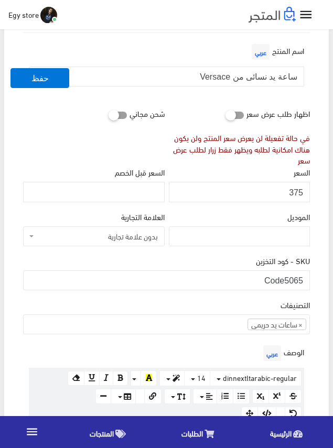
scroll to position [105, 0]
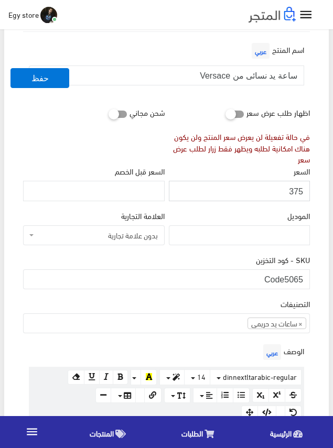
click at [291, 191] on input "375" at bounding box center [239, 191] width 141 height 20
drag, startPoint x: 291, startPoint y: 191, endPoint x: 273, endPoint y: 191, distance: 18.3
click at [273, 191] on input "375" at bounding box center [239, 191] width 141 height 20
click at [296, 193] on input "375" at bounding box center [239, 191] width 141 height 20
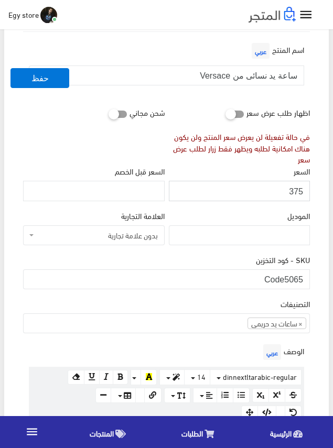
click at [296, 193] on input "375" at bounding box center [239, 191] width 141 height 20
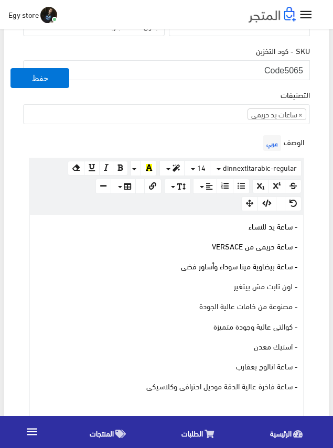
scroll to position [314, 0]
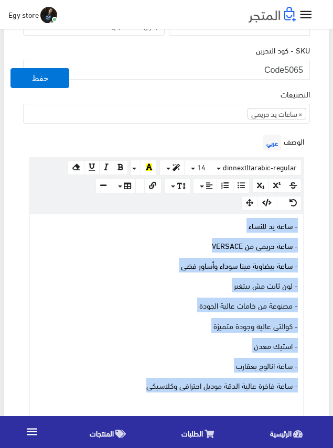
drag, startPoint x: 129, startPoint y: 385, endPoint x: 303, endPoint y: 229, distance: 234.0
click at [303, 229] on div "www.google.com 100% 50% 25% - ساعة يد للنساء - ساعة حريمى من VERSACE - ساعة بيض…" at bounding box center [166, 319] width 275 height 212
copy div "- ساعة يد للنساء - ساعة حريمى من VERSACE - ساعة بيضاوية مينا سوداء وأساور فضى -…"
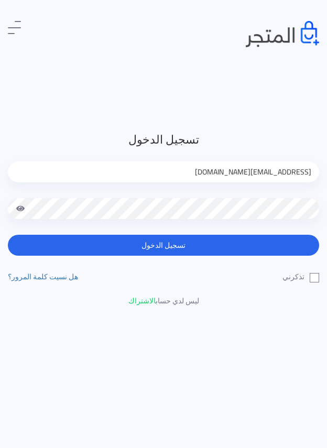
click at [261, 174] on input "[EMAIL_ADDRESS][DOMAIN_NAME]" at bounding box center [163, 171] width 311 height 21
type input "[EMAIL_ADDRESS][DOMAIN_NAME]"
click at [313, 274] on label "تذكرني" at bounding box center [300, 276] width 37 height 11
click at [313, 274] on input "تذكرني" at bounding box center [315, 274] width 7 height 7
checkbox input "true"
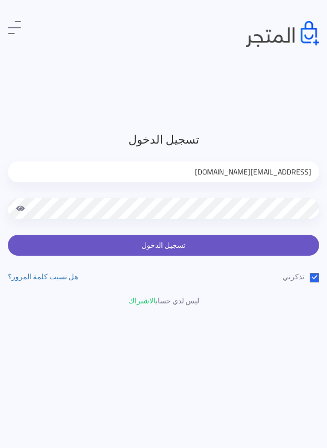
click at [280, 248] on button "تسجيل الدخول" at bounding box center [163, 245] width 311 height 21
